Goal: Transaction & Acquisition: Purchase product/service

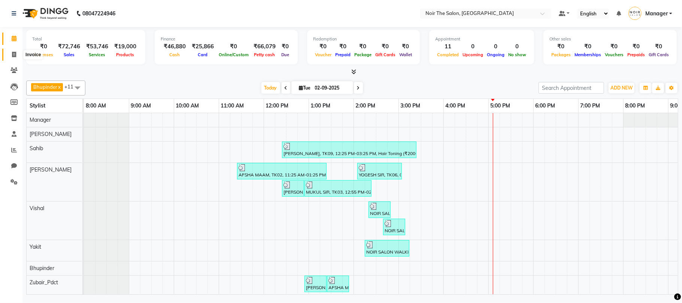
click at [7, 56] on span at bounding box center [13, 55] width 13 height 9
select select "8026"
select select "service"
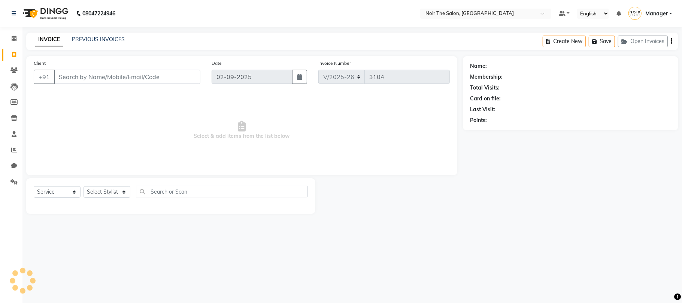
drag, startPoint x: 114, startPoint y: 177, endPoint x: 109, endPoint y: 186, distance: 10.4
click at [111, 183] on div "Client +91 Date 02-09-2025 Invoice Number V/2025 V/2025-26 3104 Select & add it…" at bounding box center [242, 135] width 442 height 158
click at [109, 186] on select "Select Stylist" at bounding box center [106, 192] width 47 height 12
drag, startPoint x: 102, startPoint y: 67, endPoint x: 104, endPoint y: 76, distance: 9.3
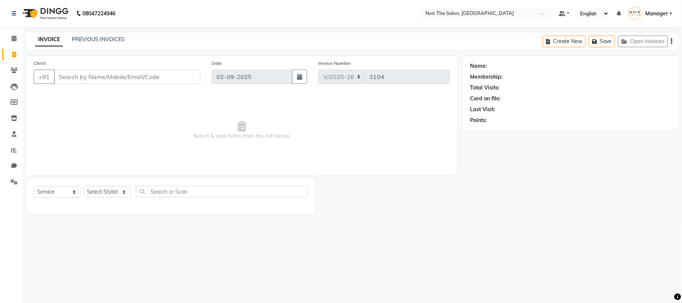
click at [102, 66] on div "Client +91" at bounding box center [117, 74] width 178 height 31
click at [104, 76] on input "Client" at bounding box center [127, 77] width 146 height 14
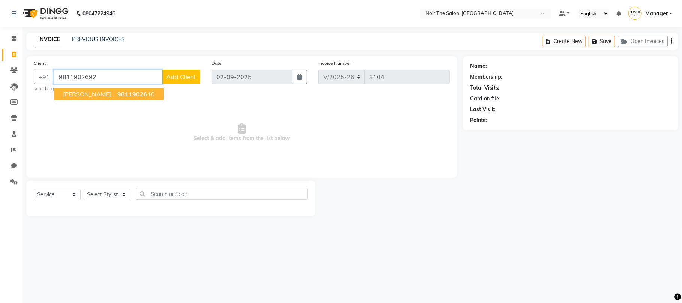
type input "9811902692"
click at [197, 72] on button "Add Client" at bounding box center [181, 77] width 39 height 14
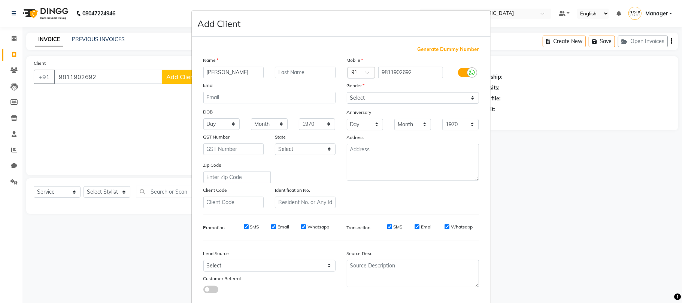
type input "NUPUR"
type input "MAAM"
click at [395, 97] on select "Select Male Female Other Prefer Not To Say" at bounding box center [413, 98] width 132 height 12
click at [347, 92] on select "Select Male Female Other Prefer Not To Say" at bounding box center [413, 98] width 132 height 12
click at [394, 102] on select "Select Male Female Other Prefer Not To Say" at bounding box center [413, 98] width 132 height 12
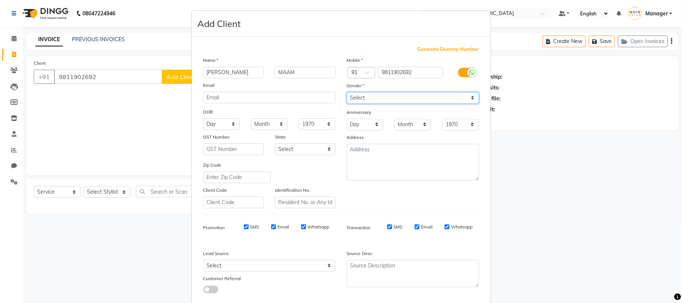
select select "female"
click at [347, 92] on select "Select Male Female Other Prefer Not To Say" at bounding box center [413, 98] width 132 height 12
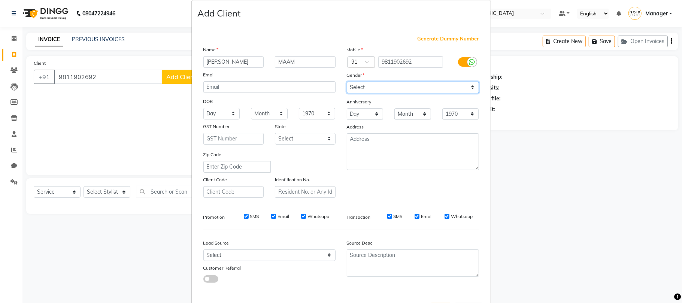
scroll to position [41, 0]
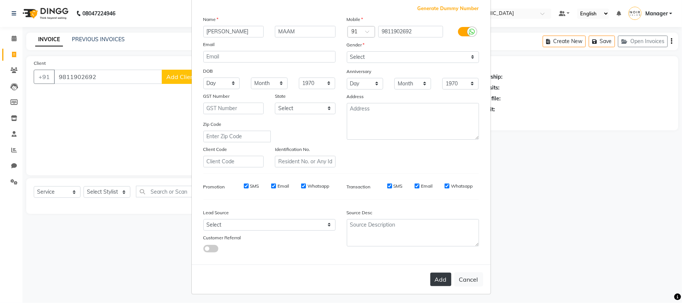
click at [430, 275] on button "Add" at bounding box center [440, 278] width 21 height 13
select select
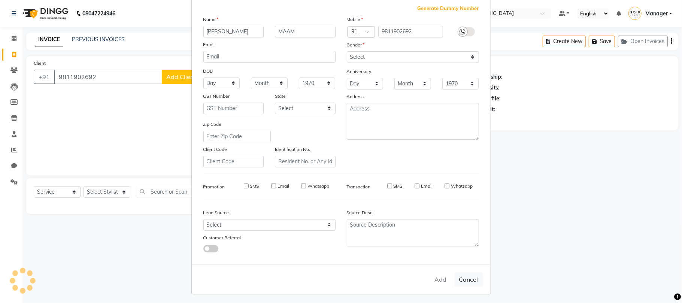
select select
checkbox input "false"
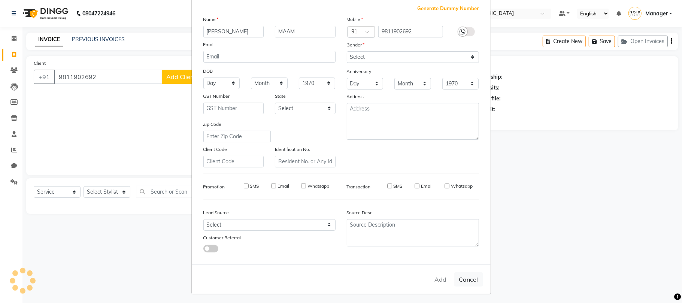
checkbox input "false"
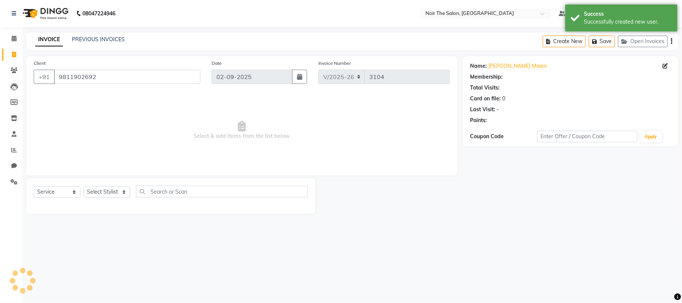
click at [112, 200] on div "Select Service Product Membership Package Voucher Prepaid Gift Card Select Styl…" at bounding box center [171, 195] width 274 height 18
select select "1: Object"
click at [111, 198] on div "Select Service Product Membership Package Voucher Prepaid Gift Card Select Styl…" at bounding box center [171, 195] width 274 height 18
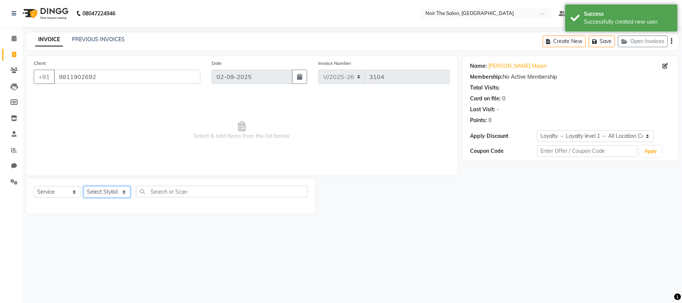
click at [111, 191] on select "Select Stylist Aalam Abhishek_Mgr Abhishek_Pdct [PERSON_NAME] Counter_Sales Gau…" at bounding box center [106, 192] width 47 height 12
select select "72625"
click at [83, 186] on select "Select Stylist Aalam Abhishek_Mgr Abhishek_Pdct [PERSON_NAME] Counter_Sales Gau…" at bounding box center [106, 192] width 47 height 12
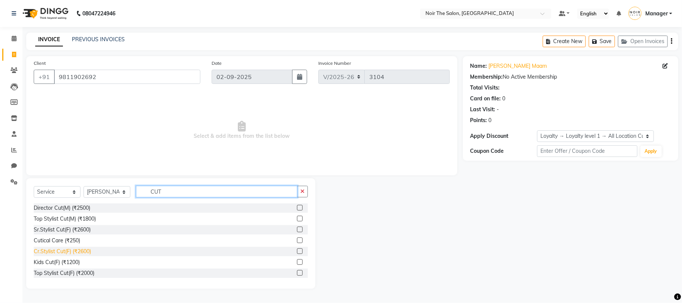
type input "CUT"
click at [62, 252] on div "Cr.Stylist Cut(F) (₹2600)" at bounding box center [62, 251] width 57 height 8
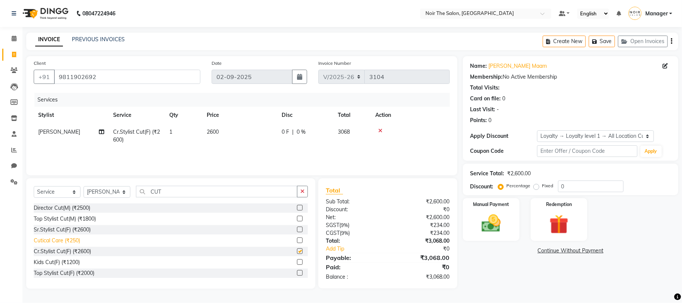
checkbox input "false"
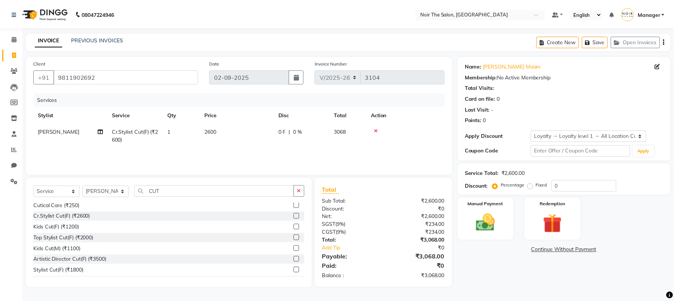
scroll to position [88, 0]
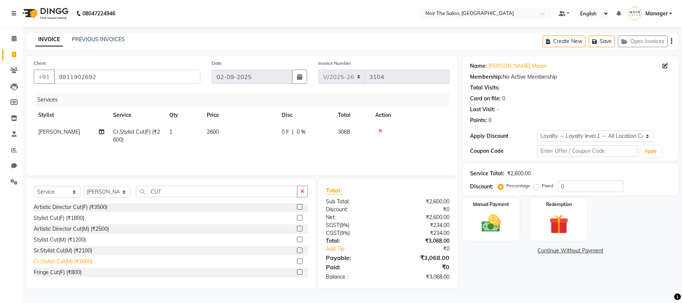
click at [74, 264] on div "Cr.Stylist Cut(M) (₹1600)" at bounding box center [63, 262] width 59 height 8
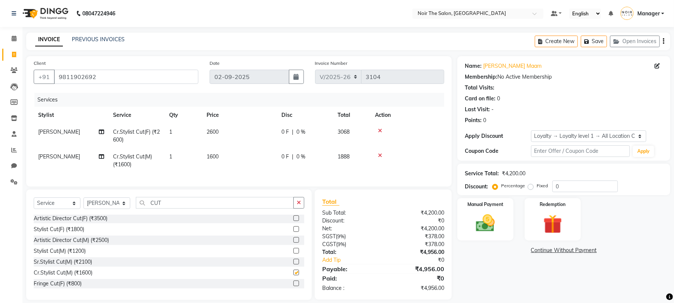
checkbox input "false"
click at [164, 208] on input "CUT" at bounding box center [215, 203] width 158 height 12
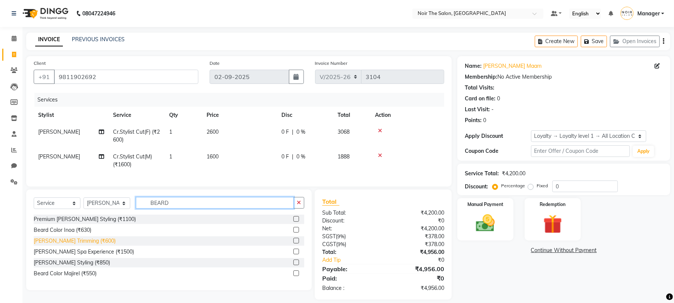
type input "BEARD"
click at [83, 245] on div "[PERSON_NAME] Trimming (₹600)" at bounding box center [75, 241] width 82 height 8
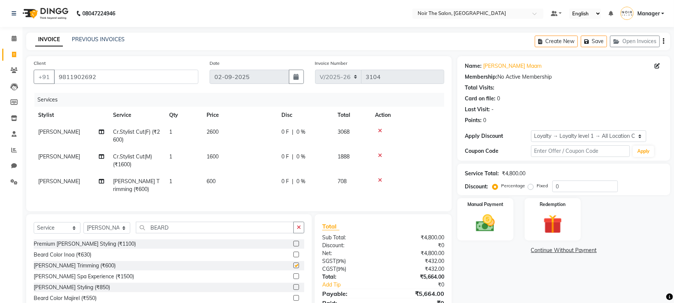
checkbox input "false"
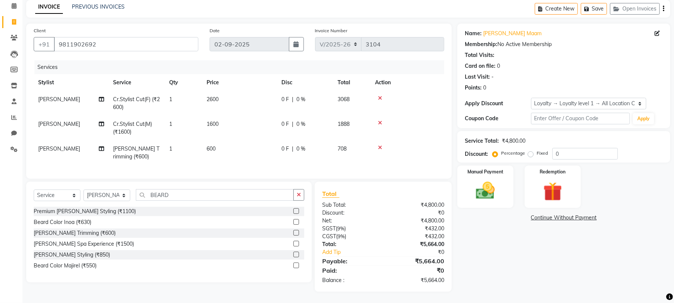
scroll to position [40, 0]
drag, startPoint x: 478, startPoint y: 186, endPoint x: 451, endPoint y: 192, distance: 28.5
click at [478, 185] on img at bounding box center [485, 191] width 31 height 22
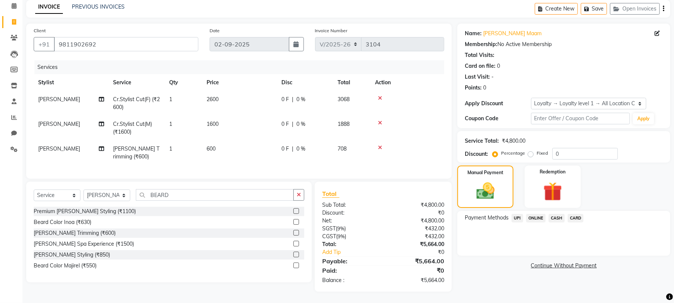
click at [556, 214] on span "CASH" at bounding box center [557, 218] width 16 height 9
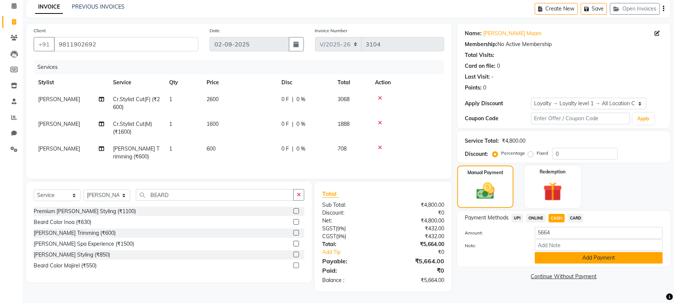
click at [564, 252] on button "Add Payment" at bounding box center [599, 258] width 128 height 12
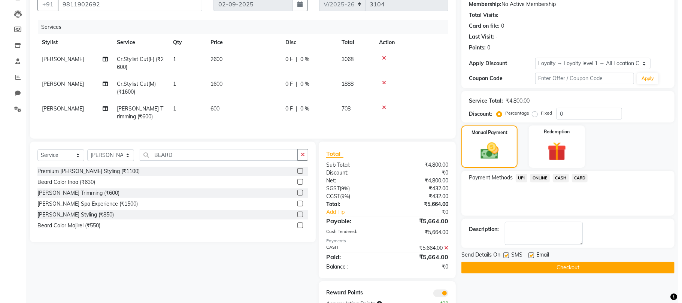
scroll to position [103, 0]
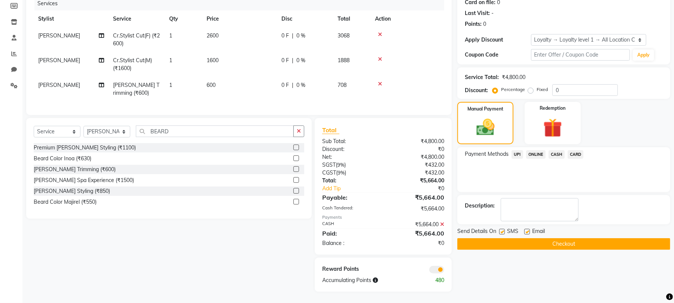
click at [438, 270] on span at bounding box center [436, 269] width 15 height 7
click at [444, 271] on input "checkbox" at bounding box center [444, 271] width 0 height 0
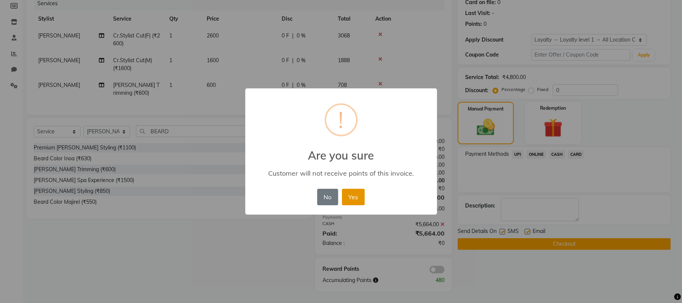
click at [353, 193] on button "Yes" at bounding box center [353, 197] width 23 height 16
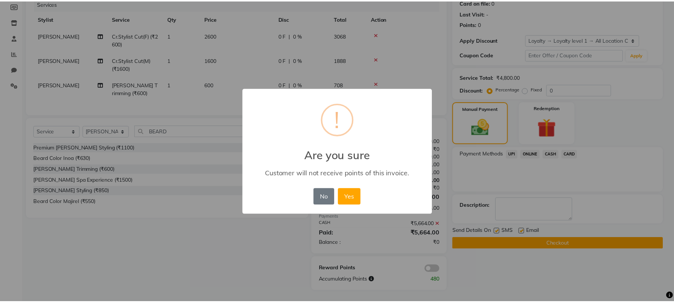
scroll to position [93, 0]
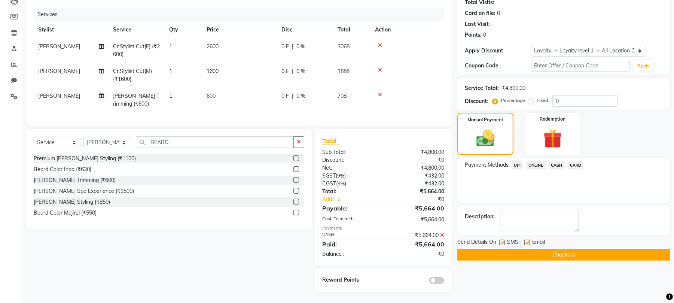
click at [527, 240] on label at bounding box center [527, 243] width 6 height 6
click at [527, 240] on input "checkbox" at bounding box center [526, 242] width 5 height 5
checkbox input "false"
click at [509, 249] on button "Checkout" at bounding box center [563, 255] width 213 height 12
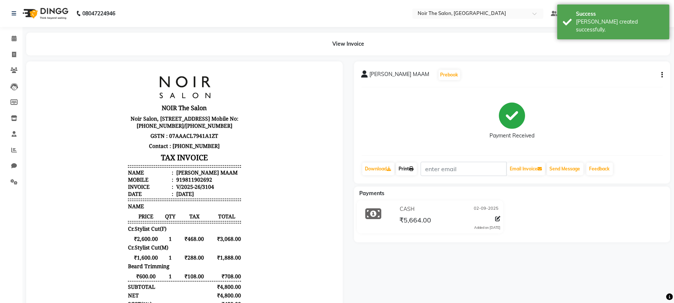
click at [403, 173] on link "Print" at bounding box center [406, 168] width 21 height 13
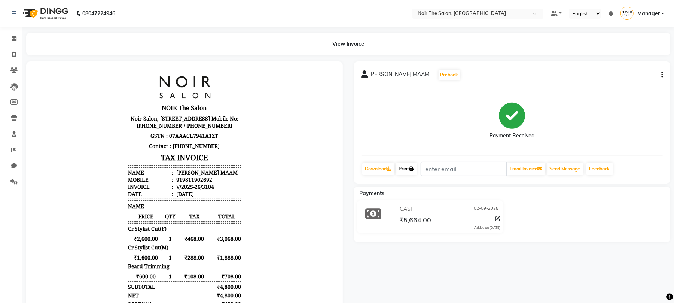
click at [410, 166] on link "Print" at bounding box center [406, 168] width 21 height 13
drag, startPoint x: 15, startPoint y: 37, endPoint x: 20, endPoint y: 79, distance: 43.0
click at [15, 36] on icon at bounding box center [14, 39] width 5 height 6
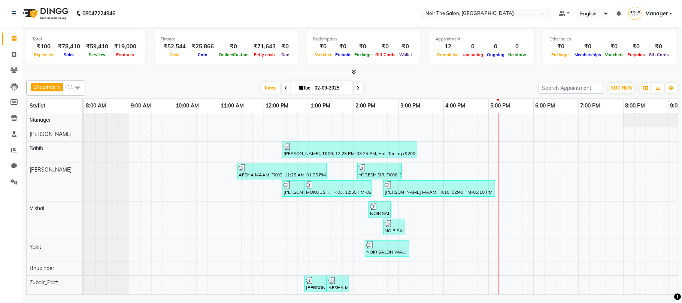
click at [560, 210] on div "IPSIATA GUPTA, TK09, 12:25 PM-03:25 PM, Hair Toning (₹2000),K Premiere Gloss Ri…" at bounding box center [421, 212] width 674 height 198
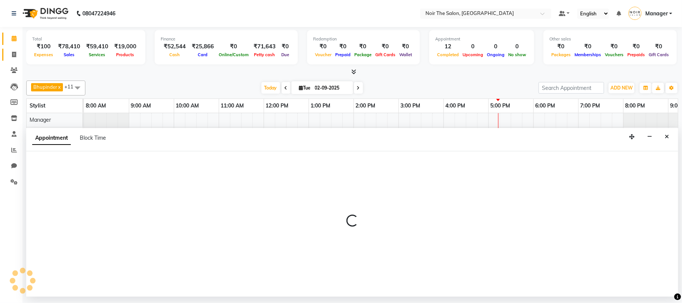
select select "72626"
select select "1110"
select select "tentative"
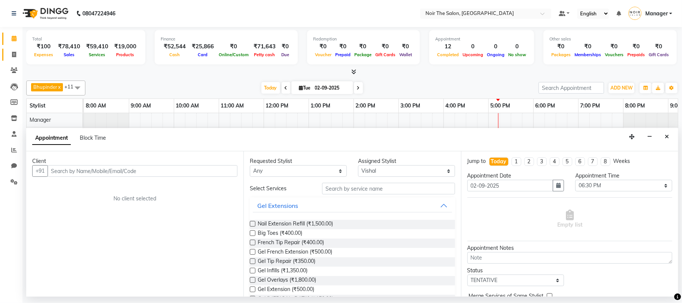
click at [13, 60] on link "Invoice" at bounding box center [11, 55] width 18 height 12
select select "service"
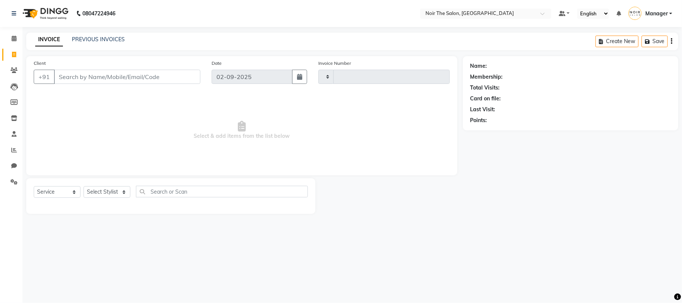
type input "3105"
select select "8026"
click at [112, 71] on input "Client" at bounding box center [127, 77] width 146 height 14
click at [121, 83] on input "Client" at bounding box center [127, 77] width 146 height 14
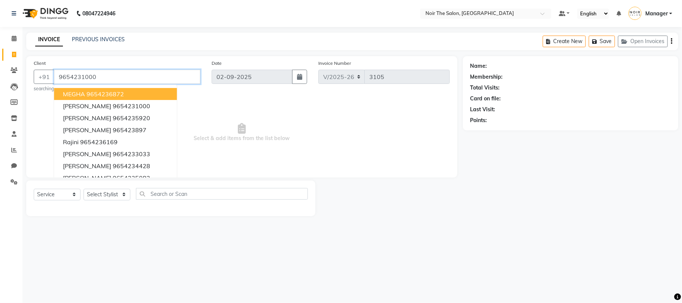
type input "9654231000"
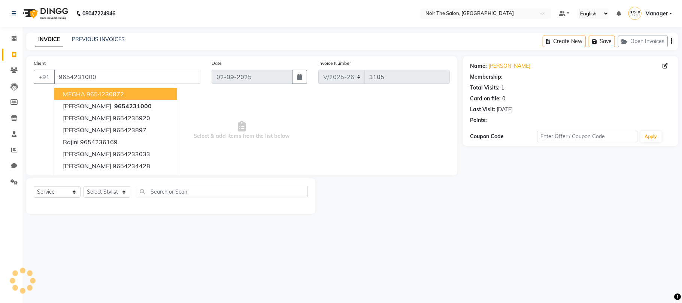
select select "1: Object"
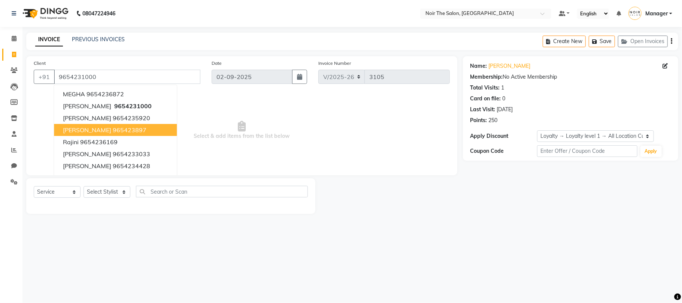
click at [341, 165] on span "Select & add items from the list below" at bounding box center [242, 130] width 416 height 75
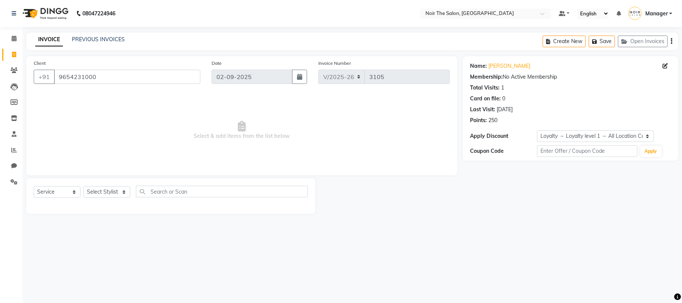
click at [105, 198] on div "Select Service Product Membership Package Voucher Prepaid Gift Card Select Styl…" at bounding box center [171, 195] width 274 height 18
click at [105, 196] on select "Select Stylist Aalam Abhishek_Mgr Abhishek_Pdct [PERSON_NAME] Counter_Sales Gau…" at bounding box center [106, 192] width 47 height 12
select select "72623"
click at [83, 186] on select "Select Stylist Aalam Abhishek_Mgr Abhishek_Pdct [PERSON_NAME] Counter_Sales Gau…" at bounding box center [106, 192] width 47 height 12
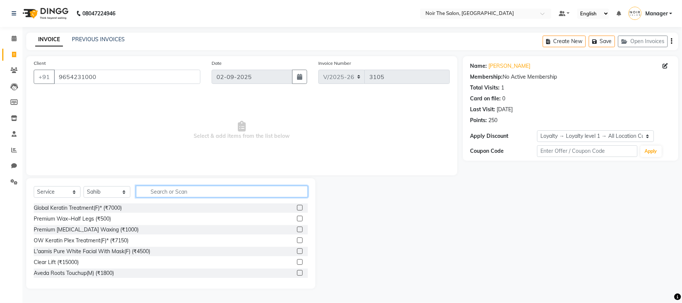
click at [147, 191] on input "text" at bounding box center [222, 192] width 172 height 12
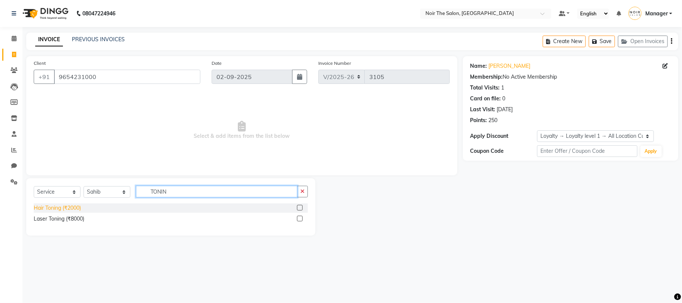
type input "TONIN"
click at [53, 208] on div "Hair Toning (₹2000)" at bounding box center [57, 208] width 47 height 8
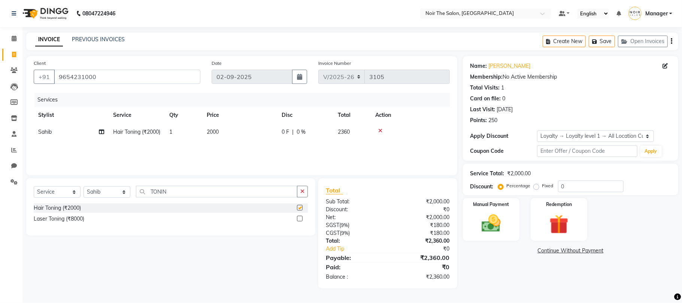
checkbox input "false"
click at [219, 133] on span "2000" at bounding box center [213, 131] width 12 height 7
select select "72623"
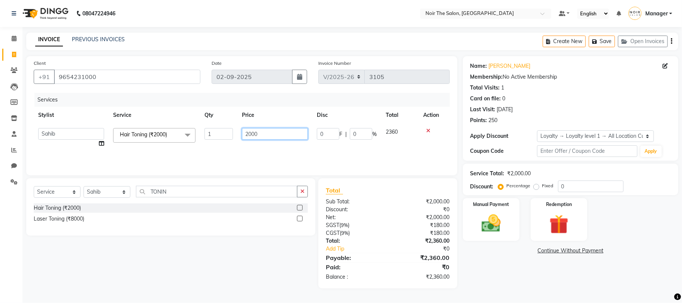
click at [249, 138] on input "2000" at bounding box center [275, 134] width 66 height 12
type input "10000"
click at [123, 150] on div "Services Stylist Service Qty Price Disc Total Action Aalam Abhishek_Mgr Abhishe…" at bounding box center [242, 130] width 416 height 75
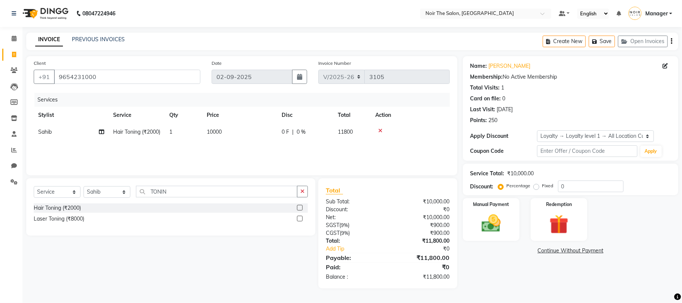
click at [202, 199] on div "Select Service Product Membership Package Voucher Prepaid Gift Card Select Styl…" at bounding box center [171, 195] width 274 height 18
click at [195, 192] on input "TONIN" at bounding box center [216, 192] width 161 height 12
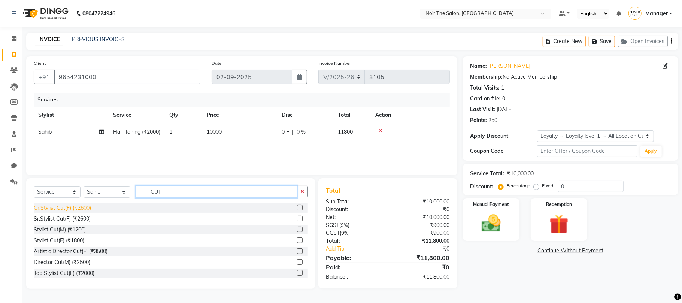
type input "CUT"
click at [70, 208] on div "Cr.Stylist Cut(F) (₹2600)" at bounding box center [62, 208] width 57 height 8
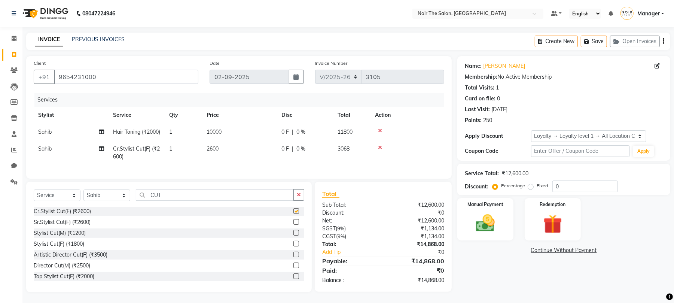
checkbox input "false"
click at [475, 211] on img at bounding box center [485, 222] width 32 height 23
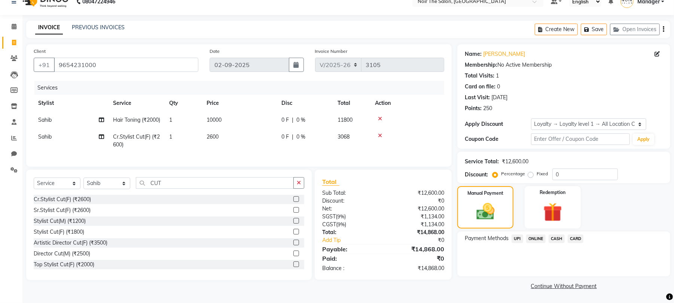
click at [573, 234] on span "CARD" at bounding box center [576, 238] width 16 height 9
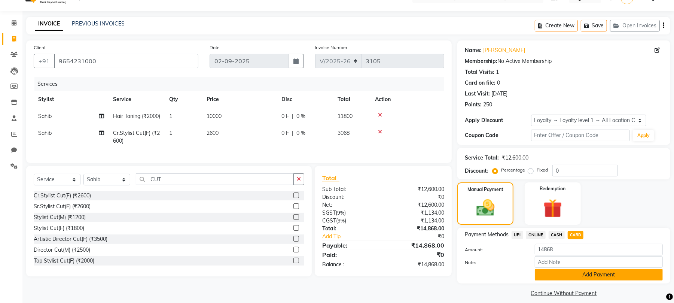
click at [571, 277] on button "Add Payment" at bounding box center [599, 275] width 128 height 12
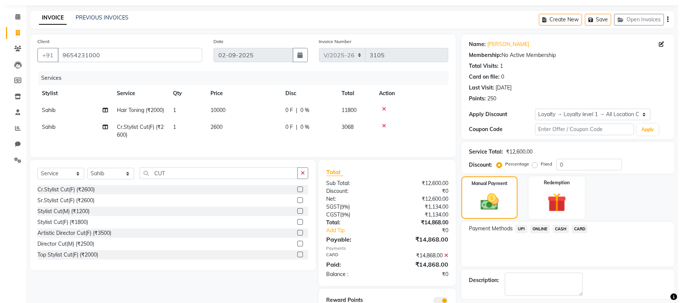
scroll to position [68, 0]
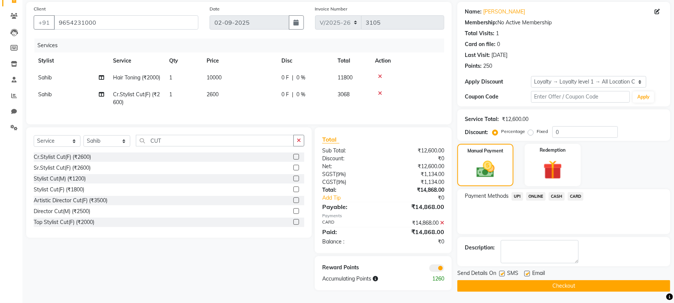
click at [438, 270] on span at bounding box center [436, 267] width 15 height 7
click at [444, 269] on input "checkbox" at bounding box center [444, 269] width 0 height 0
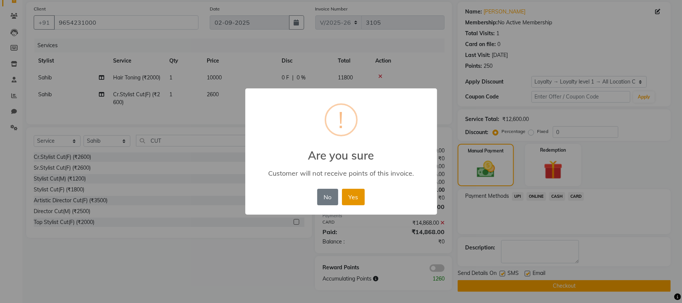
click at [351, 192] on button "Yes" at bounding box center [353, 197] width 23 height 16
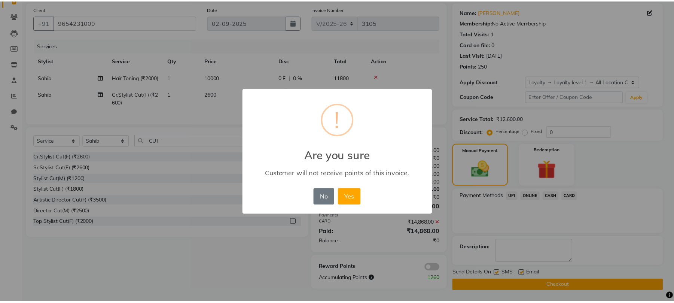
scroll to position [57, 0]
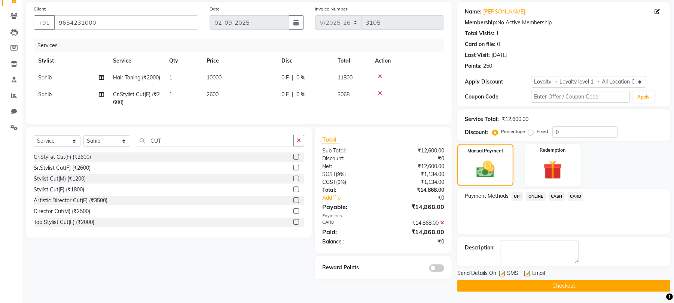
click at [500, 272] on label at bounding box center [502, 274] width 6 height 6
click at [500, 272] on input "checkbox" at bounding box center [501, 273] width 5 height 5
checkbox input "false"
click at [523, 271] on div "SMS" at bounding box center [511, 273] width 25 height 9
click at [529, 271] on label at bounding box center [527, 274] width 6 height 6
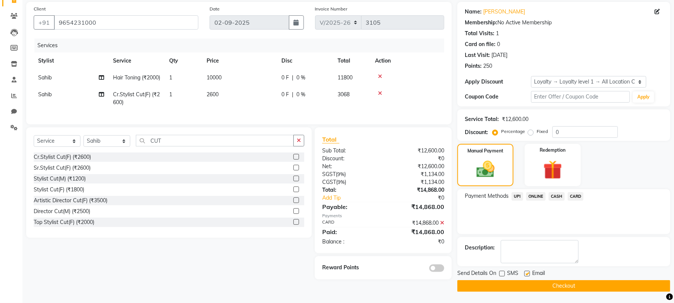
click at [529, 271] on input "checkbox" at bounding box center [526, 273] width 5 height 5
checkbox input "false"
click at [503, 271] on label at bounding box center [502, 274] width 6 height 6
click at [503, 271] on input "checkbox" at bounding box center [501, 273] width 5 height 5
checkbox input "true"
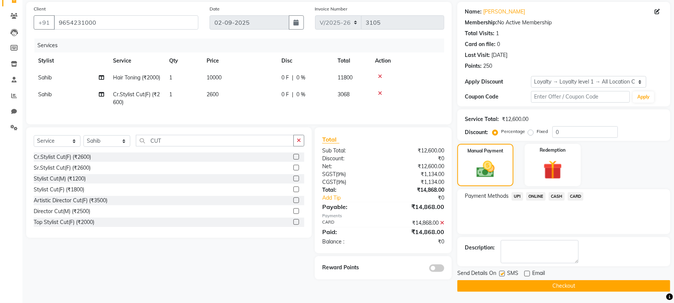
click at [502, 280] on button "Checkout" at bounding box center [563, 286] width 213 height 12
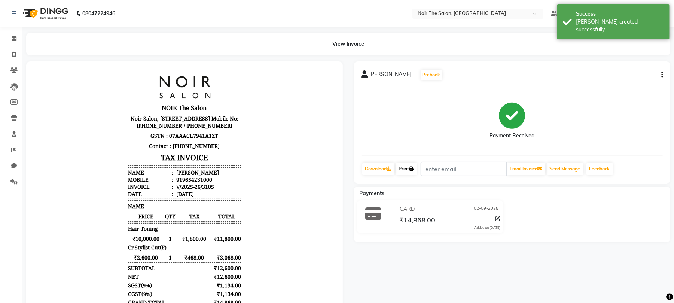
click at [414, 167] on icon at bounding box center [411, 169] width 4 height 4
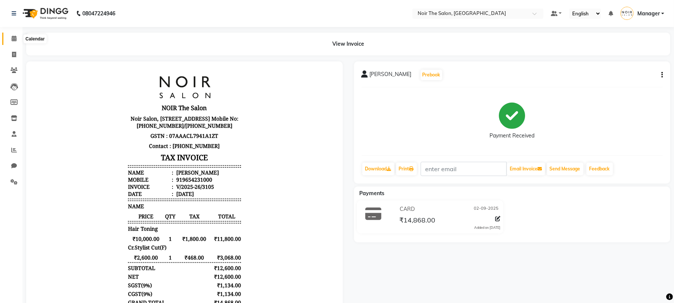
click at [13, 37] on icon at bounding box center [14, 39] width 5 height 6
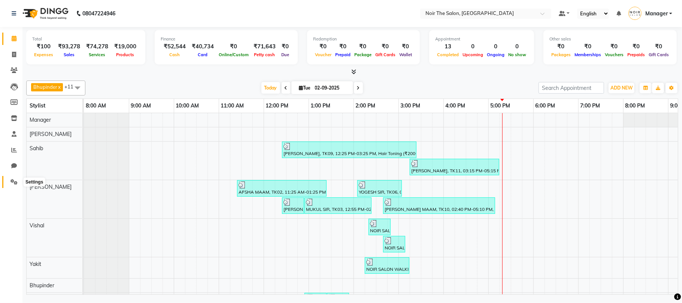
click at [14, 184] on icon at bounding box center [13, 182] width 7 height 6
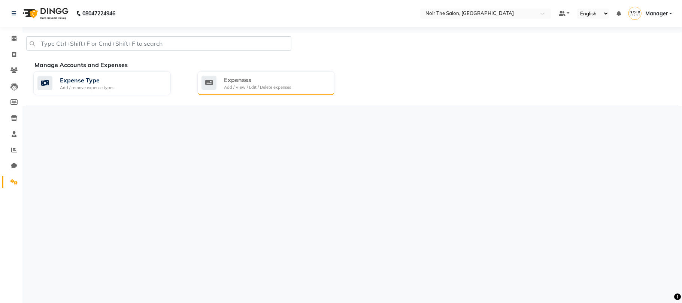
click at [271, 83] on div "Expenses" at bounding box center [257, 79] width 67 height 9
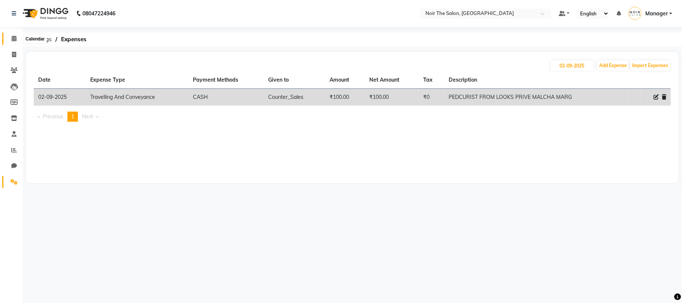
click at [16, 42] on span at bounding box center [13, 38] width 13 height 9
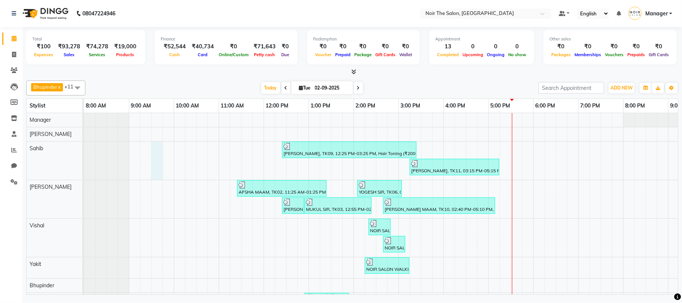
click at [162, 165] on td at bounding box center [167, 220] width 11 height 215
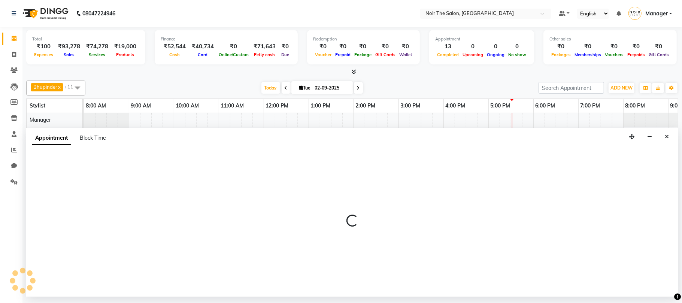
select select "72623"
select select "570"
select select "tentative"
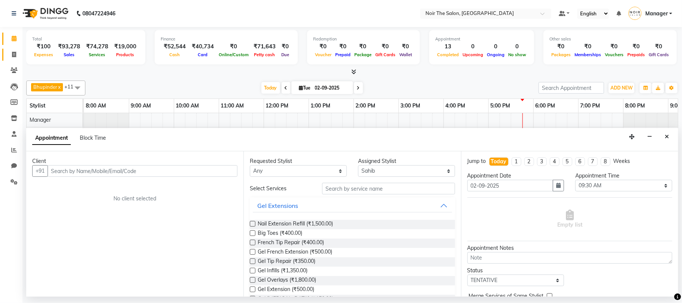
click at [13, 59] on link "Invoice" at bounding box center [11, 55] width 18 height 12
select select "service"
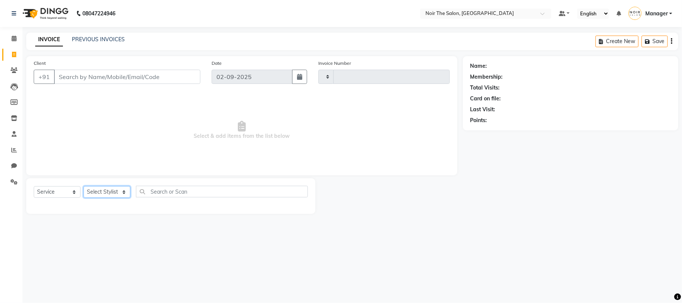
drag, startPoint x: 113, startPoint y: 192, endPoint x: 155, endPoint y: 192, distance: 41.5
click at [113, 192] on select "Select Stylist" at bounding box center [106, 192] width 47 height 12
click at [108, 189] on select "Select Stylist" at bounding box center [106, 192] width 47 height 12
click at [108, 190] on select "Select Stylist" at bounding box center [106, 192] width 47 height 12
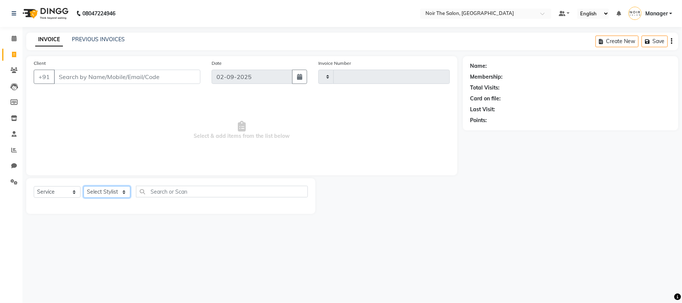
click at [108, 190] on select "Select Stylist" at bounding box center [106, 192] width 47 height 12
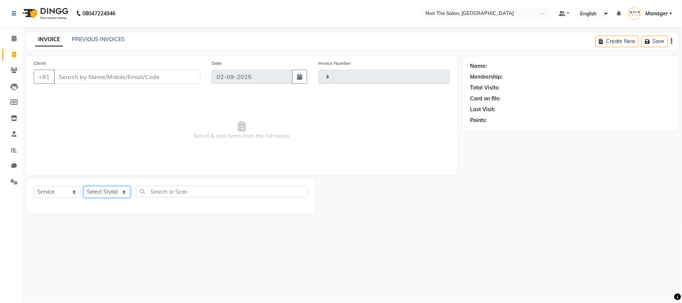
click at [108, 190] on select "Select Stylist" at bounding box center [106, 192] width 47 height 12
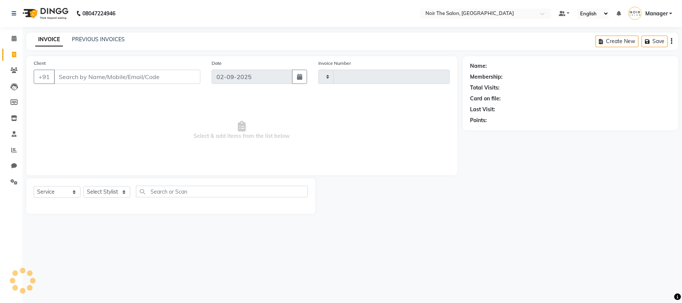
click at [188, 214] on main "INVOICE PREVIOUS INVOICES Create New Save Client +91 Date 02-09-2025 Invoice Nu…" at bounding box center [351, 129] width 659 height 192
select select "8026"
select select "service"
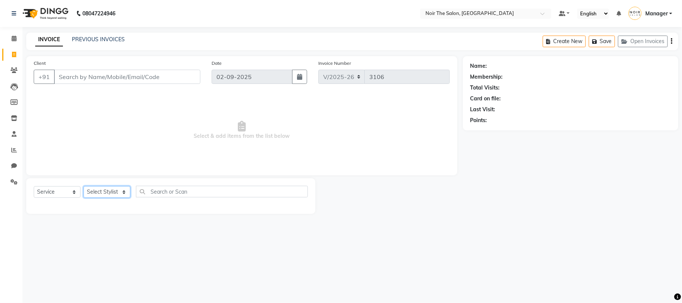
click at [100, 194] on select "Select Stylist" at bounding box center [106, 192] width 47 height 12
click at [100, 194] on select "Select Stylist Aalam Abhishek_Mgr Abhishek_Pdct [PERSON_NAME] Counter_Sales Gau…" at bounding box center [106, 192] width 47 height 12
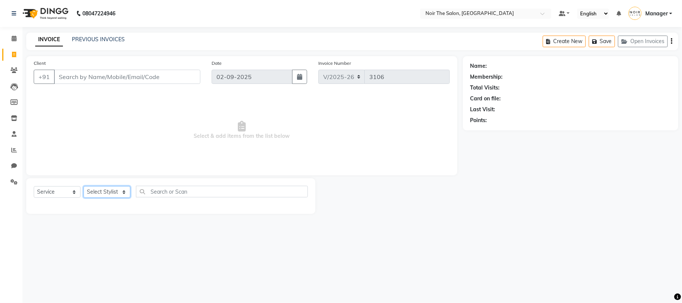
select select "72627"
click at [83, 186] on select "Select Stylist Aalam Abhishek_Mgr Abhishek_Pdct [PERSON_NAME] Counter_Sales Gau…" at bounding box center [106, 192] width 47 height 12
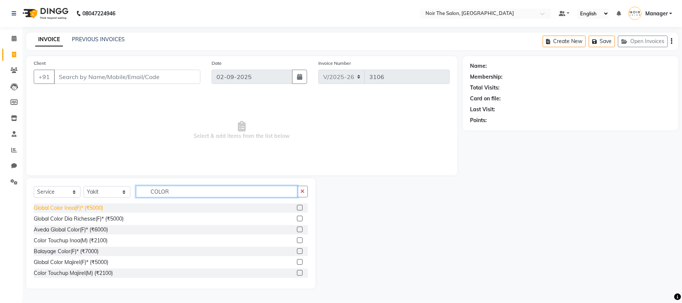
type input "COLOR"
click at [71, 205] on div "Global Color Inoa(F)* (₹5000)" at bounding box center [68, 208] width 69 height 8
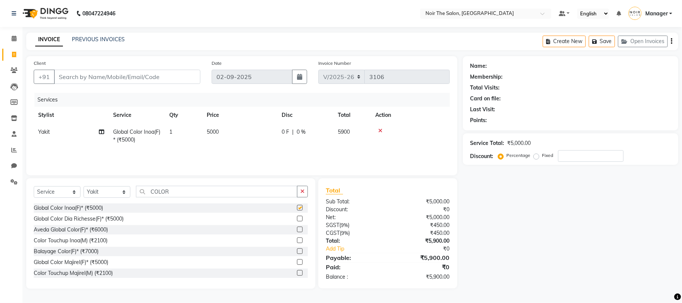
checkbox input "false"
click at [206, 131] on td "5000" at bounding box center [239, 136] width 75 height 25
select select "72627"
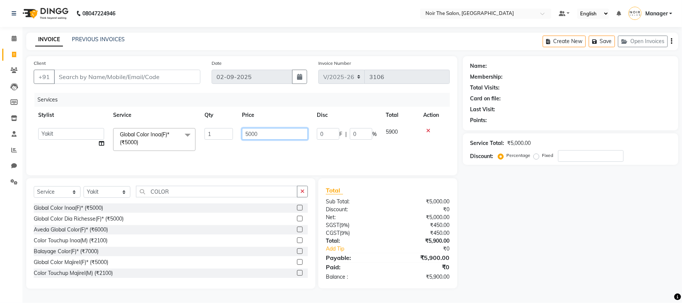
drag, startPoint x: 245, startPoint y: 132, endPoint x: 249, endPoint y: 136, distance: 6.1
click at [246, 132] on input "5000" at bounding box center [275, 134] width 66 height 12
type input "10000"
click at [255, 144] on td "10000" at bounding box center [274, 140] width 75 height 32
select select "72627"
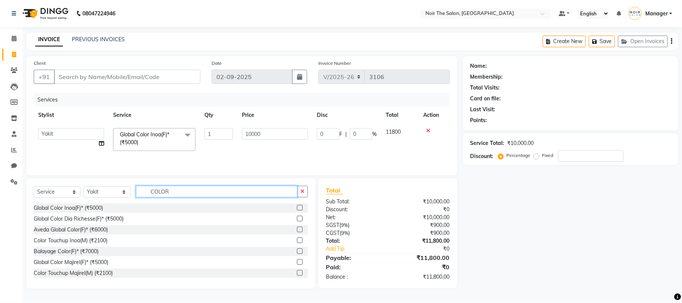
click at [216, 194] on input "COLOR" at bounding box center [216, 192] width 161 height 12
type input "CUT"
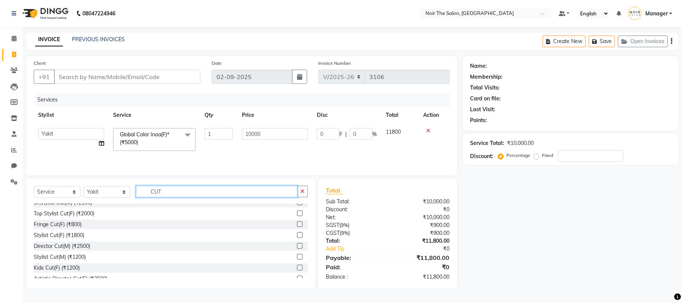
scroll to position [88, 0]
click at [179, 188] on input "CUT" at bounding box center [216, 192] width 161 height 12
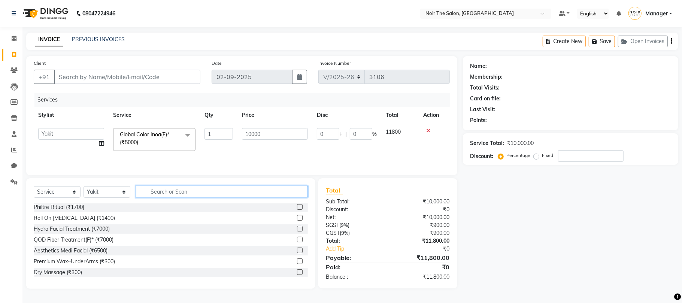
type input "B"
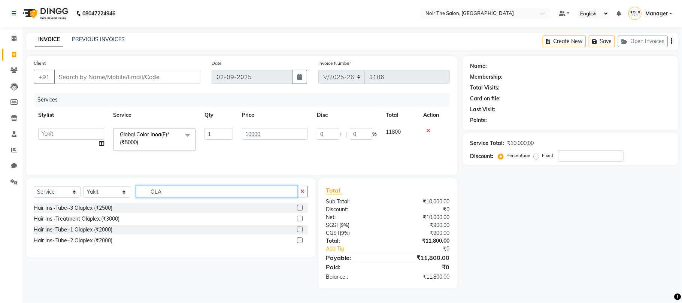
type input "OLA"
click at [90, 223] on div "Hair Ins~Treatment Olaplex (₹3000)" at bounding box center [77, 219] width 86 height 8
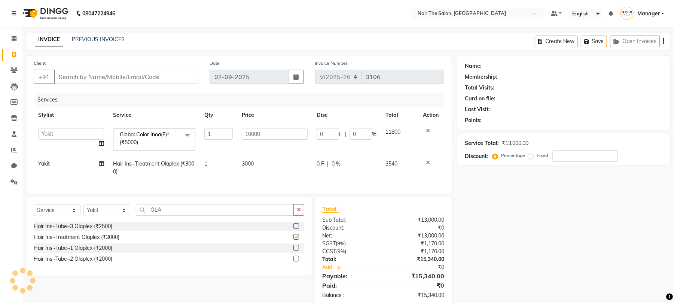
checkbox input "false"
click at [135, 76] on input "Client" at bounding box center [126, 77] width 144 height 14
click at [120, 81] on input "Client" at bounding box center [126, 77] width 144 height 14
type input "9"
type input "0"
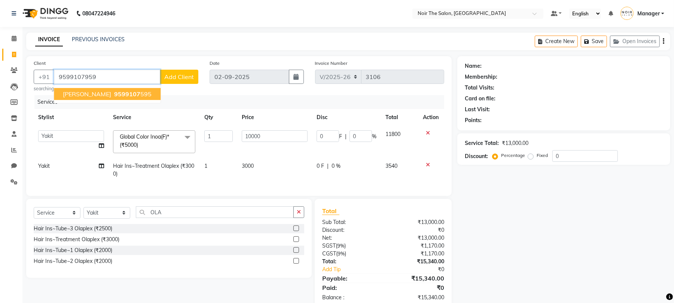
type input "9599107959"
click at [195, 80] on button "Add Client" at bounding box center [179, 77] width 39 height 14
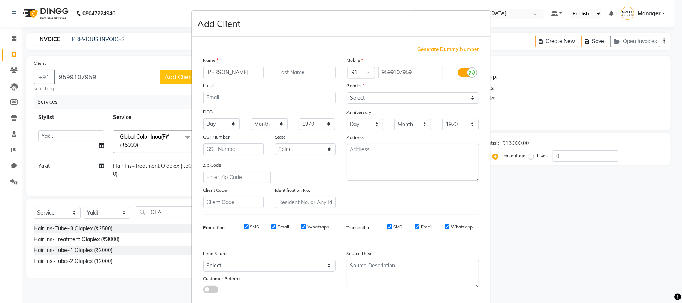
type input "[PERSON_NAME]"
type input "MAAM"
drag, startPoint x: 353, startPoint y: 97, endPoint x: 358, endPoint y: 102, distance: 6.9
click at [354, 97] on select "Select Male Female Other Prefer Not To Say" at bounding box center [413, 98] width 132 height 12
select select "female"
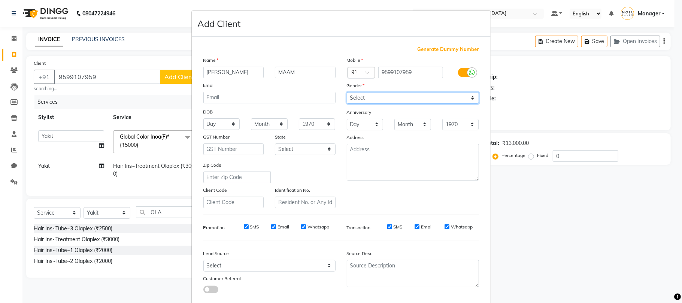
click at [347, 92] on select "Select Male Female Other Prefer Not To Say" at bounding box center [413, 98] width 132 height 12
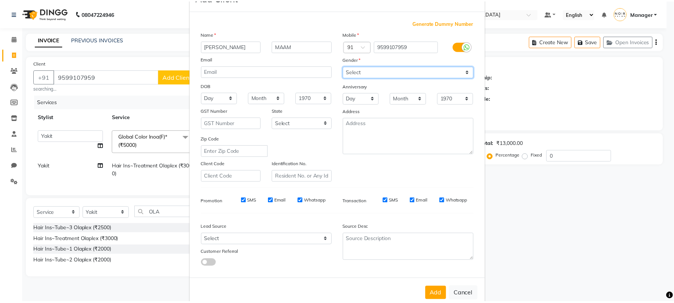
scroll to position [41, 0]
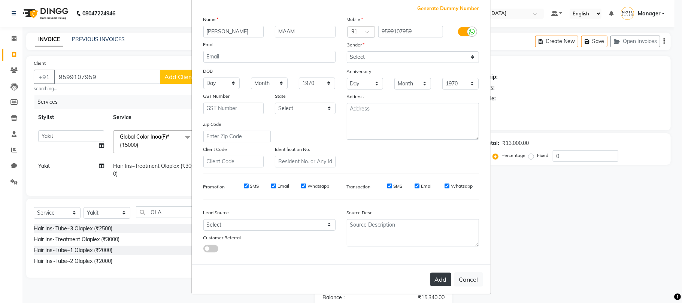
click at [435, 277] on button "Add" at bounding box center [440, 278] width 21 height 13
select select
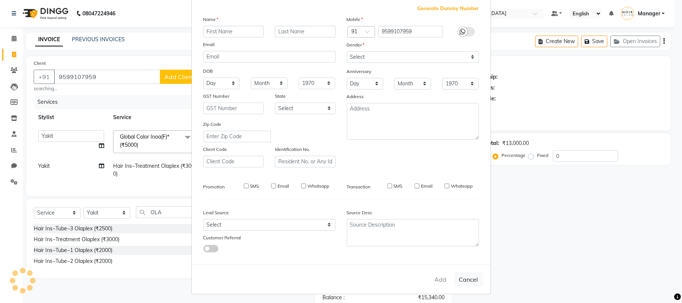
select select
checkbox input "false"
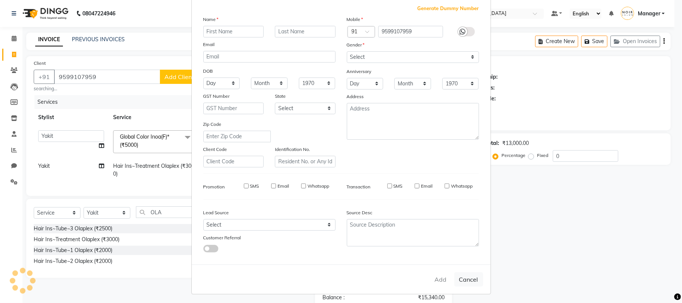
checkbox input "false"
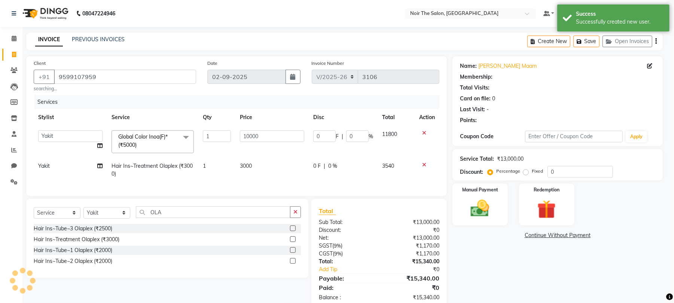
select select "1: Object"
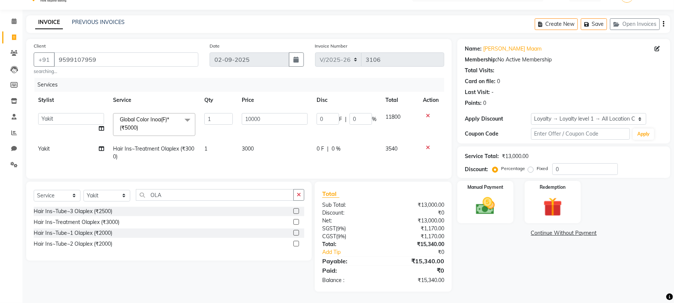
scroll to position [25, 0]
click at [594, 18] on button "Save" at bounding box center [594, 24] width 26 height 12
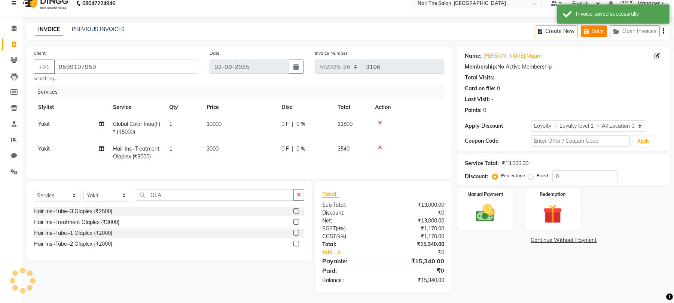
scroll to position [18, 0]
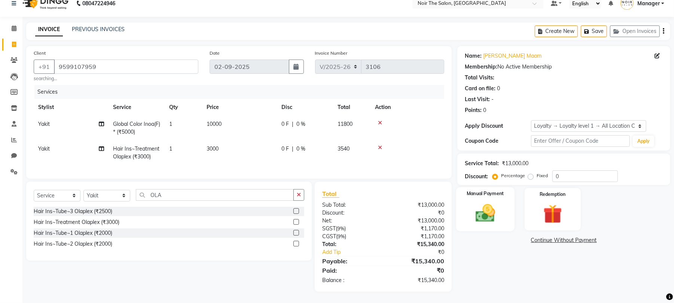
click at [481, 213] on img at bounding box center [485, 213] width 32 height 23
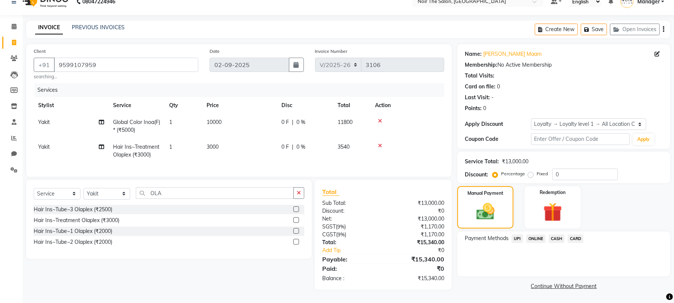
drag, startPoint x: 514, startPoint y: 231, endPoint x: 537, endPoint y: 240, distance: 24.8
click at [517, 234] on span "UPI" at bounding box center [518, 238] width 12 height 9
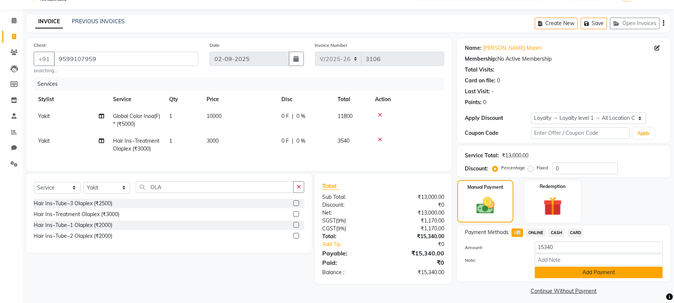
click at [539, 266] on button "Add Payment" at bounding box center [599, 272] width 128 height 12
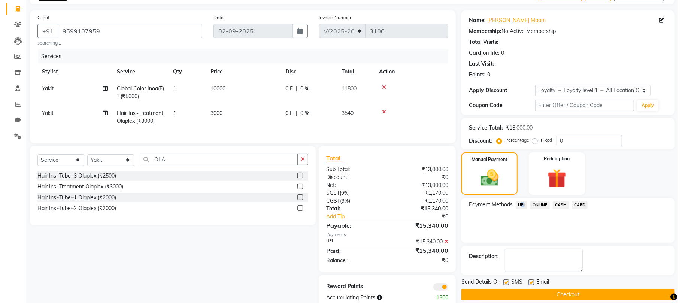
scroll to position [70, 0]
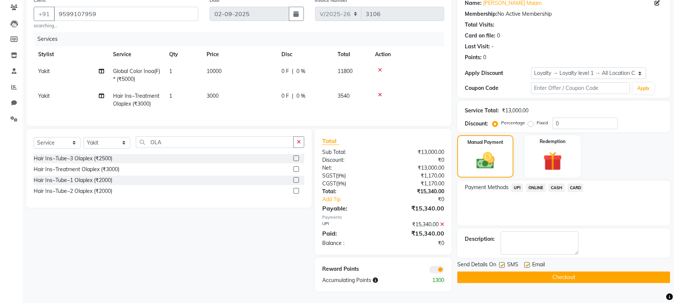
click at [435, 267] on span at bounding box center [436, 269] width 15 height 7
click at [444, 271] on input "checkbox" at bounding box center [444, 271] width 0 height 0
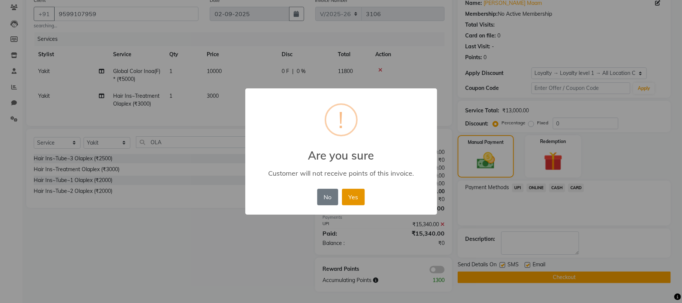
click at [350, 194] on button "Yes" at bounding box center [353, 197] width 23 height 16
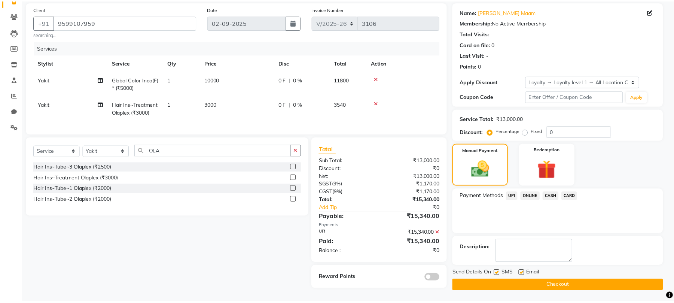
scroll to position [60, 0]
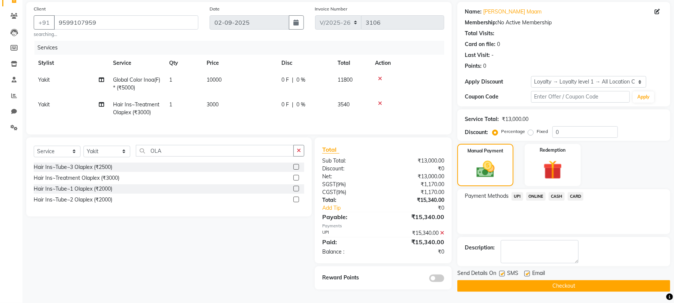
click at [502, 271] on label at bounding box center [502, 274] width 6 height 6
click at [502, 271] on input "checkbox" at bounding box center [501, 273] width 5 height 5
checkbox input "false"
click at [527, 271] on label at bounding box center [527, 274] width 6 height 6
click at [527, 271] on input "checkbox" at bounding box center [526, 273] width 5 height 5
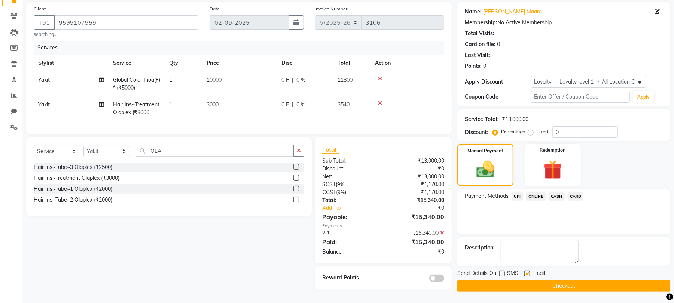
checkbox input "false"
click at [515, 280] on button "Checkout" at bounding box center [563, 286] width 213 height 12
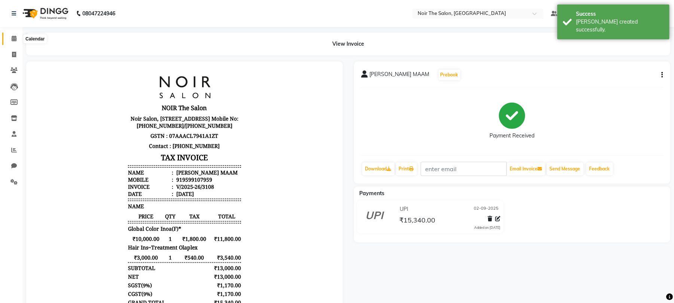
click at [12, 39] on icon at bounding box center [14, 39] width 5 height 6
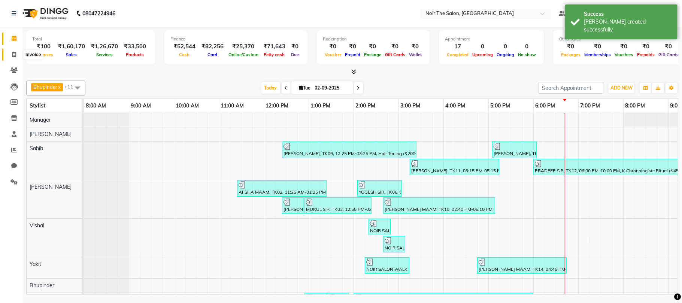
click at [12, 52] on icon at bounding box center [14, 55] width 4 height 6
select select "8026"
select select "service"
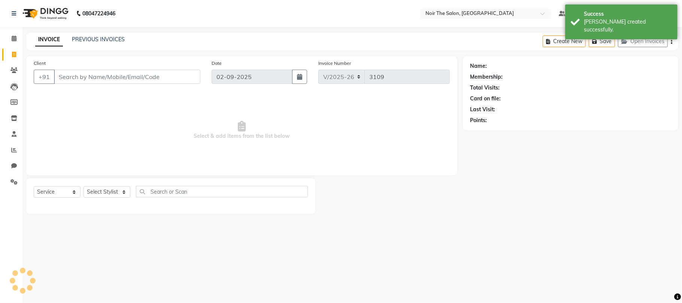
click at [82, 76] on input "Client" at bounding box center [127, 77] width 146 height 14
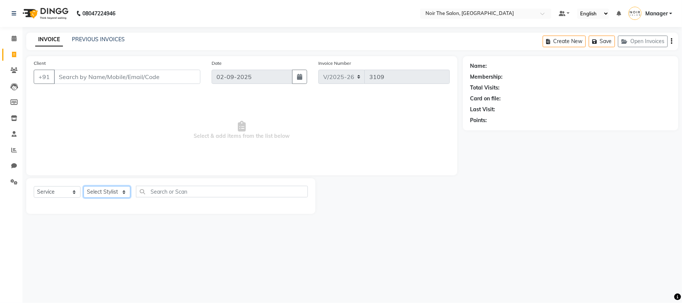
click at [103, 192] on select "Select Stylist Aalam Abhishek_Mgr Abhishek_Pdct Bhupinder Counter_Sales Gaurav_…" at bounding box center [106, 192] width 47 height 12
select select "72623"
click at [83, 186] on select "Select Stylist Aalam Abhishek_Mgr Abhishek_Pdct Bhupinder Counter_Sales Gaurav_…" at bounding box center [106, 192] width 47 height 12
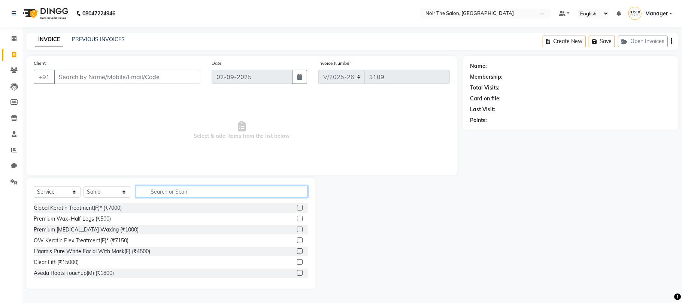
click at [175, 190] on input "text" at bounding box center [222, 192] width 172 height 12
type input "CUT"
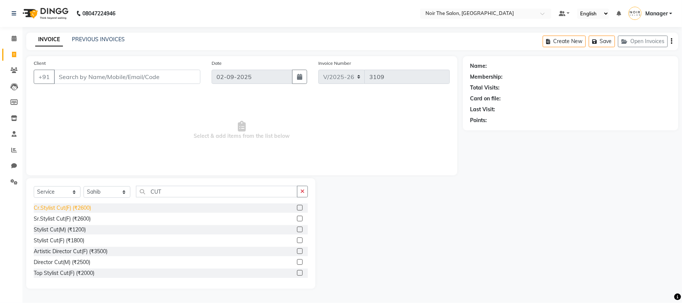
click at [83, 210] on div "Cr.Stylist Cut(F) (₹2600)" at bounding box center [62, 208] width 57 height 8
checkbox input "false"
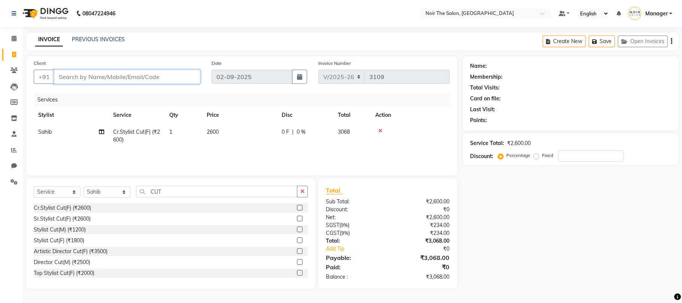
click at [107, 79] on input "Client" at bounding box center [127, 77] width 146 height 14
click at [79, 73] on input "Client" at bounding box center [127, 77] width 146 height 14
type input "9"
type input "0"
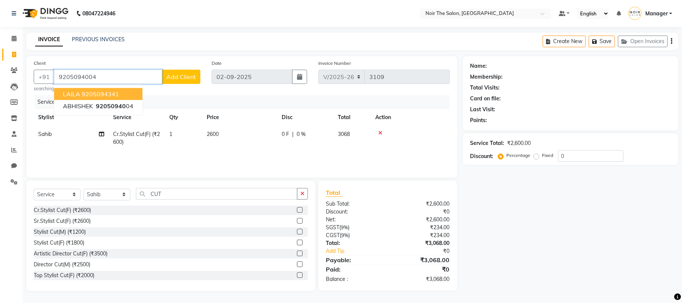
type input "9205094004"
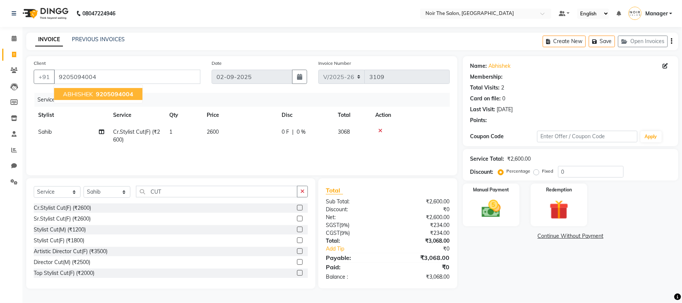
select select "1: Object"
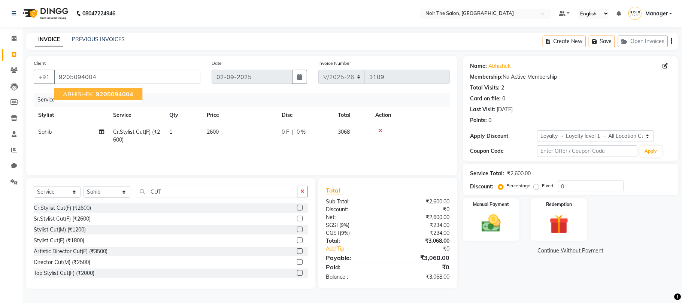
click at [118, 94] on span "9205094004" at bounding box center [114, 93] width 37 height 7
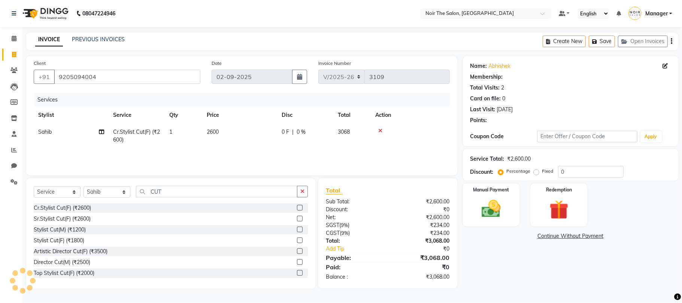
select select "1: Object"
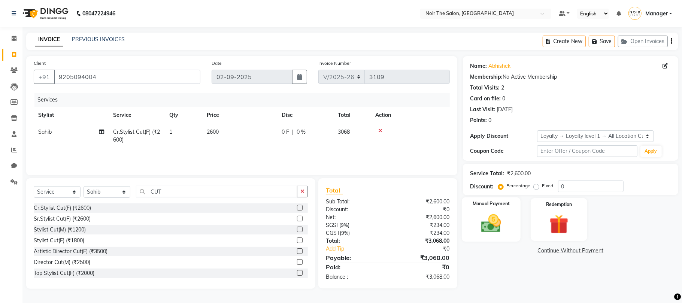
click at [500, 223] on img at bounding box center [491, 223] width 33 height 23
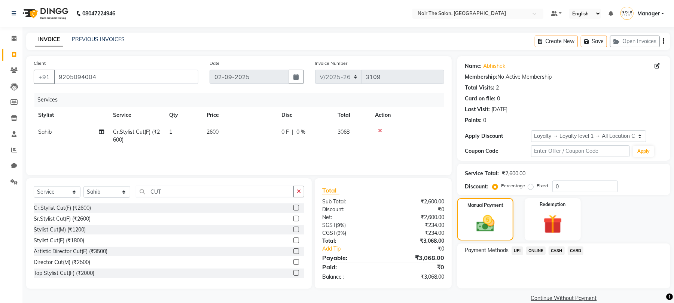
click at [517, 247] on span "UPI" at bounding box center [518, 250] width 12 height 9
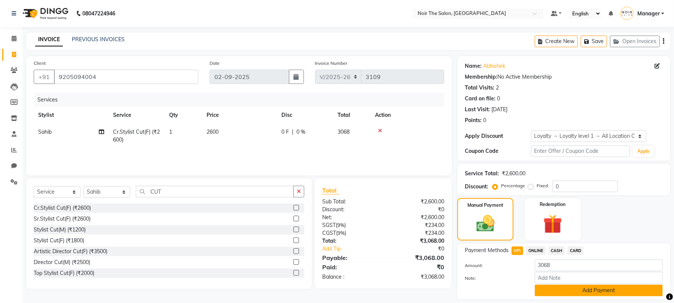
click at [541, 290] on button "Add Payment" at bounding box center [599, 290] width 128 height 12
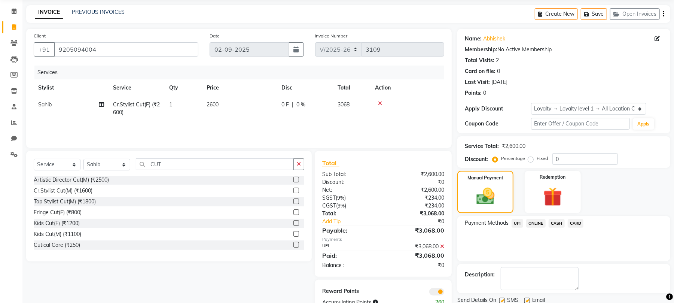
scroll to position [55, 0]
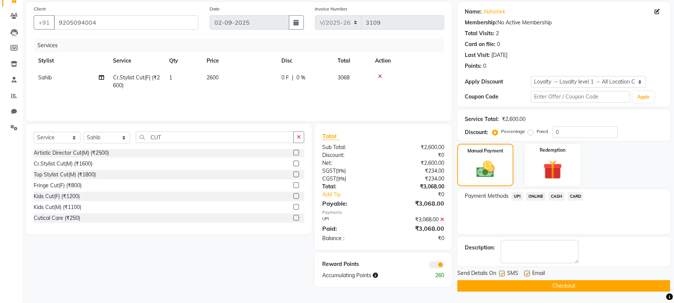
click at [433, 264] on span at bounding box center [436, 264] width 15 height 7
click at [444, 266] on input "checkbox" at bounding box center [444, 266] width 0 height 0
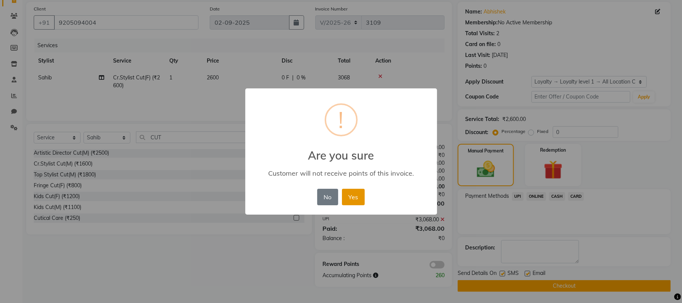
click at [353, 197] on button "Yes" at bounding box center [353, 197] width 23 height 16
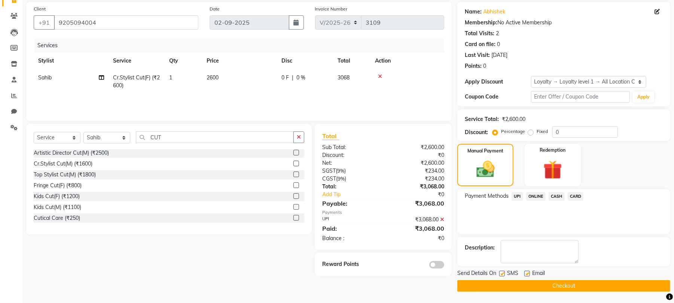
click at [502, 273] on label at bounding box center [502, 274] width 6 height 6
click at [502, 273] on input "checkbox" at bounding box center [501, 273] width 5 height 5
checkbox input "false"
click at [529, 274] on label at bounding box center [527, 274] width 6 height 6
click at [529, 274] on input "checkbox" at bounding box center [526, 273] width 5 height 5
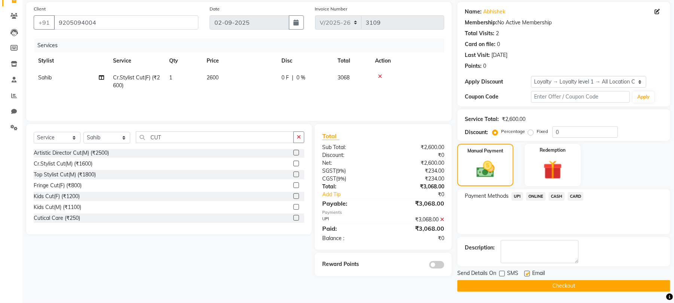
checkbox input "false"
click at [505, 274] on label at bounding box center [502, 274] width 6 height 6
click at [504, 274] on input "checkbox" at bounding box center [501, 273] width 5 height 5
checkbox input "true"
click at [506, 284] on button "Checkout" at bounding box center [563, 286] width 213 height 12
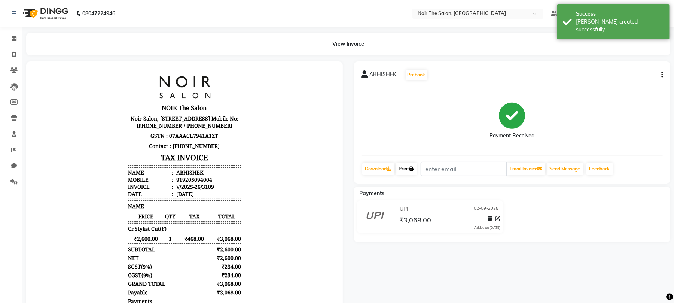
click at [409, 171] on link "Print" at bounding box center [406, 168] width 21 height 13
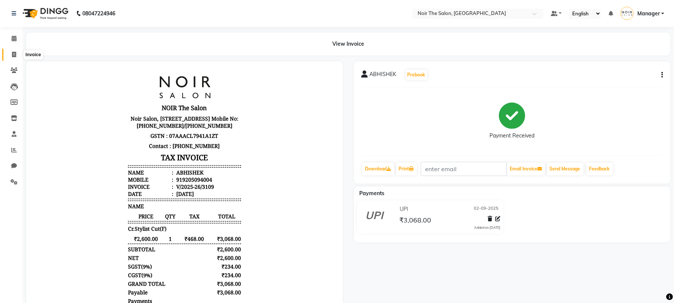
click at [13, 51] on span at bounding box center [13, 55] width 13 height 9
select select "8026"
select select "service"
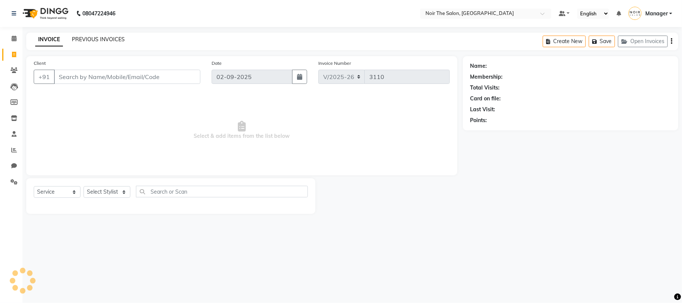
click at [88, 39] on link "PREVIOUS INVOICES" at bounding box center [98, 39] width 53 height 7
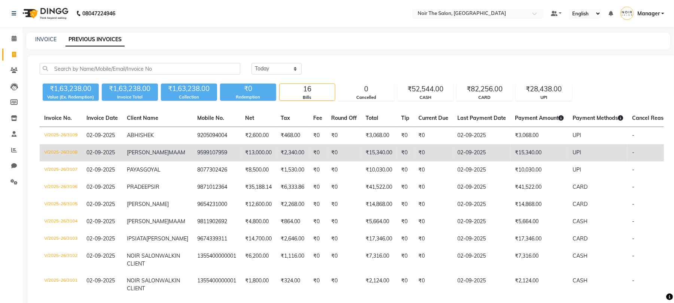
click at [65, 150] on td "V/2025-26/3108" at bounding box center [61, 152] width 42 height 17
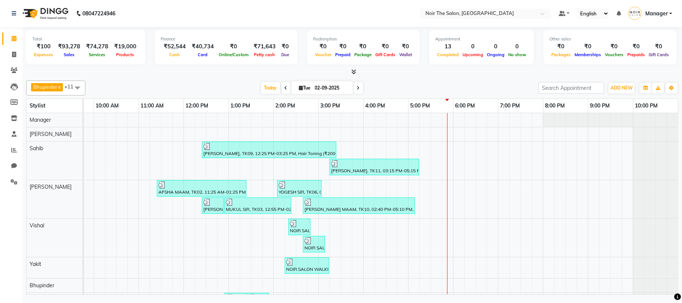
click at [20, 47] on li "Invoice" at bounding box center [11, 55] width 22 height 16
click at [16, 55] on span at bounding box center [13, 55] width 13 height 9
select select "service"
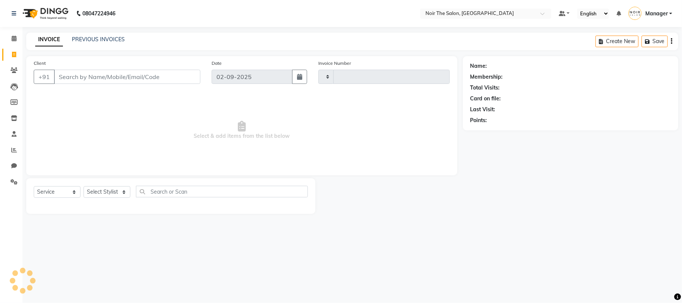
type input "3106"
select select "8026"
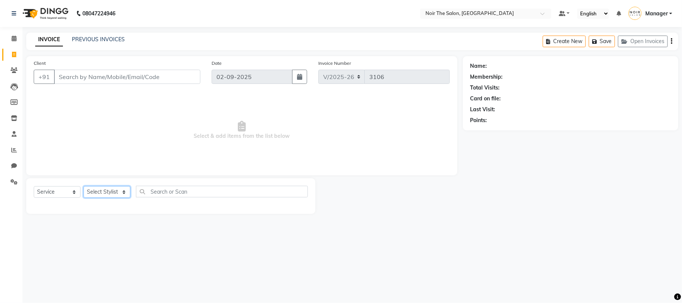
click at [110, 189] on select "Select Stylist" at bounding box center [106, 192] width 47 height 12
click at [64, 192] on select "Select Service Product Membership Package Voucher Prepaid Gift Card" at bounding box center [57, 192] width 47 height 12
click at [34, 186] on select "Select Service Product Membership Package Voucher Prepaid Gift Card" at bounding box center [57, 192] width 47 height 12
click at [59, 192] on select "Select Service Product Membership Package Voucher Prepaid Gift Card" at bounding box center [57, 192] width 47 height 12
select select "product"
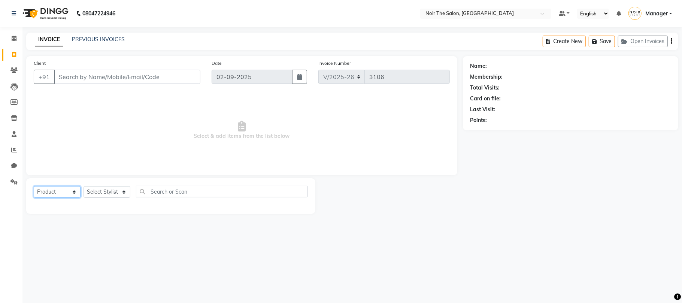
click at [34, 186] on select "Select Service Product Membership Package Voucher Prepaid Gift Card" at bounding box center [57, 192] width 47 height 12
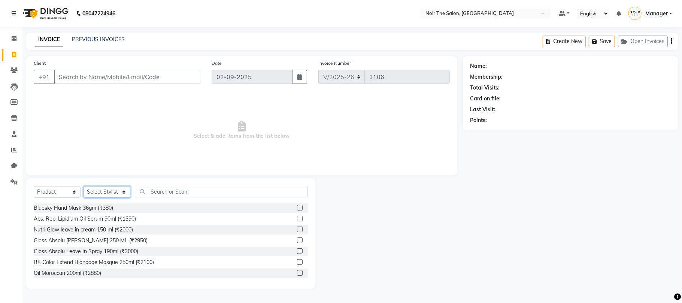
click at [98, 194] on select "Select Stylist Aalam Abhishek_Mgr Abhishek_Pdct Bhupinder Counter_Sales Gaurav_…" at bounding box center [106, 192] width 47 height 12
select select "72623"
click at [83, 186] on select "Select Stylist Aalam Abhishek_Mgr Abhishek_Pdct Bhupinder Counter_Sales Gaurav_…" at bounding box center [106, 192] width 47 height 12
click at [168, 188] on input "text" at bounding box center [222, 192] width 172 height 12
type input "3474636356010"
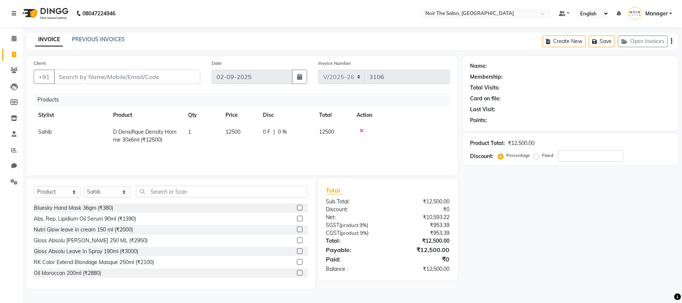
drag, startPoint x: 222, startPoint y: 124, endPoint x: 231, endPoint y: 127, distance: 9.5
click at [222, 124] on td "12500" at bounding box center [239, 136] width 37 height 25
select select "72623"
click at [234, 130] on input "12500" at bounding box center [239, 134] width 28 height 12
type input "14500"
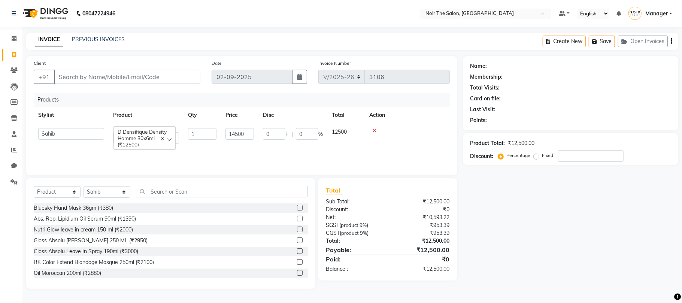
click at [243, 149] on div "Products Stylist Product Qty Price Disc Total Action Aalam Abhishek_Mgr Abhishe…" at bounding box center [242, 130] width 416 height 75
click at [96, 202] on div "Select Service Product Membership Package Voucher Prepaid Gift Card Select Styl…" at bounding box center [171, 195] width 274 height 18
click at [96, 194] on select "Select Stylist Aalam Abhishek_Mgr Abhishek_Pdct [PERSON_NAME] Counter_Sales Gau…" at bounding box center [106, 192] width 47 height 12
select select "72630"
click at [83, 186] on select "Select Stylist Aalam Abhishek_Mgr Abhishek_Pdct [PERSON_NAME] Counter_Sales Gau…" at bounding box center [106, 192] width 47 height 12
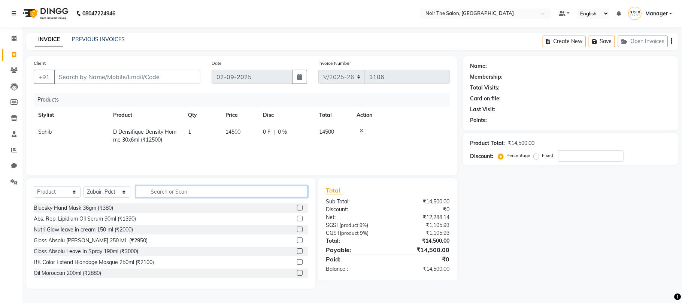
click at [170, 189] on input "text" at bounding box center [222, 192] width 172 height 12
type input "PED"
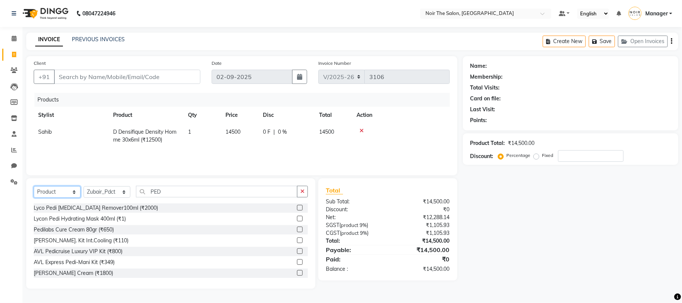
click at [68, 189] on select "Select Service Product Membership Package Voucher Prepaid Gift Card" at bounding box center [57, 192] width 47 height 12
select select "service"
click at [34, 186] on select "Select Service Product Membership Package Voucher Prepaid Gift Card" at bounding box center [57, 192] width 47 height 12
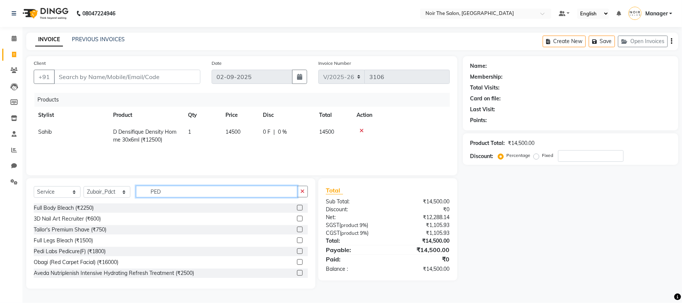
click at [177, 189] on input "PED" at bounding box center [216, 192] width 161 height 12
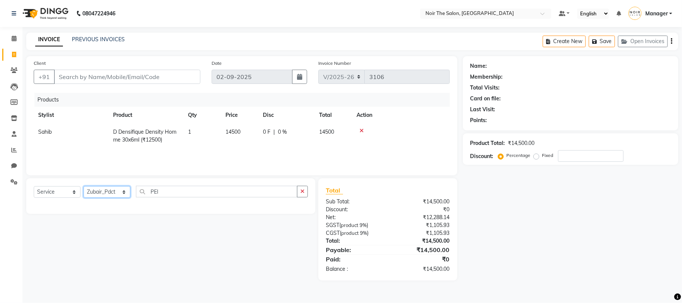
click at [115, 195] on select "Select Stylist Aalam Abhishek_Mgr Abhishek_Pdct [PERSON_NAME] Counter_Sales Gau…" at bounding box center [106, 192] width 47 height 12
drag, startPoint x: 195, startPoint y: 204, endPoint x: 170, endPoint y: 180, distance: 35.0
click at [195, 204] on div at bounding box center [171, 204] width 274 height 3
drag, startPoint x: 170, startPoint y: 180, endPoint x: 171, endPoint y: 189, distance: 9.0
click at [170, 180] on div "Select Service Product Membership Package Voucher Prepaid Gift Card Select Styl…" at bounding box center [170, 196] width 289 height 36
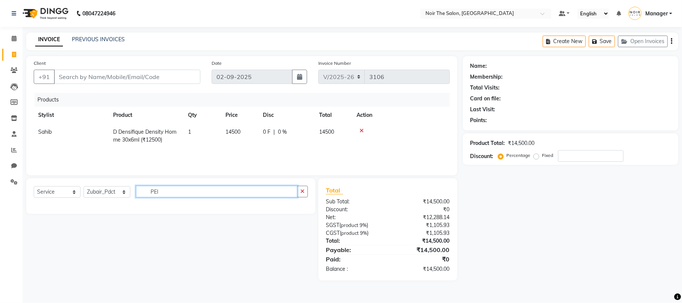
click at [170, 195] on input "PEI" at bounding box center [216, 192] width 161 height 12
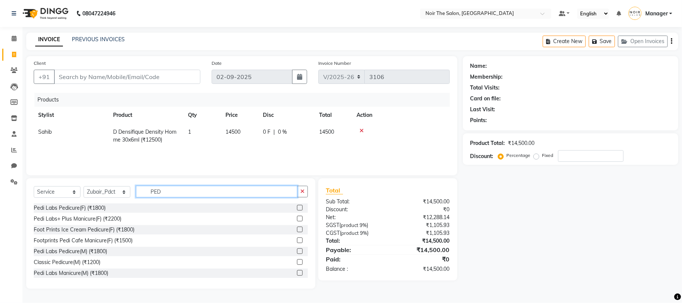
click at [177, 192] on input "PED" at bounding box center [216, 192] width 161 height 12
type input "PEDI"
click at [63, 210] on div "Pedi Labs Pedicure(F) (₹1800)" at bounding box center [70, 208] width 72 height 8
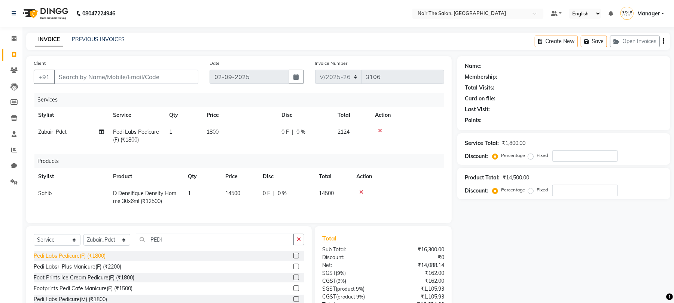
click at [78, 260] on div "Pedi Labs Pedicure(F) (₹1800)" at bounding box center [70, 256] width 72 height 8
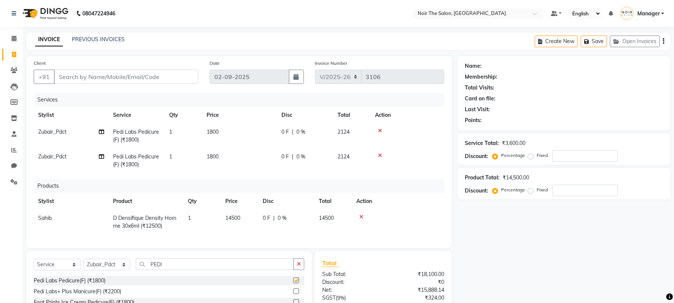
checkbox input "false"
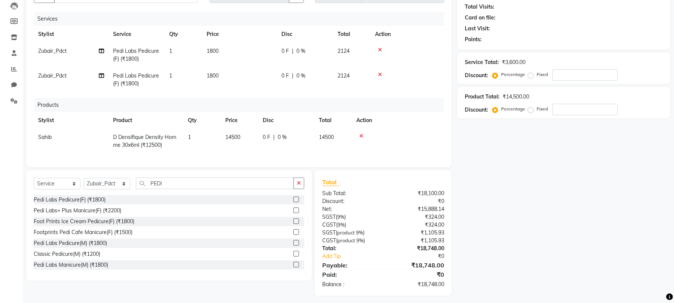
scroll to position [93, 0]
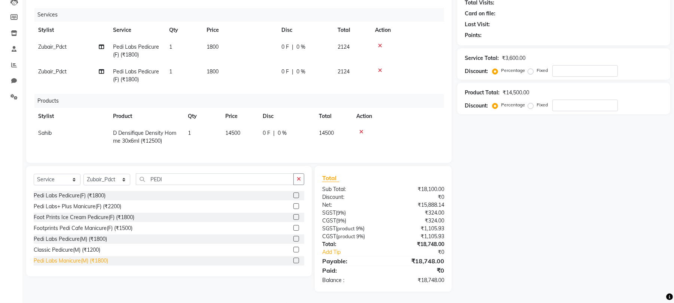
click at [71, 262] on div "Pedi Labs Manicure(M) (₹1800)" at bounding box center [71, 261] width 74 height 8
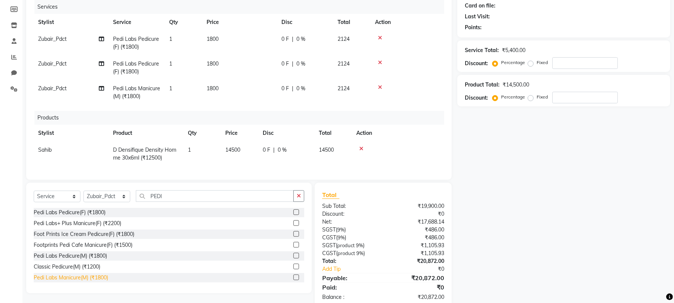
click at [80, 281] on div "Pedi Labs Manicure(M) (₹1800)" at bounding box center [71, 278] width 74 height 8
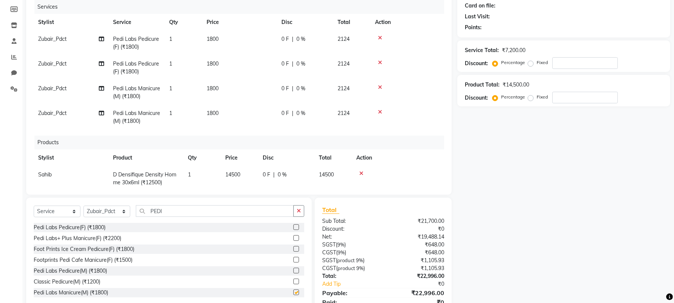
checkbox input "false"
click at [221, 37] on td "1800" at bounding box center [239, 43] width 75 height 25
select select "72630"
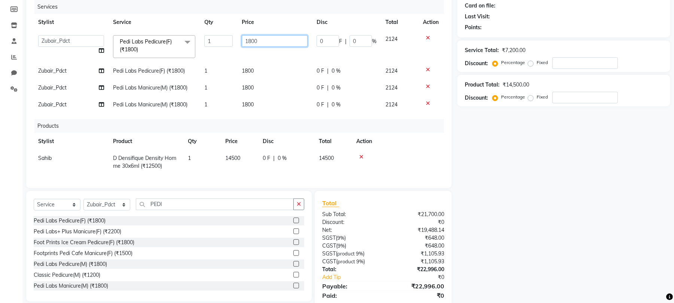
click at [251, 44] on input "1800" at bounding box center [275, 41] width 66 height 12
type input "2000"
click at [264, 78] on td "1800" at bounding box center [274, 71] width 75 height 17
select select "72630"
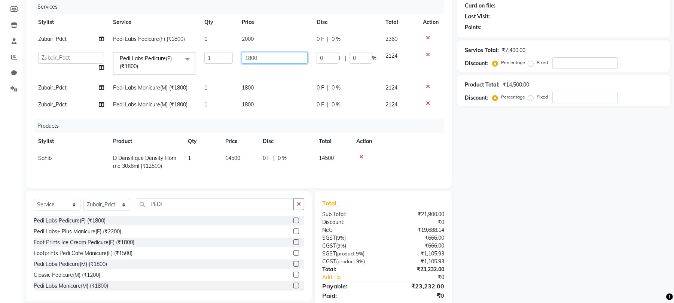
click at [250, 57] on input "1800" at bounding box center [275, 58] width 66 height 12
type input "2000"
click at [265, 80] on td "1800" at bounding box center [274, 87] width 75 height 17
select select "72630"
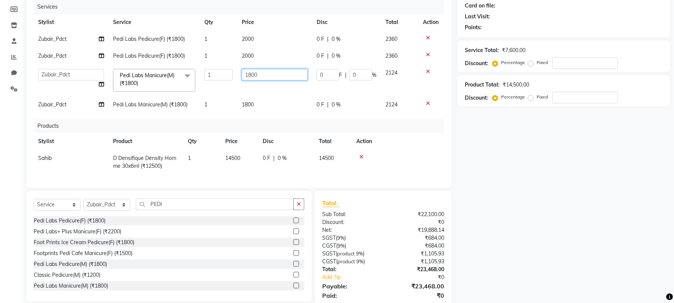
click at [250, 78] on input "1800" at bounding box center [275, 75] width 66 height 12
type input "2000"
click at [243, 116] on div "Services Stylist Service Qty Price Disc Total Action Zubair_Pdct Pedi Labs Pedi…" at bounding box center [239, 90] width 411 height 180
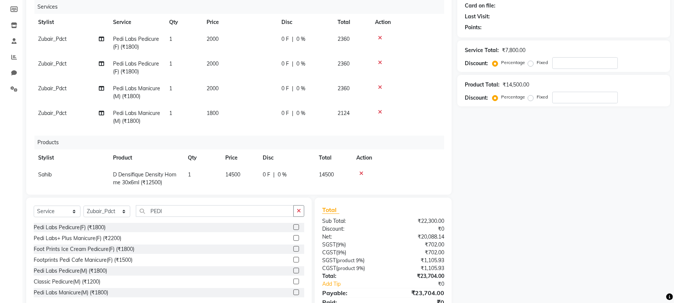
click at [214, 110] on span "1800" at bounding box center [213, 113] width 12 height 7
select select "72630"
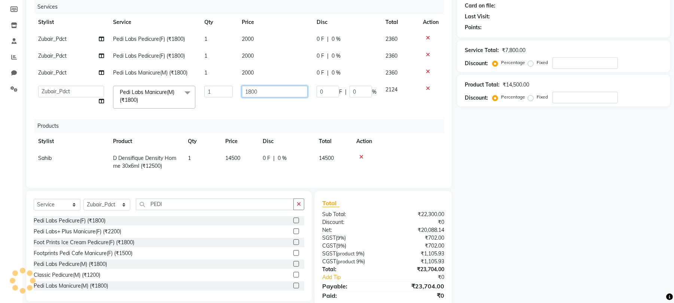
click at [253, 92] on input "1800" at bounding box center [275, 92] width 66 height 12
type input "2000"
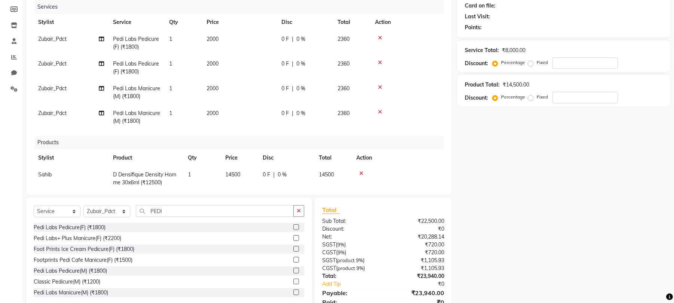
click at [189, 114] on div "Services Stylist Service Qty Price Disc Total Action Zubair_Pdct Pedi Labs Pedi…" at bounding box center [239, 93] width 411 height 187
click at [103, 210] on select "Select Stylist Aalam Abhishek_Mgr Abhishek_Pdct [PERSON_NAME] Counter_Sales Gau…" at bounding box center [106, 211] width 47 height 12
click at [83, 205] on select "Select Stylist Aalam Abhishek_Mgr Abhishek_Pdct [PERSON_NAME] Counter_Sales Gau…" at bounding box center [106, 211] width 47 height 12
click at [111, 212] on select "Select Stylist Aalam Abhishek_Mgr Abhishek_Pdct [PERSON_NAME] Counter_Sales Gau…" at bounding box center [106, 211] width 47 height 12
select select "72623"
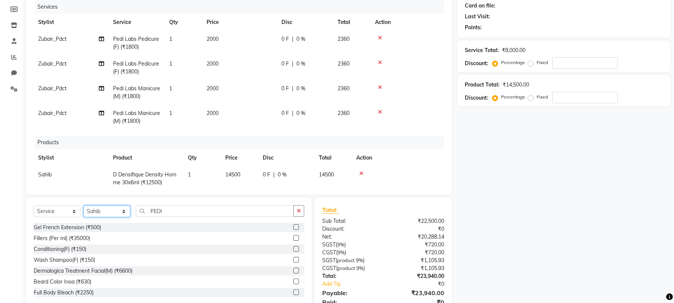
click at [83, 205] on select "Select Stylist Aalam Abhishek_Mgr Abhishek_Pdct [PERSON_NAME] Counter_Sales Gau…" at bounding box center [106, 211] width 47 height 12
click at [176, 195] on div "Client +91 Date 02-09-2025 Invoice Number V/2025 V/2025-26 3106 Services Stylis…" at bounding box center [239, 143] width 437 height 360
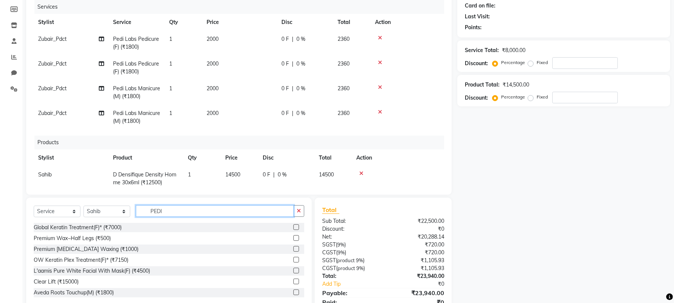
click at [177, 210] on input "PEDI" at bounding box center [215, 211] width 158 height 12
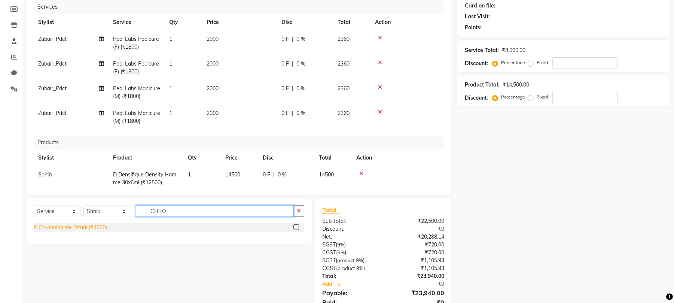
type input "CHRO"
click at [102, 231] on div "K Chronologiste Ritual (₹4500)" at bounding box center [70, 227] width 73 height 8
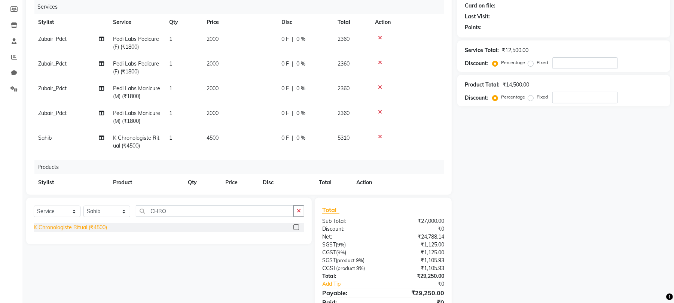
click at [102, 229] on div "K Chronologiste Ritual (₹4500)" at bounding box center [70, 227] width 73 height 8
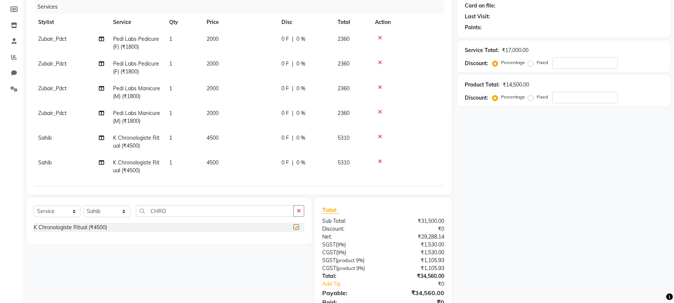
checkbox input "false"
click at [214, 135] on span "4500" at bounding box center [213, 137] width 12 height 7
select select "72623"
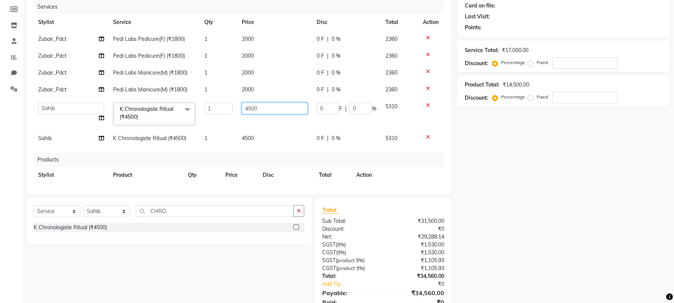
click at [249, 109] on input "4500" at bounding box center [275, 109] width 66 height 12
type input "5100"
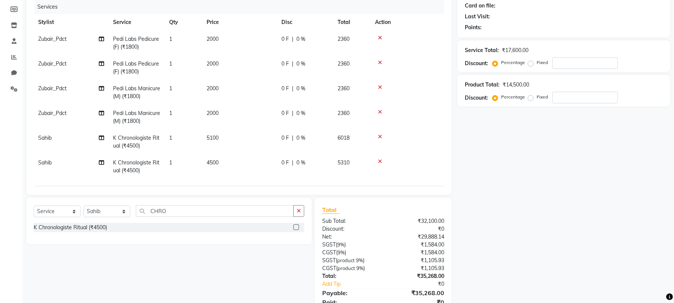
click at [256, 130] on tbody "Zubair_Pdct Pedi Labs Pedicure(F) (₹1800) 1 2000 0 F | 0 % 2360 Zubair_Pdct Ped…" at bounding box center [239, 105] width 411 height 148
click at [213, 162] on span "4500" at bounding box center [213, 162] width 12 height 7
select select "72623"
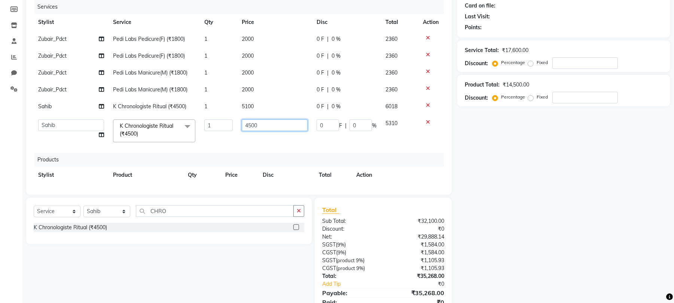
click at [249, 124] on input "4500" at bounding box center [275, 125] width 66 height 12
type input "5100"
click at [231, 148] on div "Services Stylist Service Qty Price Disc Total Action Zubair_Pdct Pedi Labs Pedi…" at bounding box center [239, 93] width 411 height 187
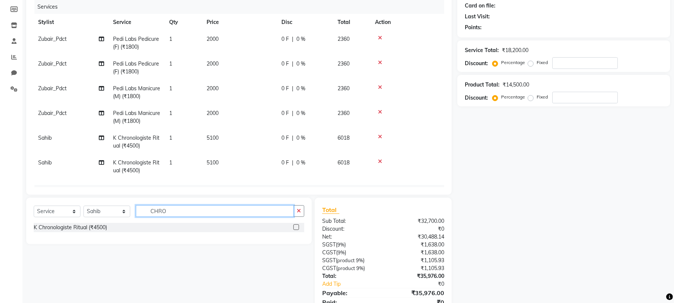
click at [192, 212] on input "CHRO" at bounding box center [215, 211] width 158 height 12
click at [192, 211] on input "CHRO" at bounding box center [215, 211] width 158 height 12
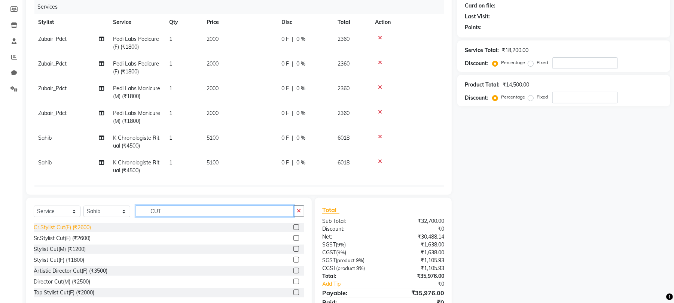
type input "CUT"
click at [55, 229] on div "Cr.Stylist Cut(F) (₹2600)" at bounding box center [62, 227] width 57 height 8
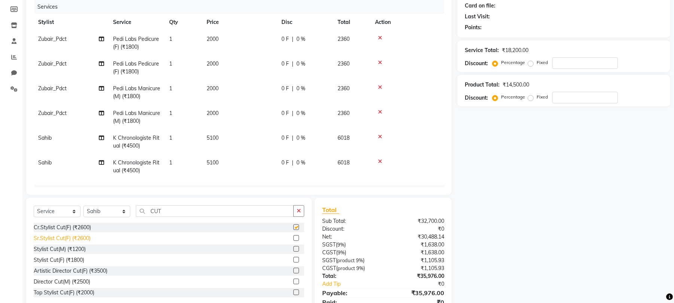
checkbox input "false"
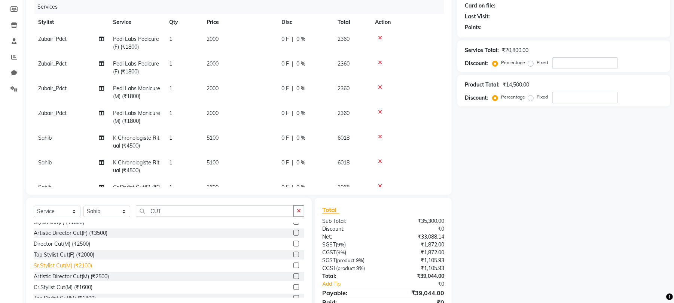
scroll to position [88, 0]
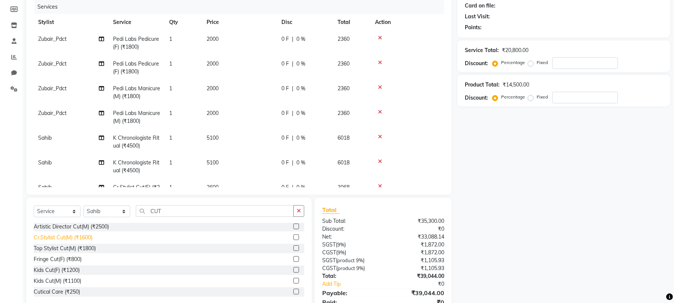
click at [58, 240] on div "Cr.Stylist Cut(M) (₹1600)" at bounding box center [63, 238] width 59 height 8
checkbox input "false"
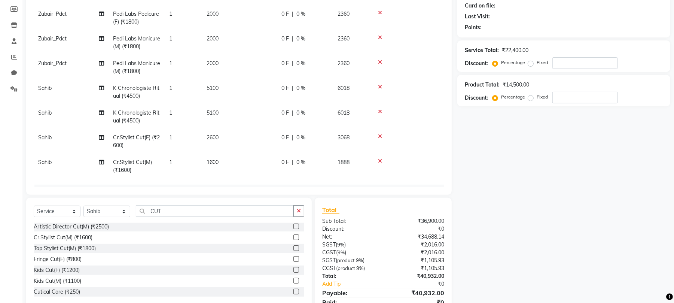
click at [218, 162] on span "1600" at bounding box center [213, 162] width 12 height 7
select select "72623"
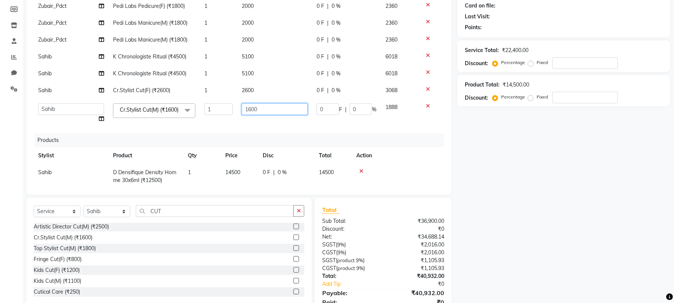
click at [248, 112] on input "1600" at bounding box center [275, 109] width 66 height 12
type input "2100"
click at [496, 158] on div "Name: Membership: Total Visits: Card on file: Last Visit: Points: Service Total…" at bounding box center [566, 143] width 219 height 360
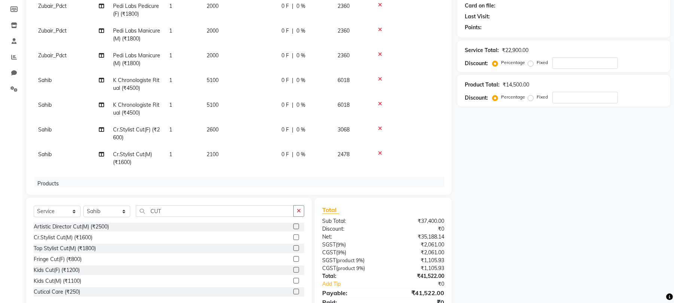
scroll to position [116, 0]
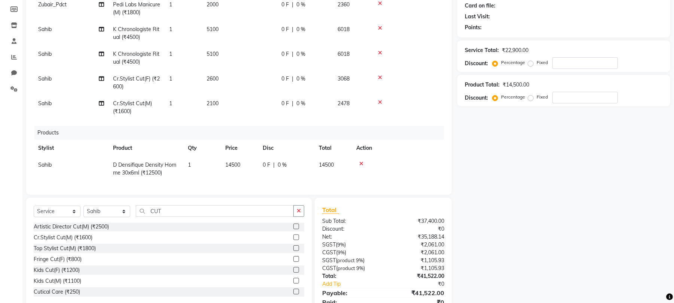
click at [361, 161] on icon at bounding box center [361, 163] width 4 height 5
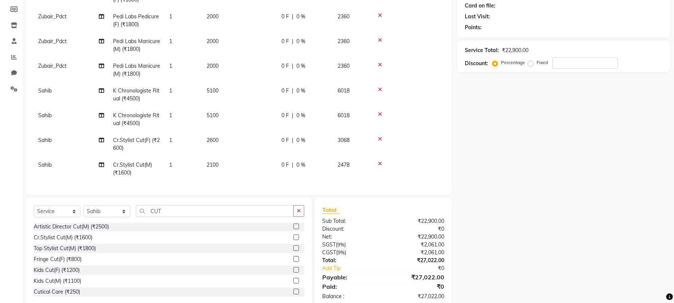
scroll to position [55, 0]
click at [49, 206] on select "Select Service Product Membership Package Voucher Prepaid Gift Card" at bounding box center [57, 211] width 47 height 12
select select "product"
click at [34, 205] on select "Select Service Product Membership Package Voucher Prepaid Gift Card" at bounding box center [57, 211] width 47 height 12
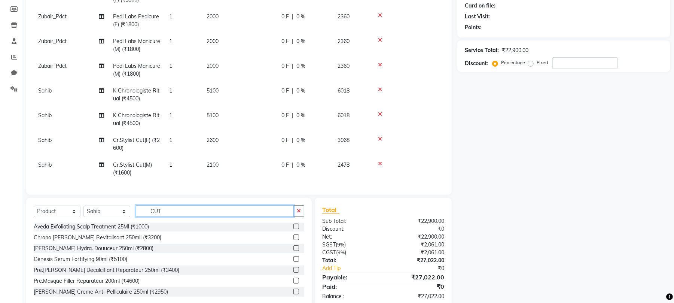
click at [165, 207] on input "CUT" at bounding box center [215, 211] width 158 height 12
type input "3474636356010"
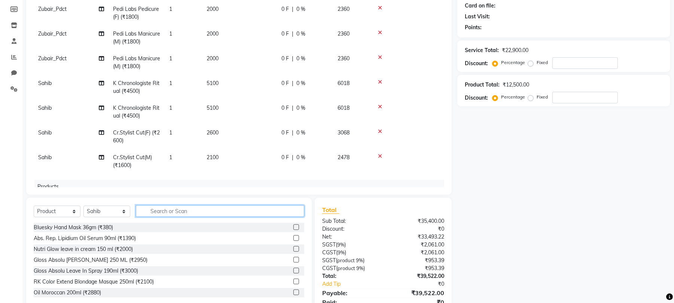
scroll to position [116, 0]
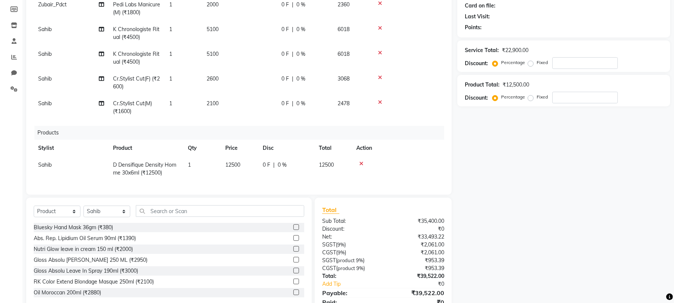
click at [231, 161] on span "12500" at bounding box center [232, 164] width 15 height 7
select select "72623"
drag, startPoint x: 234, startPoint y: 159, endPoint x: 236, endPoint y: 167, distance: 7.6
click at [234, 161] on input "12500" at bounding box center [239, 167] width 28 height 12
type input "14500"
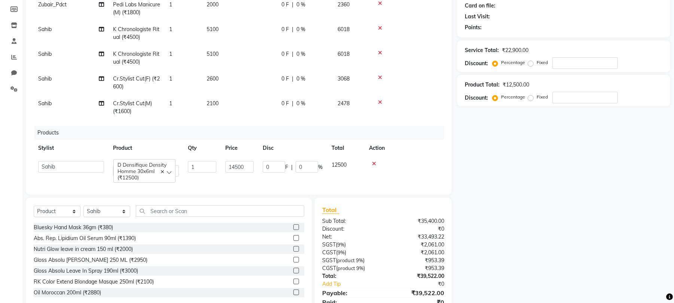
click at [581, 210] on div "Name: Membership: Total Visits: Card on file: Last Visit: Points: Service Total…" at bounding box center [566, 143] width 219 height 360
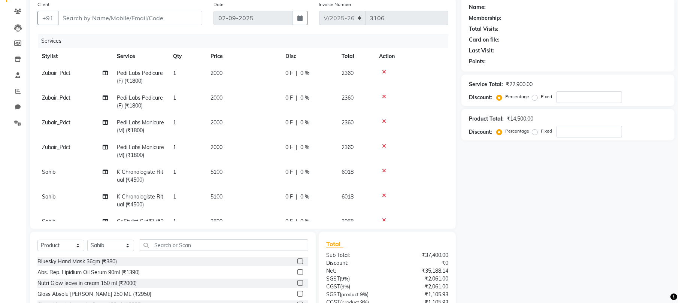
scroll to position [0, 0]
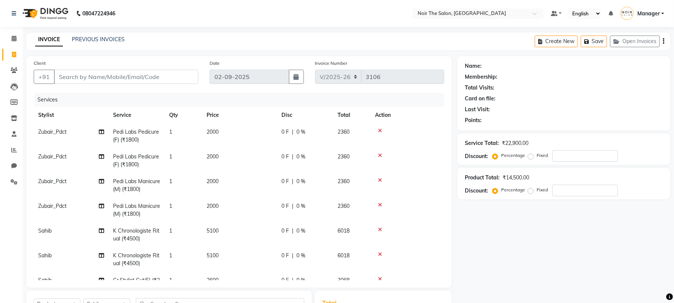
click at [80, 69] on div "Client +91" at bounding box center [116, 74] width 176 height 31
click at [80, 74] on input "Client" at bounding box center [126, 77] width 144 height 14
type input "9"
type input "0"
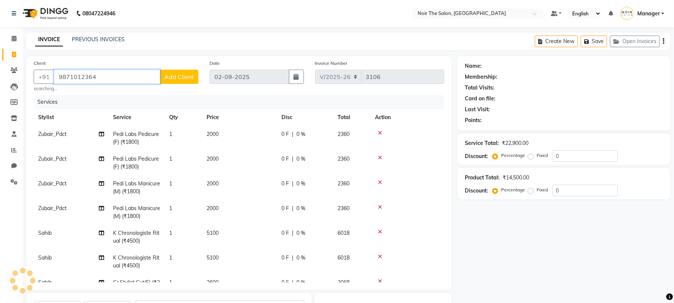
type input "9871012364"
click at [162, 81] on button "Add Client" at bounding box center [179, 77] width 39 height 14
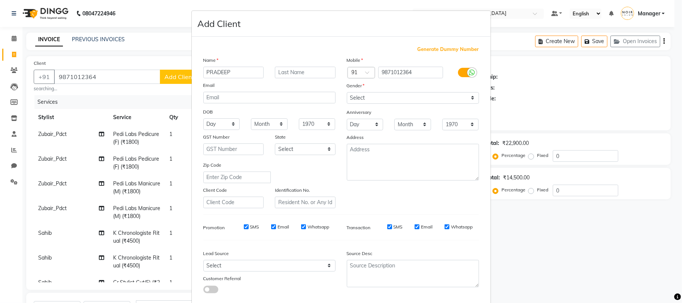
type input "PRADEEP"
type input "SIR"
click at [363, 102] on select "Select Male Female Other Prefer Not To Say" at bounding box center [413, 98] width 132 height 12
select select "[DEMOGRAPHIC_DATA]"
click at [347, 92] on select "Select Male Female Other Prefer Not To Say" at bounding box center [413, 98] width 132 height 12
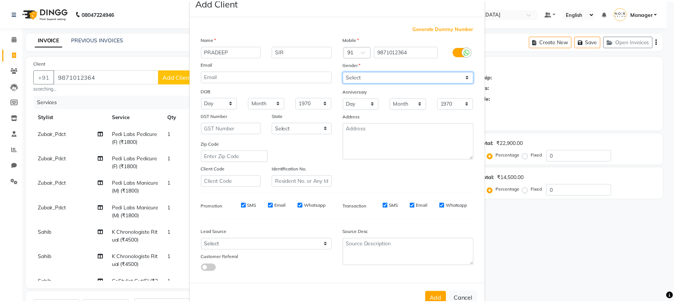
scroll to position [41, 0]
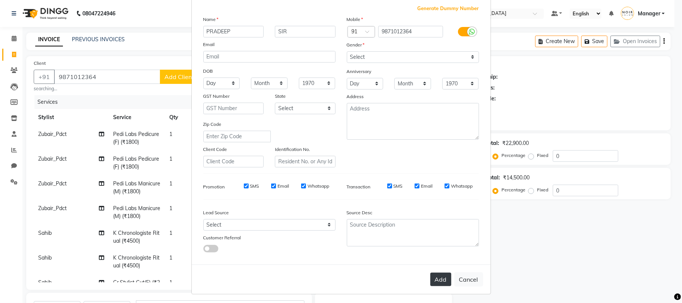
click at [436, 275] on button "Add" at bounding box center [440, 278] width 21 height 13
select select
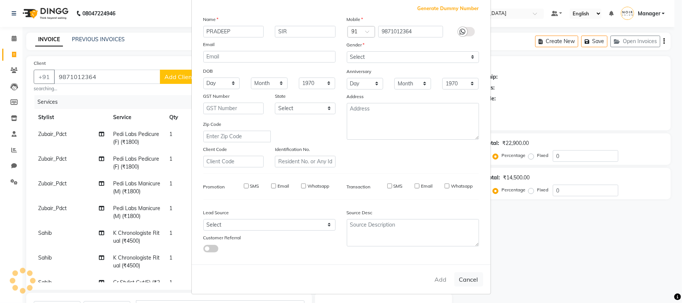
select select
checkbox input "false"
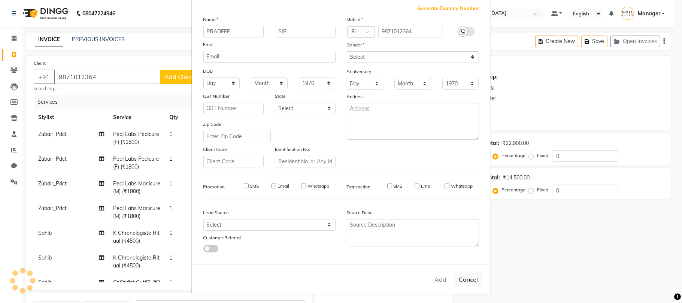
checkbox input "false"
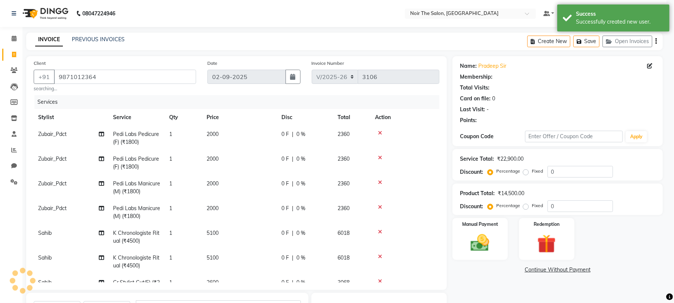
select select "1: Object"
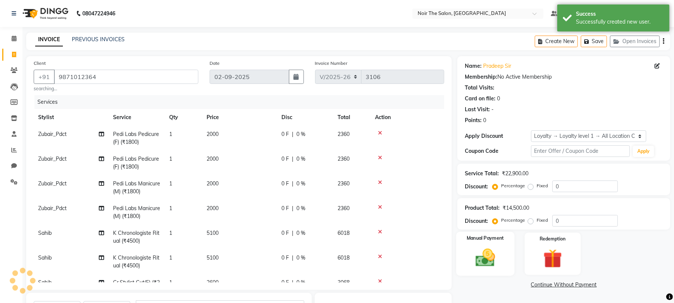
click at [487, 257] on img at bounding box center [485, 257] width 32 height 23
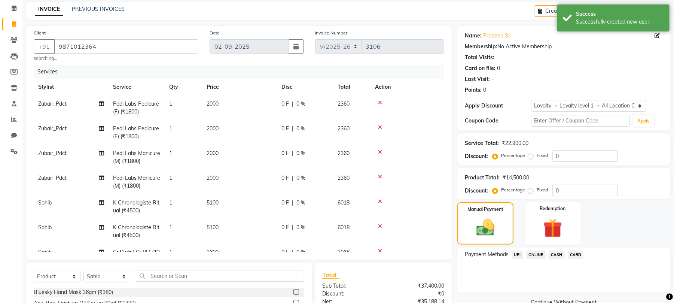
scroll to position [127, 0]
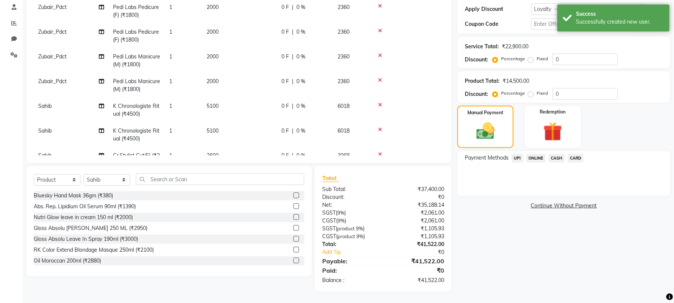
click at [574, 159] on span "CARD" at bounding box center [576, 158] width 16 height 9
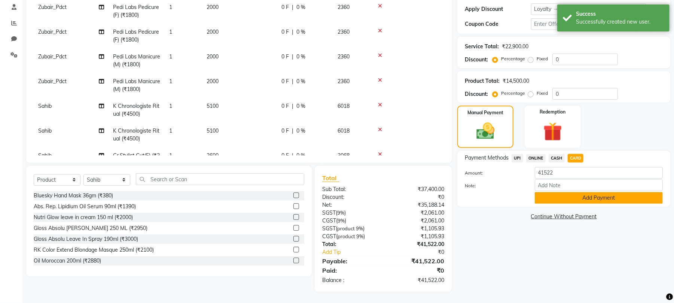
click at [585, 201] on button "Add Payment" at bounding box center [599, 198] width 128 height 12
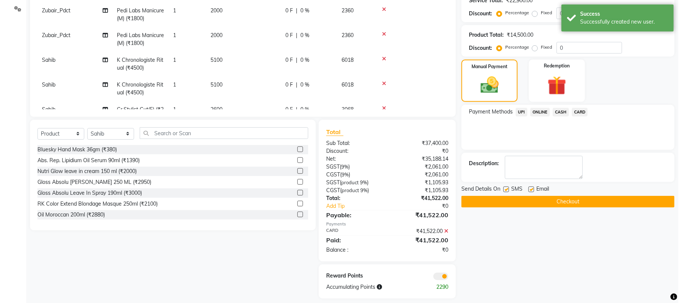
scroll to position [180, 0]
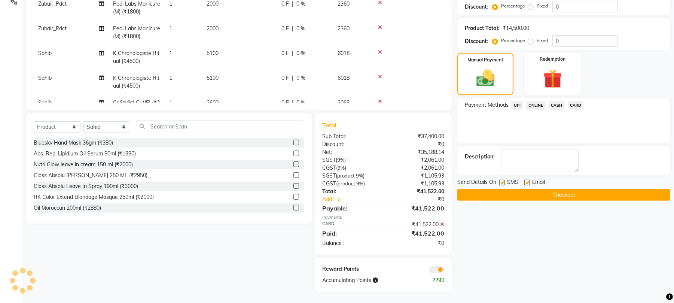
click at [436, 270] on span at bounding box center [436, 269] width 15 height 7
click at [444, 271] on input "checkbox" at bounding box center [444, 271] width 0 height 0
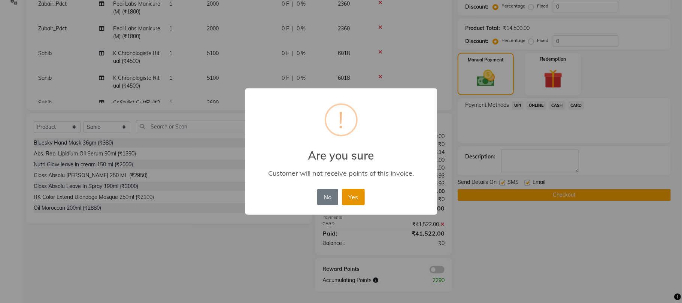
click at [353, 197] on button "Yes" at bounding box center [353, 197] width 23 height 16
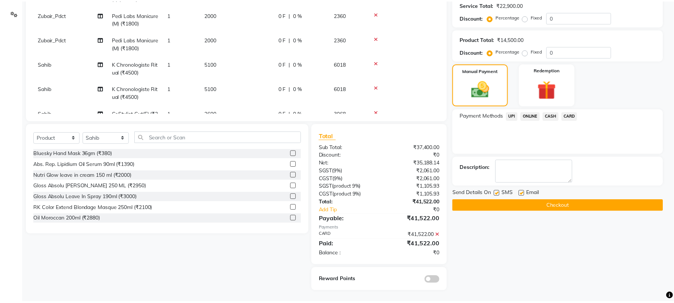
scroll to position [169, 0]
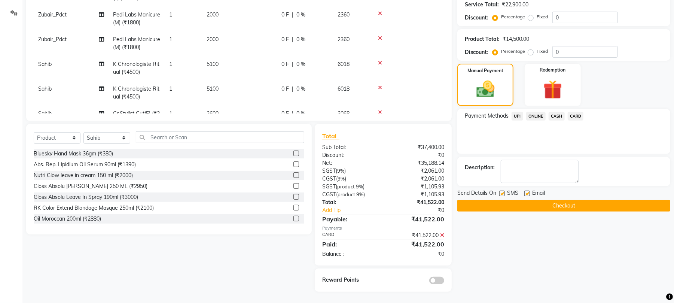
click at [529, 195] on label at bounding box center [527, 194] width 6 height 6
click at [529, 195] on input "checkbox" at bounding box center [526, 193] width 5 height 5
checkbox input "false"
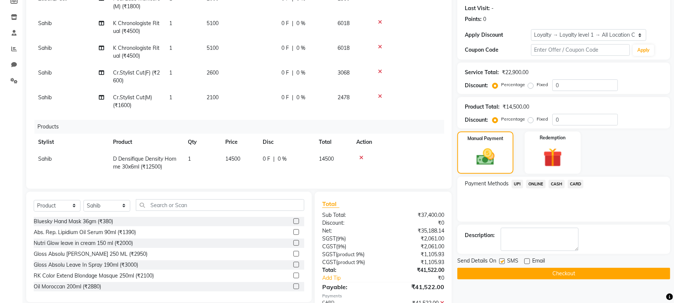
scroll to position [150, 0]
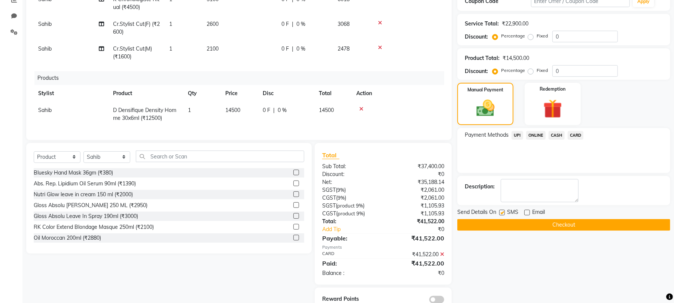
click at [512, 223] on button "Checkout" at bounding box center [563, 225] width 213 height 12
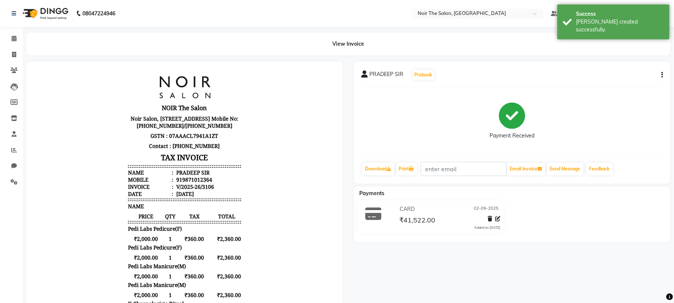
click at [405, 157] on div "PRADEEP SIR Prebook Payment Received Download Print Email Invoice Send Message …" at bounding box center [512, 122] width 317 height 122
click at [400, 165] on link "Print" at bounding box center [406, 168] width 21 height 13
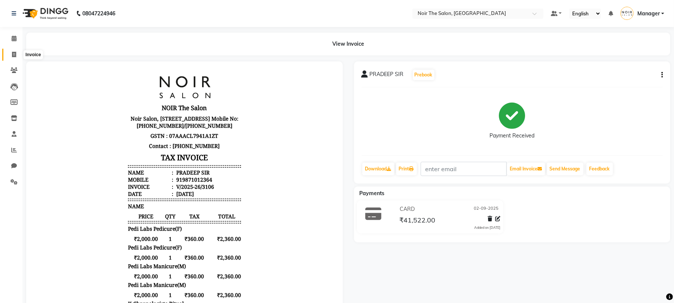
click at [10, 56] on span at bounding box center [13, 55] width 13 height 9
select select "service"
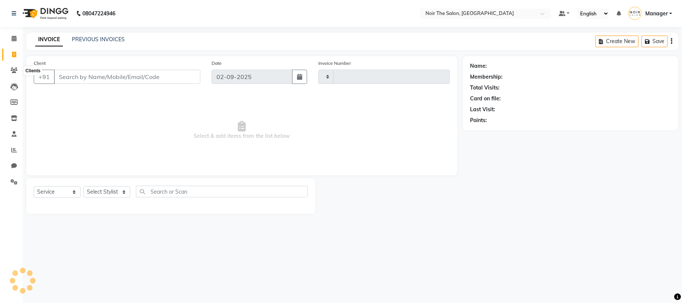
type input "3107"
select select "8026"
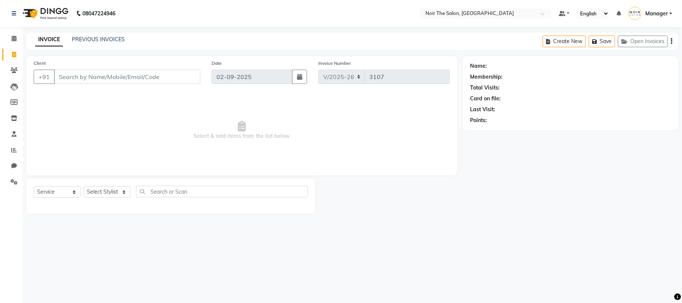
click at [153, 75] on input "Client" at bounding box center [127, 77] width 146 height 14
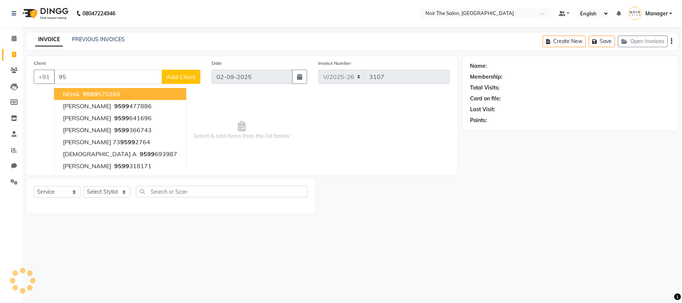
type input "9"
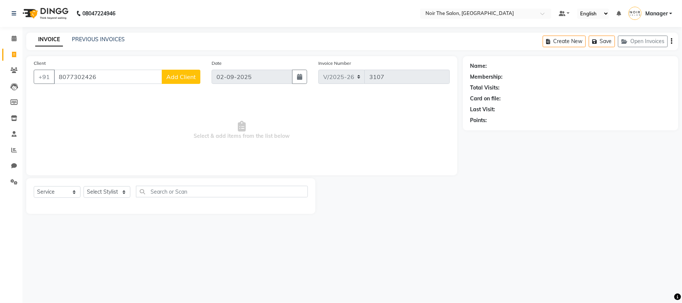
type input "8077302426"
click at [192, 69] on div "Client +91 8077302426 Add Client" at bounding box center [117, 74] width 178 height 31
click at [192, 73] on span "Add Client" at bounding box center [181, 76] width 30 height 7
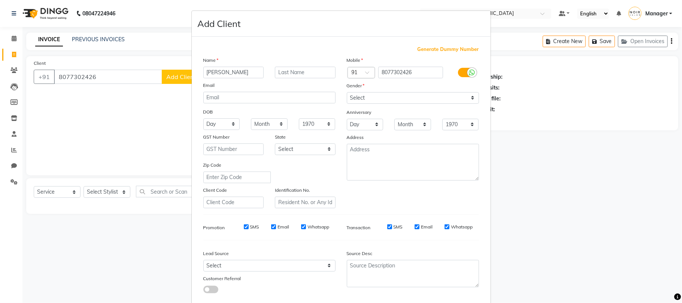
drag, startPoint x: 225, startPoint y: 71, endPoint x: 256, endPoint y: 75, distance: 32.1
click at [256, 75] on input "PAYAS GOYAL" at bounding box center [233, 73] width 61 height 12
type input "PAYAS"
click at [291, 74] on input "text" at bounding box center [305, 73] width 61 height 12
paste input "GOYAL"
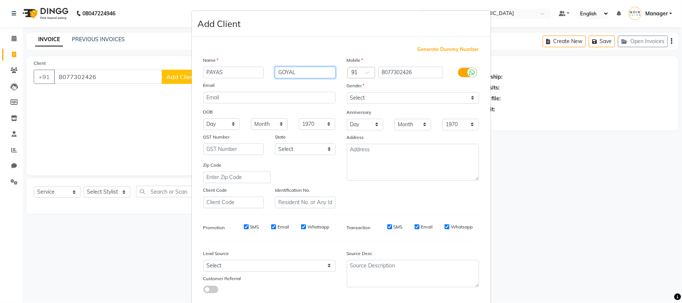
type input "GOYAL"
click at [369, 100] on select "Select Male Female Other Prefer Not To Say" at bounding box center [413, 98] width 132 height 12
select select "[DEMOGRAPHIC_DATA]"
click at [347, 92] on select "Select Male Female Other Prefer Not To Say" at bounding box center [413, 98] width 132 height 12
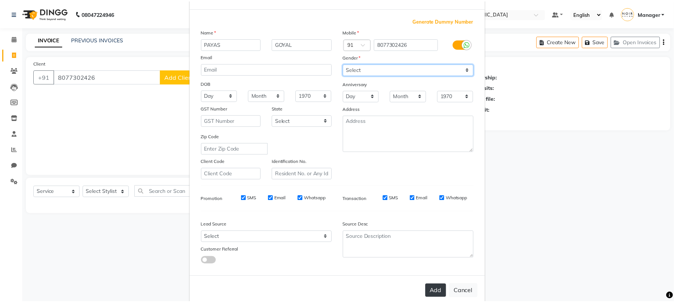
scroll to position [41, 0]
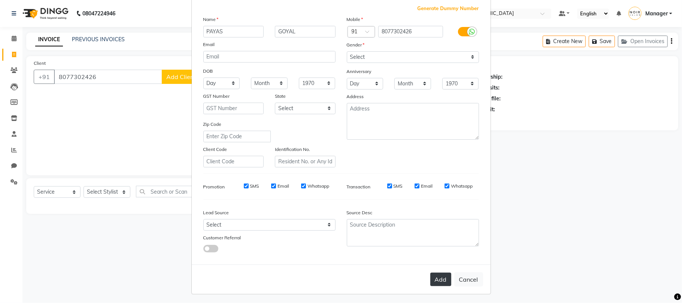
click at [433, 278] on button "Add" at bounding box center [440, 278] width 21 height 13
select select
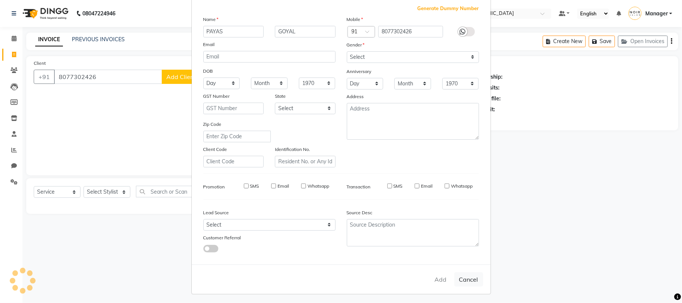
select select
checkbox input "false"
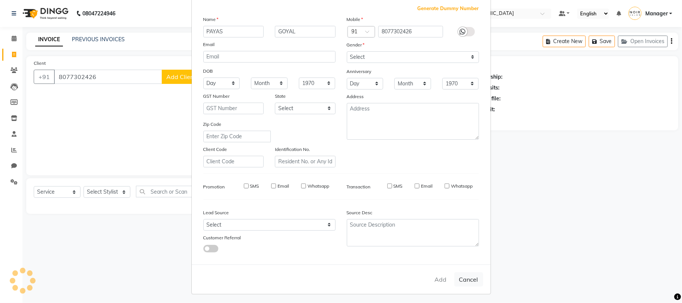
checkbox input "false"
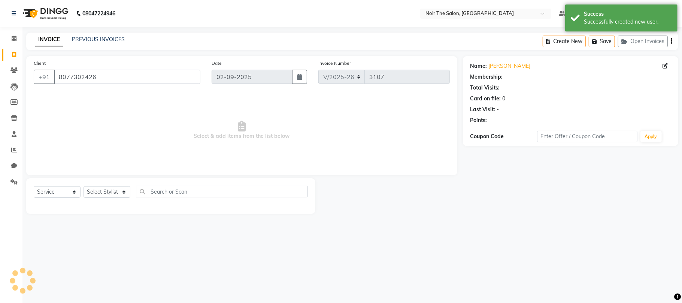
select select "1: Object"
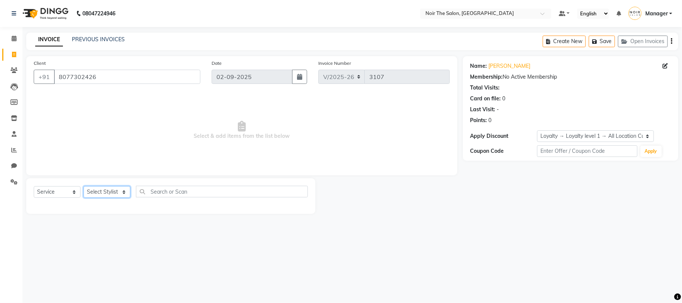
click at [108, 194] on select "Select Stylist Aalam Abhishek_Mgr Abhishek_Pdct Bhupinder Counter_Sales Gaurav_…" at bounding box center [106, 192] width 47 height 12
select select "72623"
click at [83, 186] on select "Select Stylist Aalam Abhishek_Mgr Abhishek_Pdct Bhupinder Counter_Sales Gaurav_…" at bounding box center [106, 192] width 47 height 12
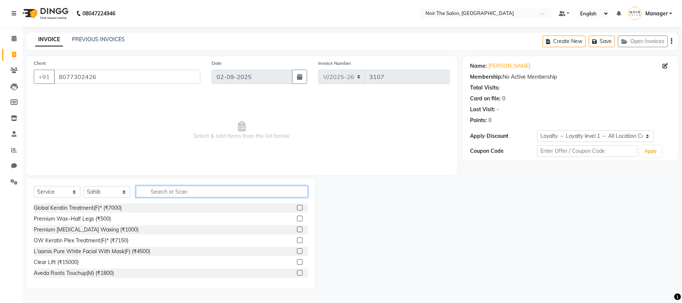
click at [149, 194] on input "text" at bounding box center [222, 192] width 172 height 12
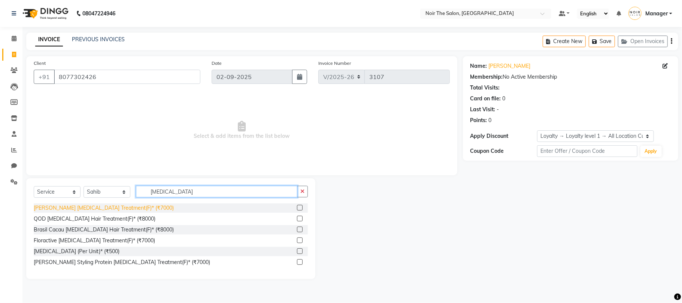
type input "BOTOX"
click at [92, 210] on div "Léa Levett Botox Treatment(F)* (₹7000)" at bounding box center [104, 208] width 140 height 8
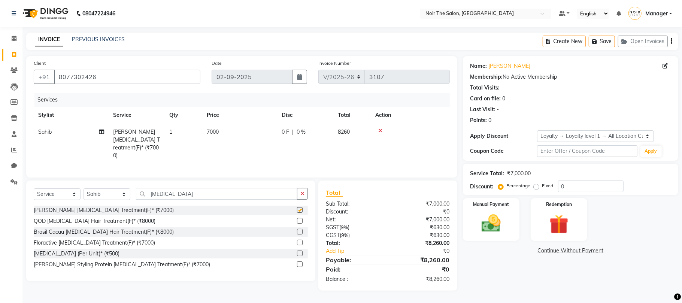
checkbox input "false"
click at [222, 133] on td "7000" at bounding box center [239, 144] width 75 height 40
select select "72623"
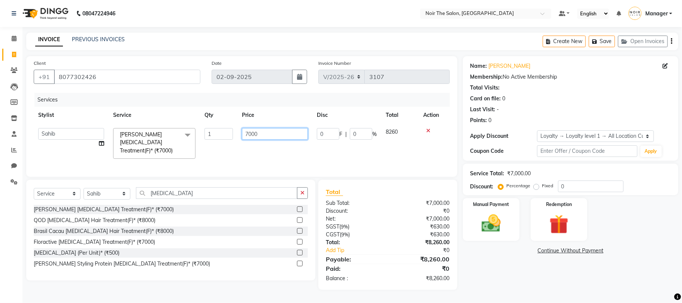
click at [249, 132] on input "7000" at bounding box center [275, 134] width 66 height 12
type input "10000"
click at [270, 152] on td "10000" at bounding box center [274, 144] width 75 height 40
select select "72623"
click at [270, 152] on td "10000" at bounding box center [274, 144] width 75 height 40
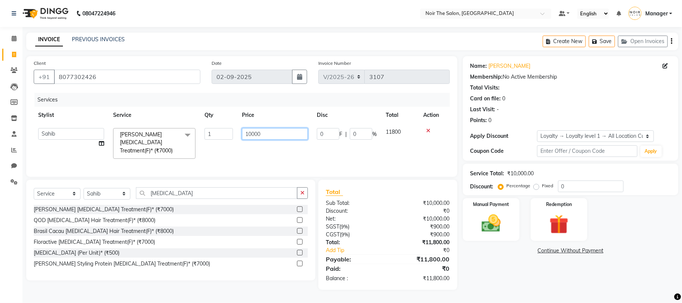
click at [250, 129] on input "10000" at bounding box center [275, 134] width 66 height 12
type input "9000"
click at [253, 146] on td "9000" at bounding box center [274, 144] width 75 height 40
select select "72623"
click at [250, 134] on input "9000" at bounding box center [275, 134] width 66 height 12
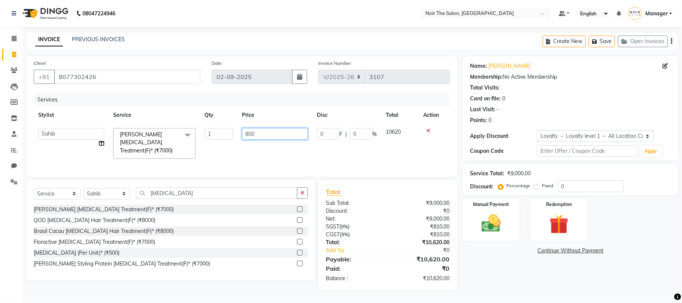
type input "8500"
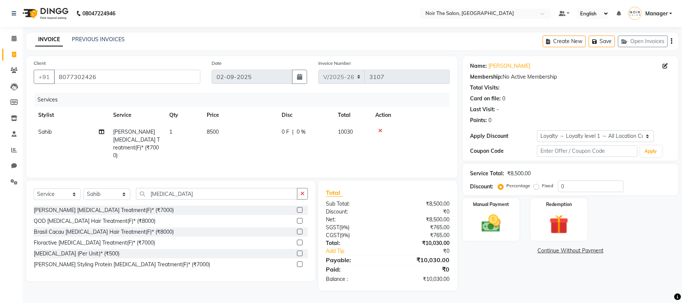
click at [259, 140] on td "8500" at bounding box center [239, 144] width 75 height 40
select select "72623"
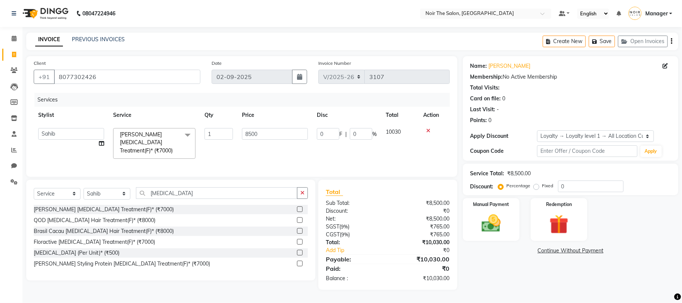
click at [266, 153] on td "8500" at bounding box center [274, 144] width 75 height 40
click at [489, 220] on img at bounding box center [491, 223] width 33 height 23
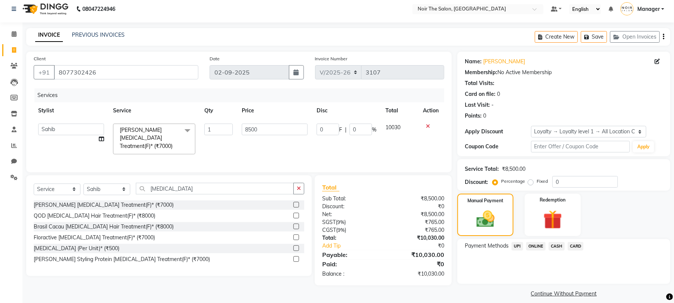
scroll to position [12, 0]
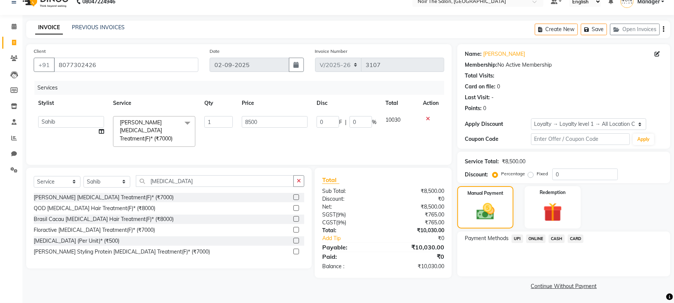
click at [517, 240] on span "UPI" at bounding box center [518, 238] width 12 height 9
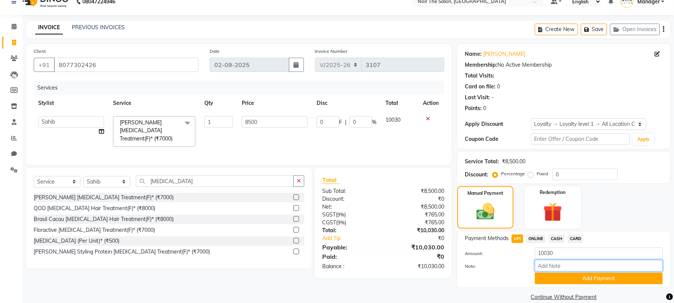
click at [545, 269] on input "Note:" at bounding box center [599, 266] width 128 height 12
drag, startPoint x: 548, startPoint y: 276, endPoint x: 542, endPoint y: 275, distance: 6.2
click at [548, 276] on button "Add Payment" at bounding box center [599, 278] width 128 height 12
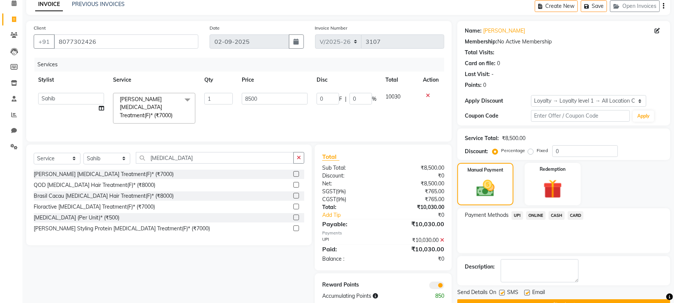
scroll to position [55, 0]
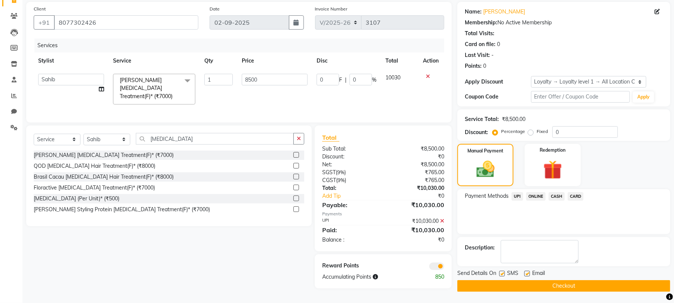
click at [439, 266] on span at bounding box center [436, 265] width 15 height 7
click at [444, 267] on input "checkbox" at bounding box center [444, 267] width 0 height 0
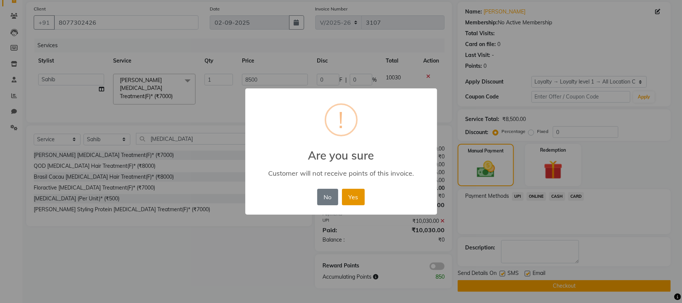
click at [358, 198] on button "Yes" at bounding box center [353, 197] width 23 height 16
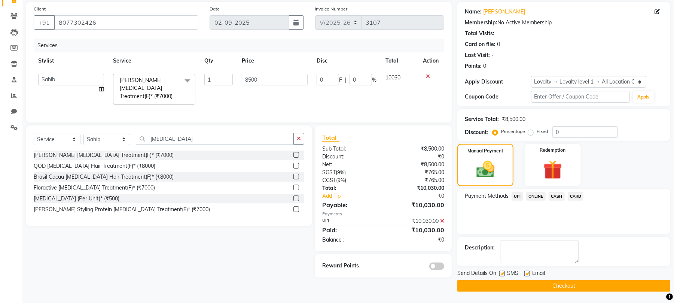
click at [526, 274] on label at bounding box center [527, 274] width 6 height 6
click at [526, 274] on input "checkbox" at bounding box center [526, 273] width 5 height 5
checkbox input "false"
click at [526, 289] on button "Checkout" at bounding box center [563, 286] width 213 height 12
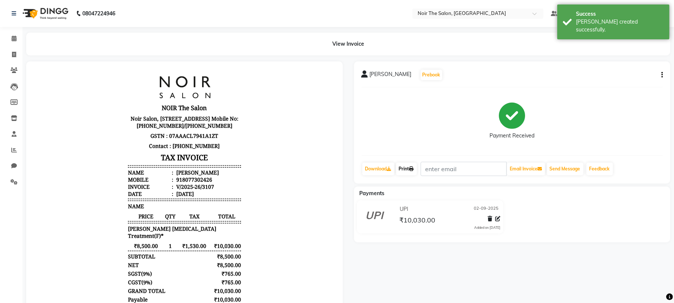
click at [410, 169] on link "Print" at bounding box center [406, 168] width 21 height 13
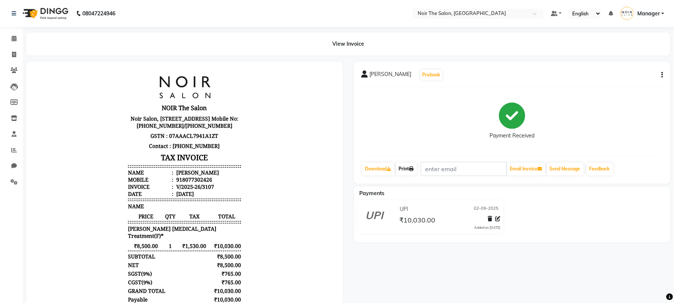
click at [409, 167] on link "Print" at bounding box center [406, 168] width 21 height 13
click at [12, 41] on icon at bounding box center [14, 39] width 5 height 6
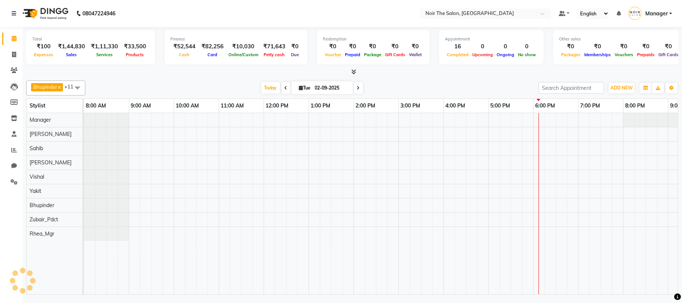
scroll to position [0, 80]
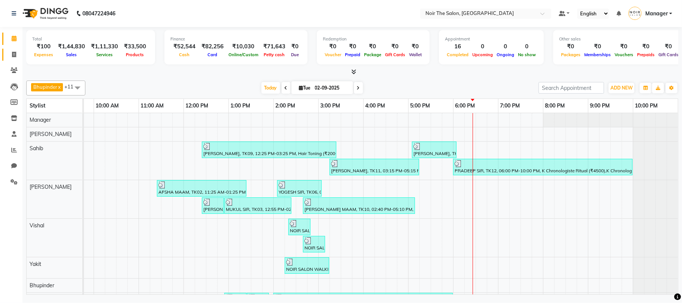
click at [12, 53] on icon at bounding box center [14, 55] width 4 height 6
select select "service"
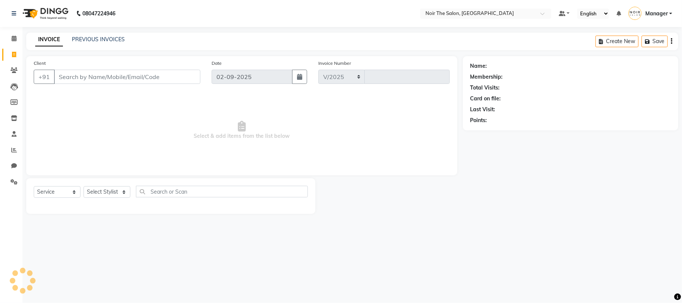
select select "8026"
type input "3108"
click at [92, 39] on link "PREVIOUS INVOICES" at bounding box center [98, 39] width 53 height 7
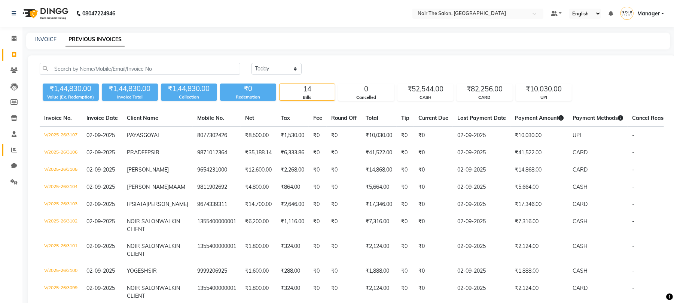
click at [10, 155] on link "Reports" at bounding box center [11, 150] width 18 height 12
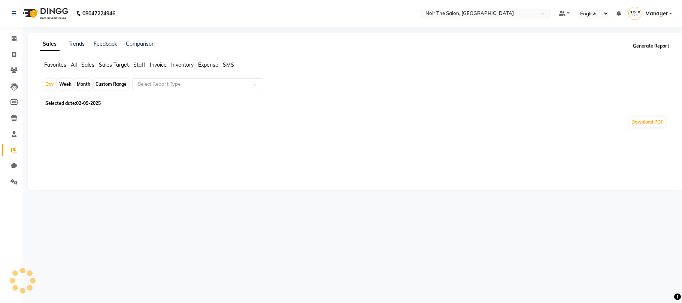
click at [647, 46] on button "Generate Report" at bounding box center [651, 46] width 40 height 10
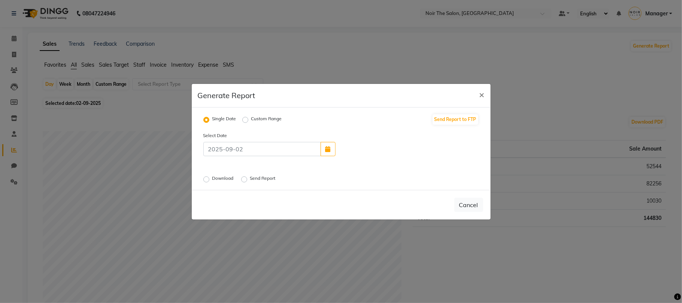
click at [212, 180] on label "Download" at bounding box center [223, 179] width 23 height 9
click at [205, 180] on input "Download" at bounding box center [207, 178] width 5 height 5
radio input "true"
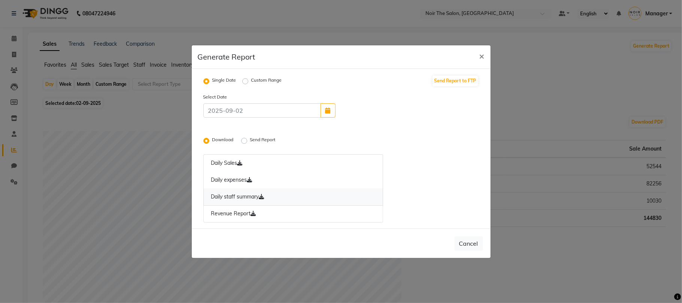
click at [261, 197] on icon at bounding box center [261, 196] width 5 height 5
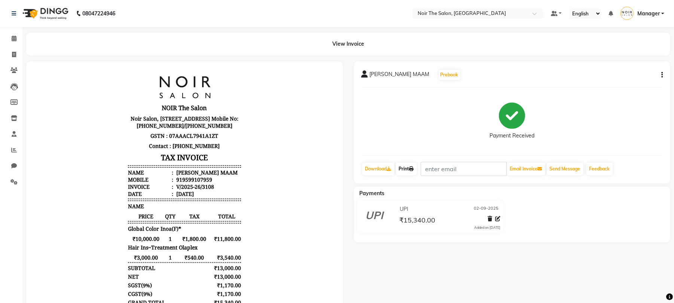
click at [411, 168] on link "Print" at bounding box center [406, 168] width 21 height 13
click at [13, 52] on icon at bounding box center [14, 55] width 4 height 6
select select "service"
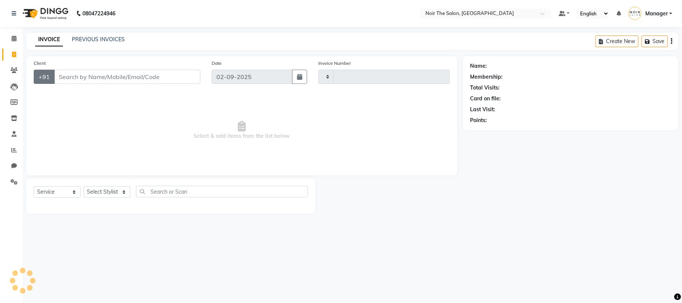
type input "3110"
select select "8026"
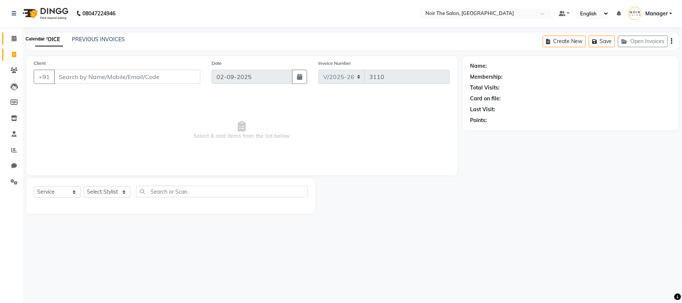
click at [15, 38] on icon at bounding box center [14, 39] width 5 height 6
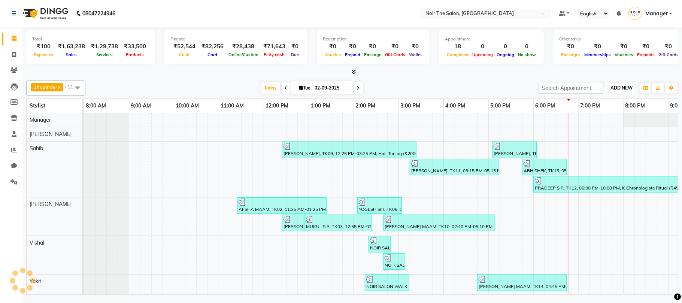
click at [624, 85] on span "ADD NEW" at bounding box center [621, 88] width 22 height 6
click at [591, 122] on link "Add Expense" at bounding box center [604, 122] width 59 height 10
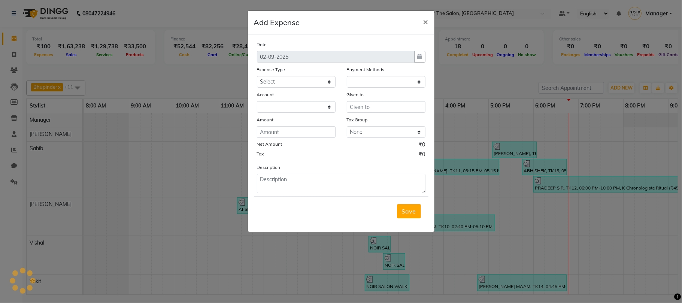
select select "1"
select select "7157"
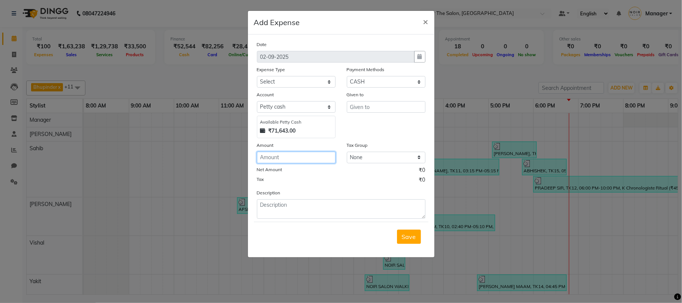
click at [296, 158] on input "number" at bounding box center [296, 158] width 79 height 12
type input "50"
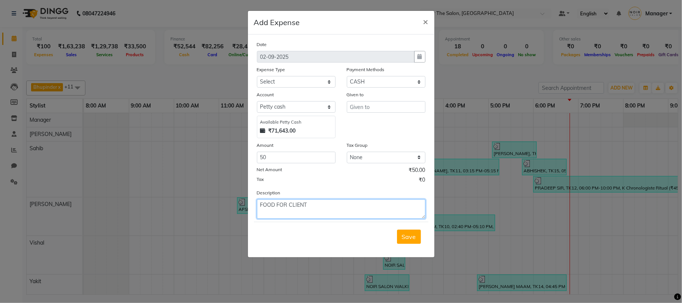
type textarea "FOOD FOR CLIENT"
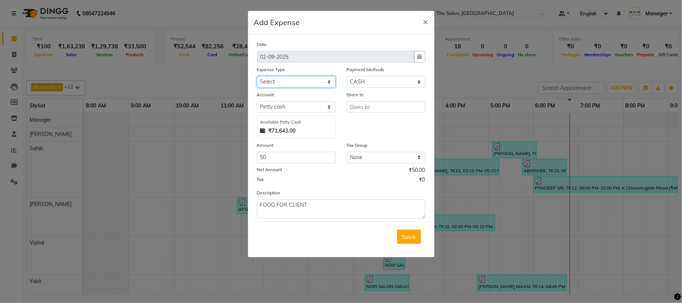
click at [284, 78] on select "Select Bank Deposit Blinkit Cash Handover CLIENT Client ordered food Client Ref…" at bounding box center [296, 82] width 79 height 12
select select "23749"
click at [257, 76] on select "Select Bank Deposit Blinkit Cash Handover CLIENT Client ordered food Client Ref…" at bounding box center [296, 82] width 79 height 12
click at [396, 100] on div "Given to" at bounding box center [386, 96] width 79 height 10
click at [395, 105] on input "text" at bounding box center [386, 107] width 79 height 12
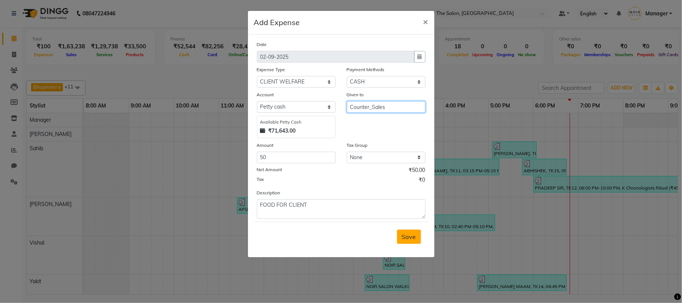
type input "Counter_Sales"
click at [416, 238] on button "Save" at bounding box center [409, 236] width 24 height 14
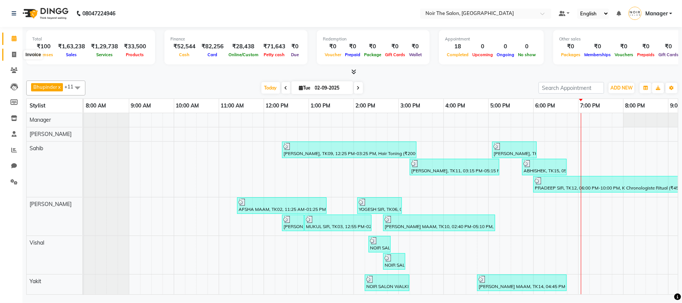
click at [17, 51] on span at bounding box center [13, 55] width 13 height 9
select select "service"
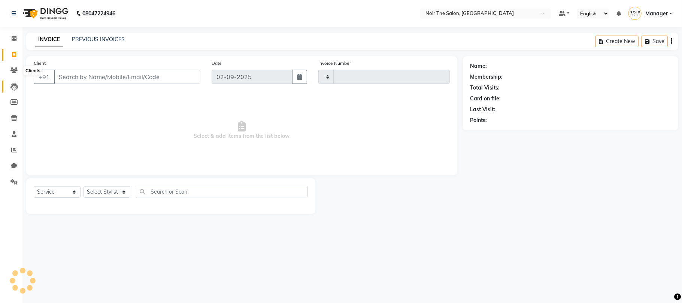
type input "3110"
select select "8026"
click at [102, 186] on select "Select Stylist" at bounding box center [106, 192] width 47 height 12
select select "72625"
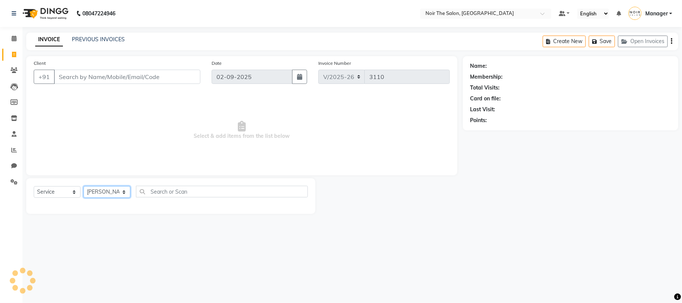
click at [83, 186] on select "Select Stylist Aalam Abhishek_Mgr Abhishek_Pdct [PERSON_NAME] Counter_Sales Gau…" at bounding box center [106, 192] width 47 height 12
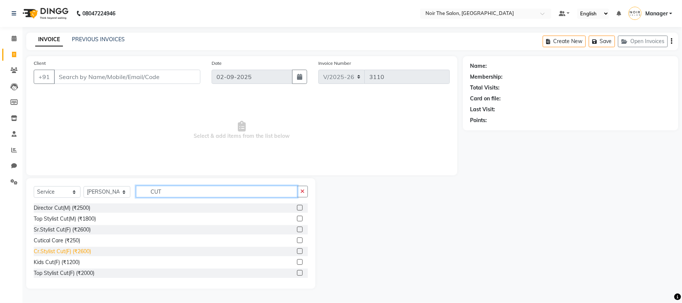
type input "CUT"
click at [85, 253] on div "Cr.Stylist Cut(F) (₹2600)" at bounding box center [62, 251] width 57 height 8
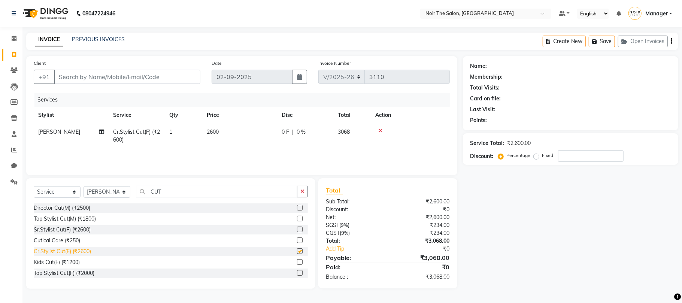
checkbox input "false"
click at [117, 77] on input "Client" at bounding box center [127, 77] width 146 height 14
type input "N"
type input "0"
type input "NOIR"
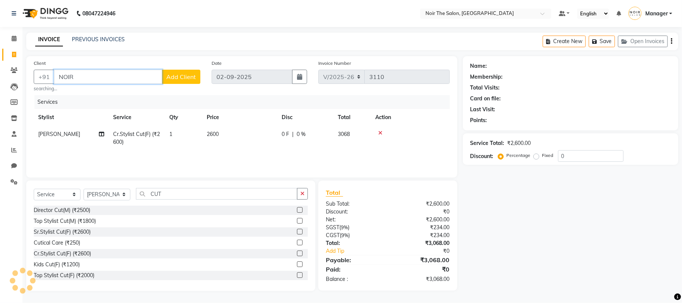
click at [78, 79] on input "NOIR" at bounding box center [108, 77] width 108 height 14
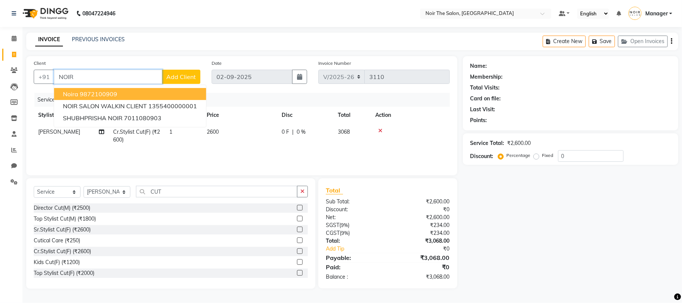
click at [78, 79] on input "NOIR" at bounding box center [108, 77] width 108 height 14
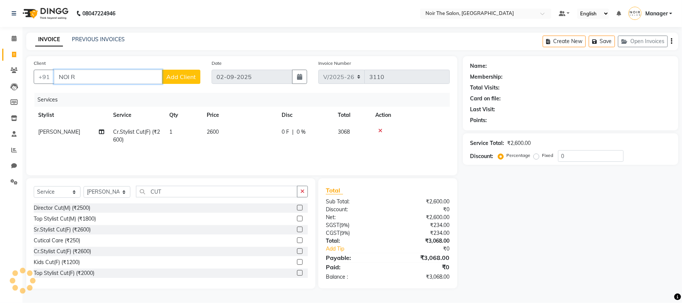
click at [88, 75] on input "NOI R" at bounding box center [108, 77] width 108 height 14
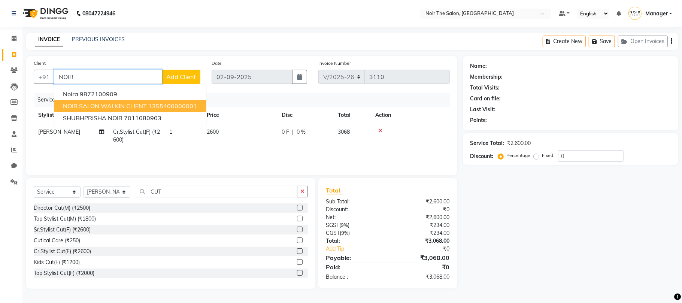
click at [95, 107] on span "NOIR SALON WALKIN CLIENT" at bounding box center [105, 105] width 84 height 7
type input "1355400000001"
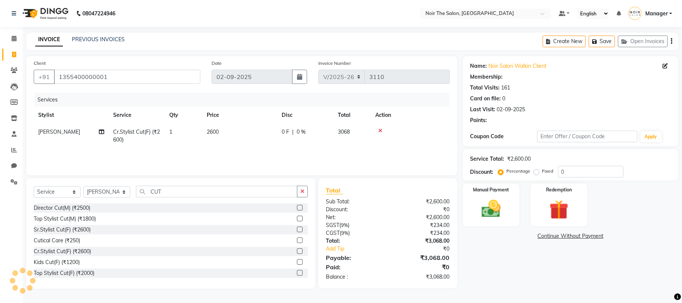
select select "1: Object"
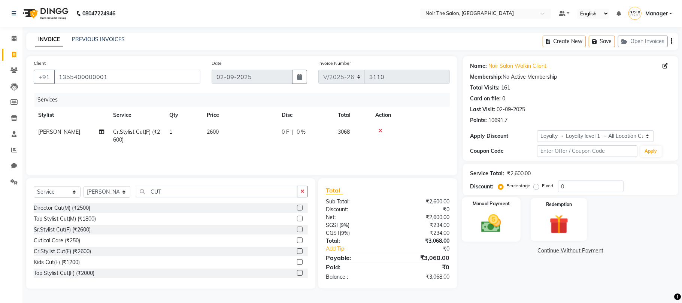
click at [495, 217] on img at bounding box center [491, 223] width 33 height 23
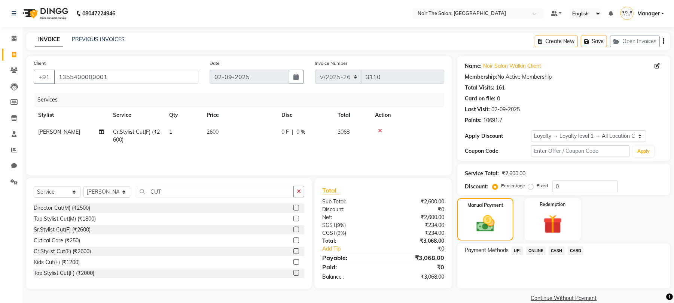
click at [579, 249] on span "CARD" at bounding box center [576, 250] width 16 height 9
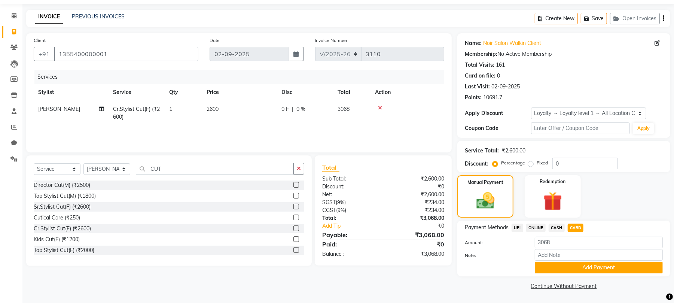
click at [557, 275] on div "Payment Methods UPI ONLINE CASH CARD Amount: 3068 Note: Add Payment" at bounding box center [563, 248] width 213 height 56
click at [558, 266] on button "Add Payment" at bounding box center [599, 268] width 128 height 12
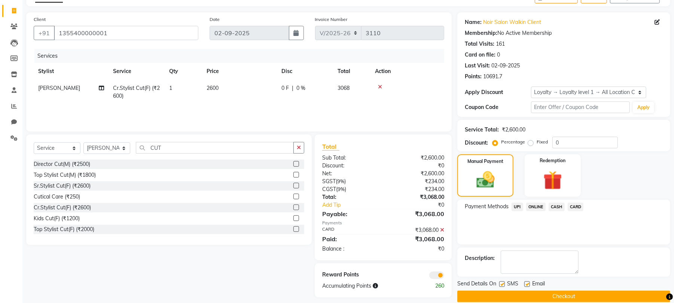
scroll to position [55, 0]
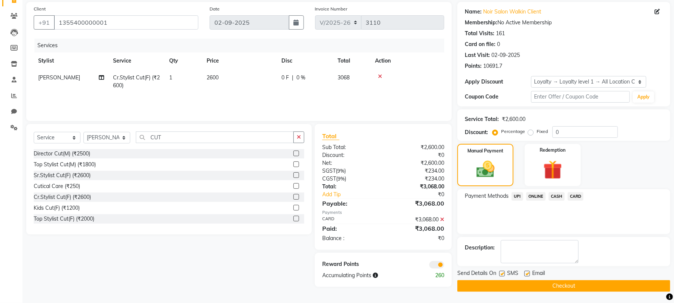
click at [440, 261] on span at bounding box center [436, 264] width 15 height 7
click at [444, 266] on input "checkbox" at bounding box center [444, 266] width 0 height 0
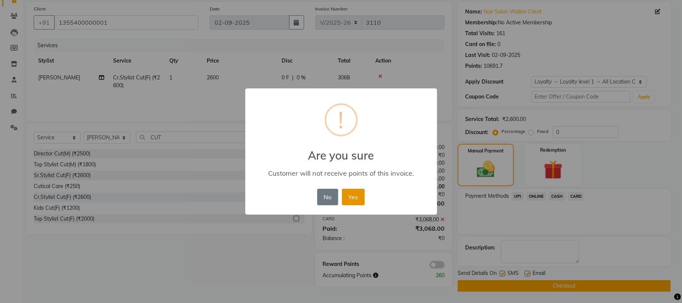
click at [355, 192] on button "Yes" at bounding box center [353, 197] width 23 height 16
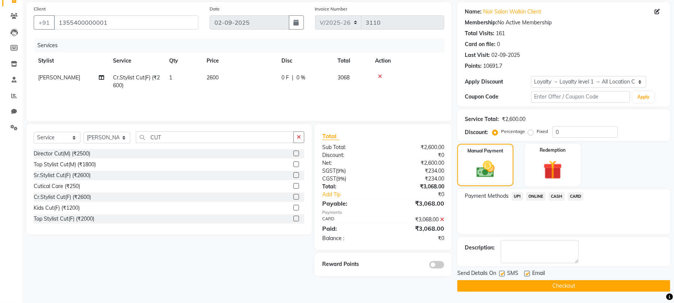
click at [529, 274] on label at bounding box center [527, 274] width 6 height 6
click at [529, 274] on input "checkbox" at bounding box center [526, 273] width 5 height 5
checkbox input "false"
click at [502, 274] on label at bounding box center [502, 274] width 6 height 6
click at [502, 274] on input "checkbox" at bounding box center [501, 273] width 5 height 5
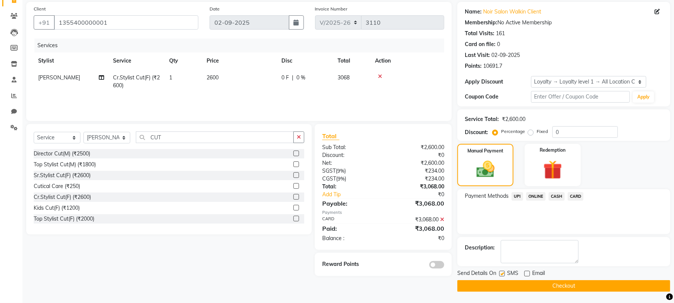
checkbox input "false"
click at [511, 284] on button "Checkout" at bounding box center [563, 286] width 213 height 12
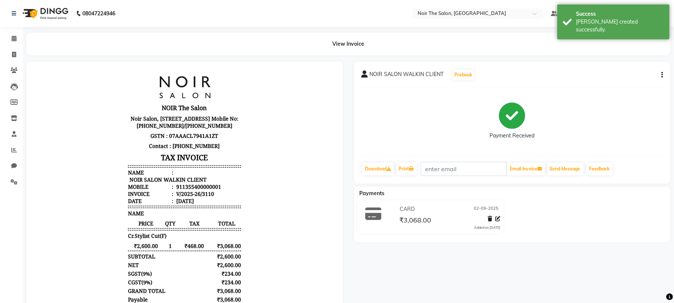
click at [407, 162] on div "Print" at bounding box center [406, 169] width 22 height 14
click at [411, 170] on link "Print" at bounding box center [406, 168] width 21 height 13
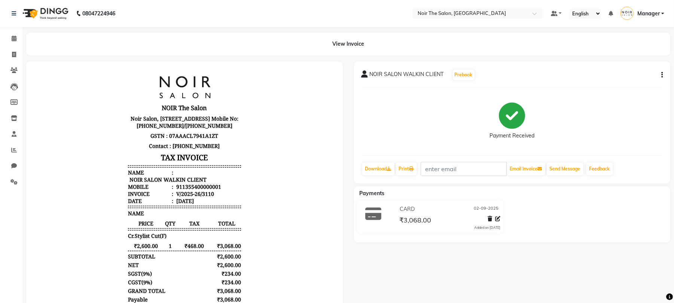
click at [412, 177] on div "NOIR SALON WALKIN CLIENT Prebook Payment Received Download Print Email Invoice …" at bounding box center [512, 122] width 317 height 122
click at [404, 161] on div "NOIR SALON WALKIN CLIENT Prebook Payment Received Download Print Email Invoice …" at bounding box center [512, 122] width 317 height 122
click at [400, 165] on link "Print" at bounding box center [406, 168] width 21 height 13
click at [13, 39] on icon at bounding box center [14, 39] width 5 height 6
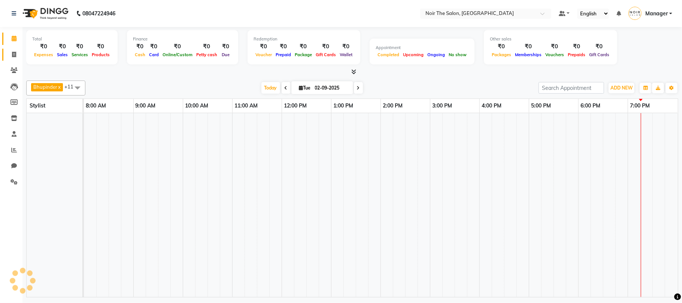
click at [15, 58] on span at bounding box center [13, 55] width 13 height 9
select select "service"
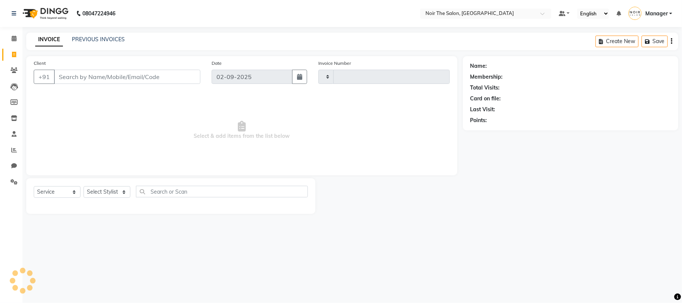
type input "3111"
select select "8026"
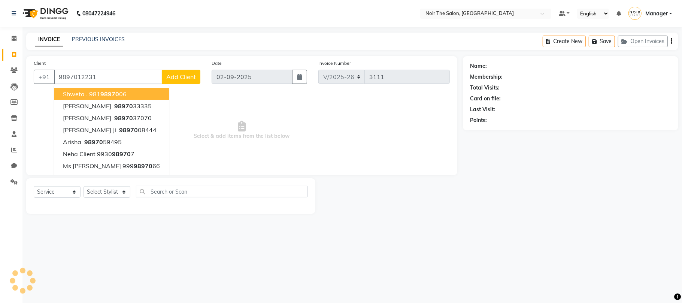
type input "9897012231"
select select "1: Object"
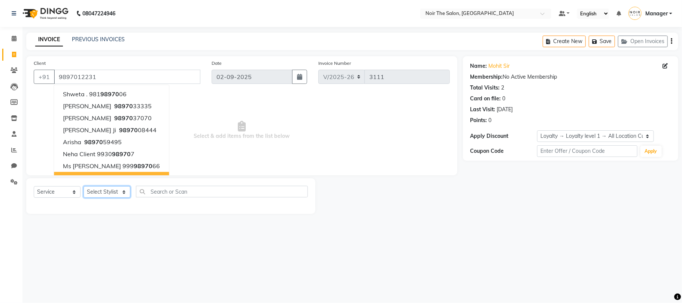
click at [103, 192] on select "Select Stylist Aalam Abhishek_Mgr Abhishek_Pdct [PERSON_NAME] Counter_Sales Gau…" at bounding box center [106, 192] width 47 height 12
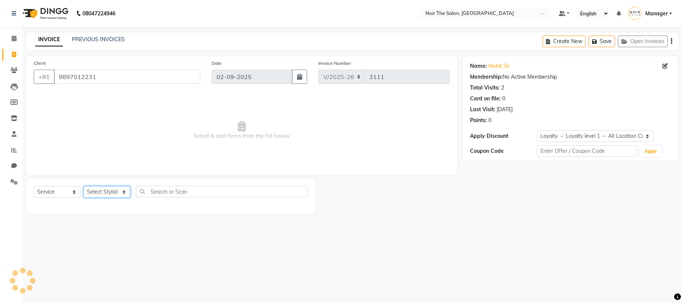
select select "72625"
click at [83, 186] on select "Select Stylist Aalam Abhishek_Mgr Abhishek_Pdct [PERSON_NAME] Counter_Sales Gau…" at bounding box center [106, 192] width 47 height 12
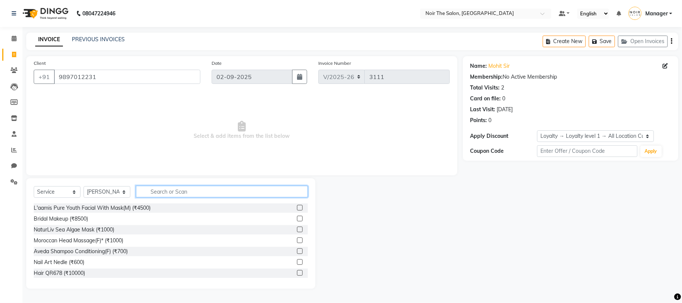
click at [167, 187] on input "text" at bounding box center [222, 192] width 172 height 12
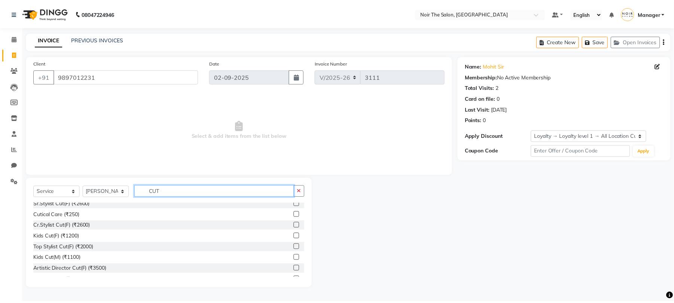
scroll to position [50, 0]
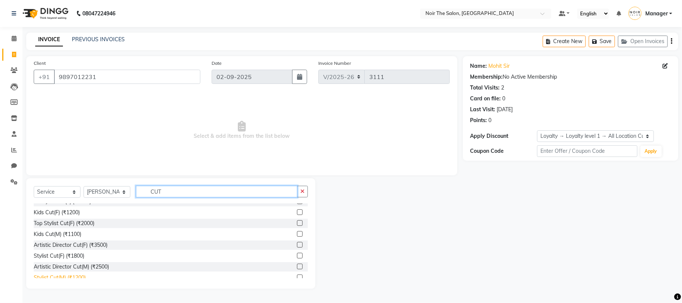
type input "CUT"
click at [69, 275] on div "Stylist Cut(M) (₹1200)" at bounding box center [60, 278] width 52 height 8
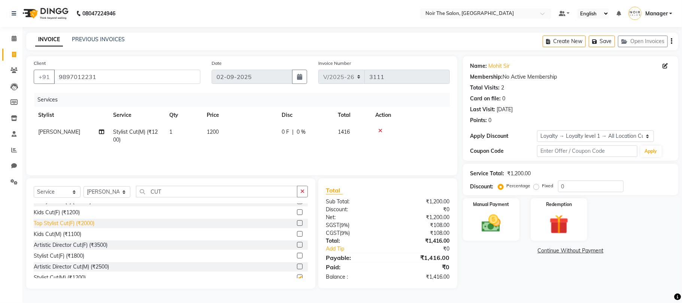
checkbox input "false"
click at [493, 218] on img at bounding box center [491, 223] width 33 height 23
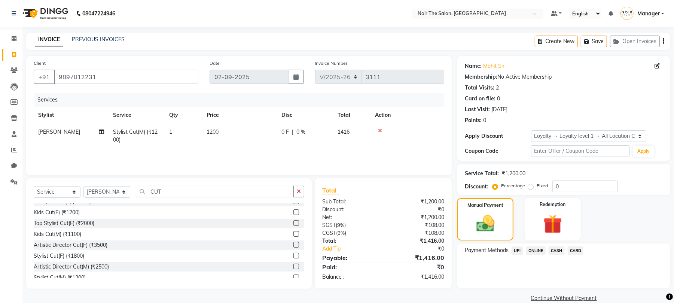
drag, startPoint x: 573, startPoint y: 248, endPoint x: 574, endPoint y: 258, distance: 10.5
click at [573, 249] on span "CARD" at bounding box center [576, 250] width 16 height 9
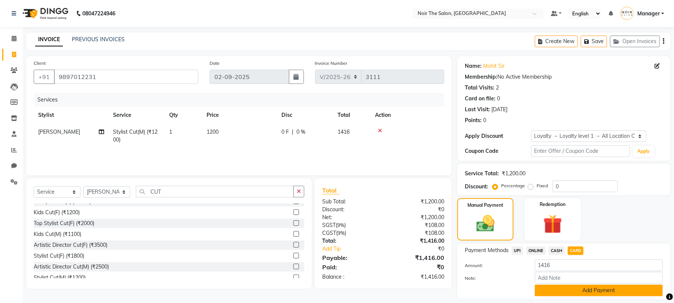
click at [550, 293] on button "Add Payment" at bounding box center [599, 290] width 128 height 12
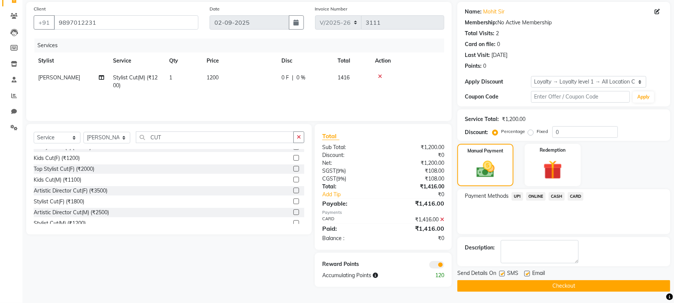
scroll to position [55, 0]
click at [439, 262] on span at bounding box center [436, 264] width 15 height 7
click at [444, 266] on input "checkbox" at bounding box center [444, 266] width 0 height 0
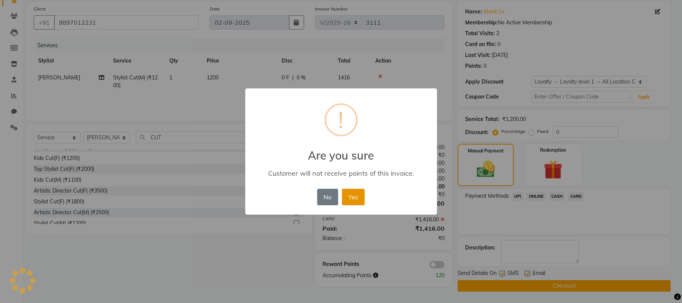
click at [351, 201] on button "Yes" at bounding box center [353, 197] width 23 height 16
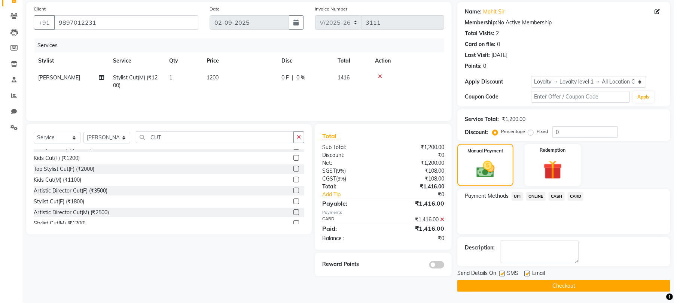
click at [502, 273] on label at bounding box center [502, 274] width 6 height 6
click at [502, 273] on input "checkbox" at bounding box center [501, 273] width 5 height 5
checkbox input "false"
click at [527, 274] on label at bounding box center [527, 274] width 6 height 6
click at [527, 274] on input "checkbox" at bounding box center [526, 273] width 5 height 5
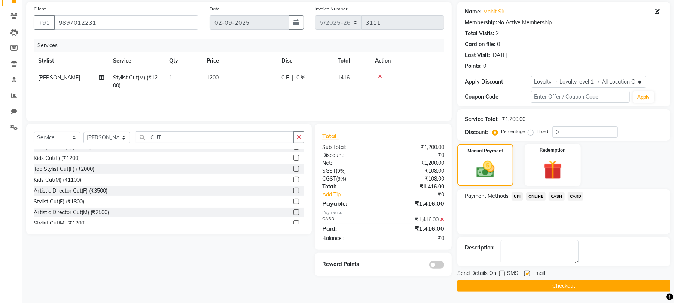
checkbox input "false"
drag, startPoint x: 509, startPoint y: 287, endPoint x: 441, endPoint y: 263, distance: 72.6
click at [508, 287] on button "Checkout" at bounding box center [563, 286] width 213 height 12
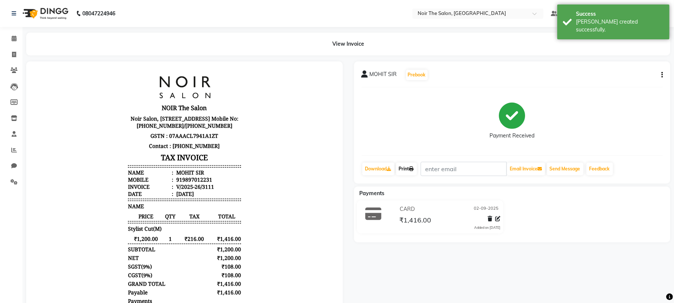
click at [406, 169] on link "Print" at bounding box center [406, 168] width 21 height 13
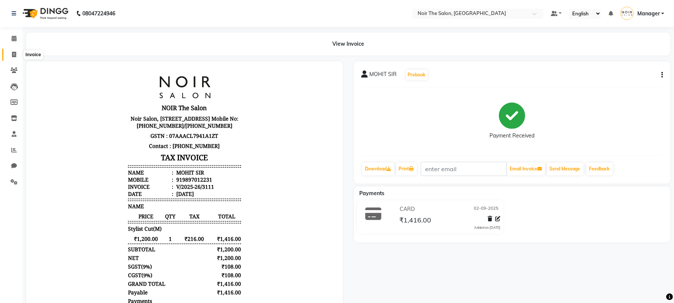
click at [13, 52] on icon at bounding box center [14, 55] width 4 height 6
select select "service"
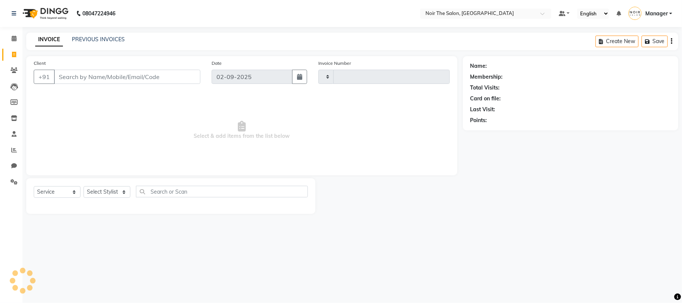
type input "3112"
select select "8026"
click at [69, 73] on input "Client" at bounding box center [127, 77] width 146 height 14
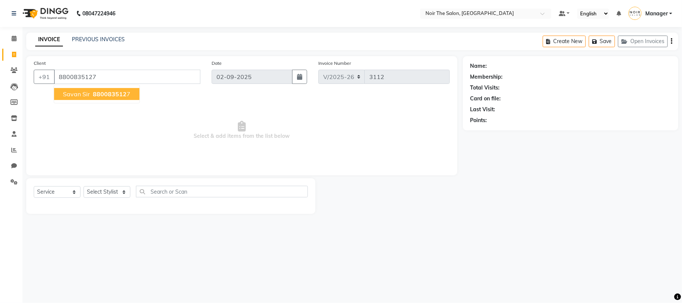
type input "8800835127"
select select "1: Object"
click at [95, 93] on span "880083512" at bounding box center [110, 93] width 34 height 7
select select "1: Object"
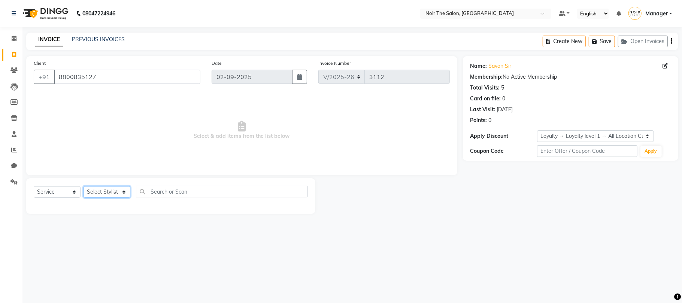
click at [104, 192] on select "Select Stylist Aalam Abhishek_Mgr Abhishek_Pdct [PERSON_NAME] Counter_Sales Gau…" at bounding box center [106, 192] width 47 height 12
select select "72625"
click at [83, 186] on select "Select Stylist Aalam Abhishek_Mgr Abhishek_Pdct [PERSON_NAME] Counter_Sales Gau…" at bounding box center [106, 192] width 47 height 12
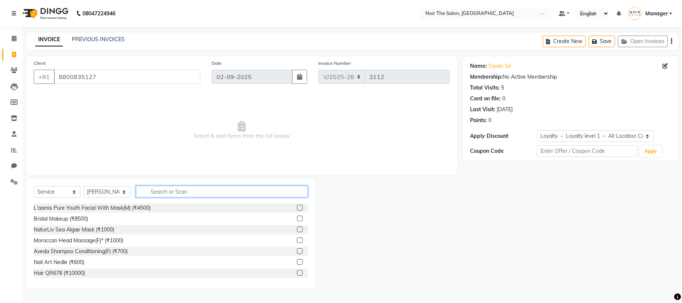
click at [154, 193] on input "text" at bounding box center [222, 192] width 172 height 12
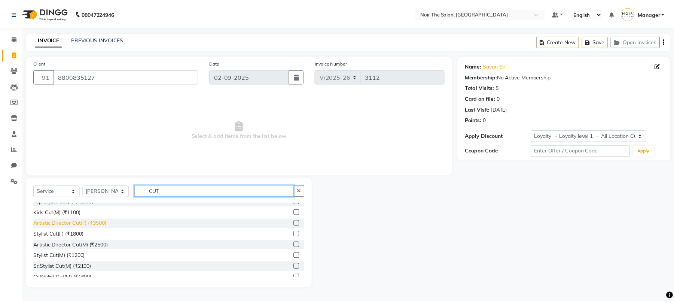
scroll to position [88, 0]
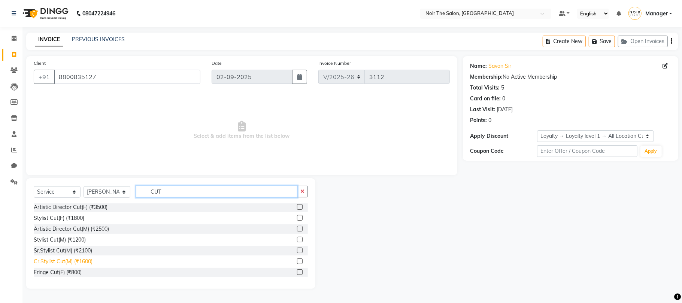
type input "CUT"
click at [79, 259] on div "Cr.Stylist Cut(M) (₹1600)" at bounding box center [63, 262] width 59 height 8
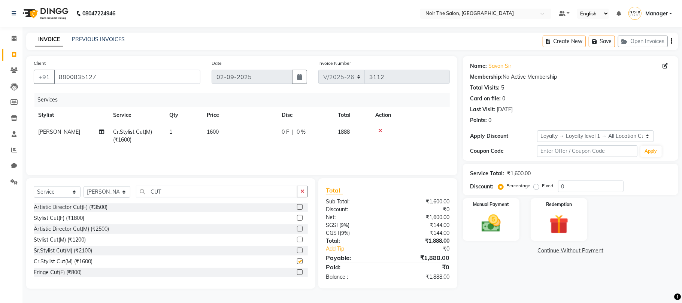
checkbox input "false"
click at [499, 222] on img at bounding box center [491, 223] width 33 height 23
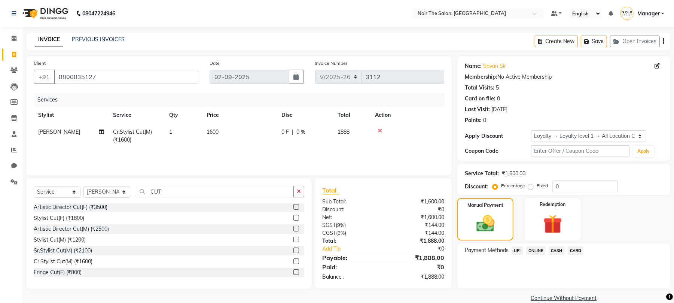
click at [579, 250] on span "CARD" at bounding box center [576, 250] width 16 height 9
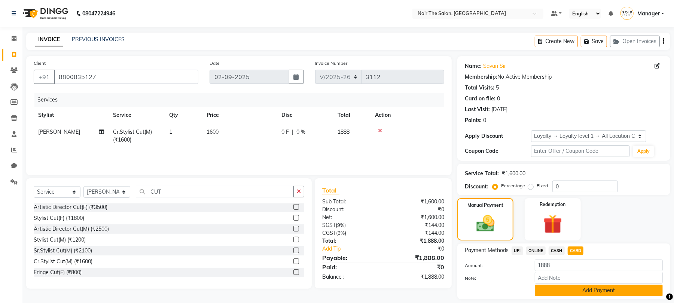
click at [557, 291] on button "Add Payment" at bounding box center [599, 290] width 128 height 12
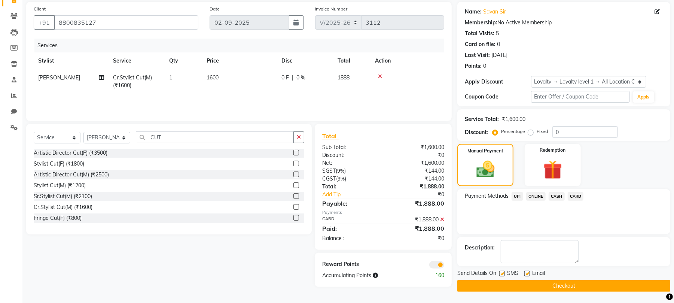
scroll to position [55, 0]
click at [436, 265] on span at bounding box center [436, 264] width 15 height 7
click at [444, 266] on input "checkbox" at bounding box center [444, 266] width 0 height 0
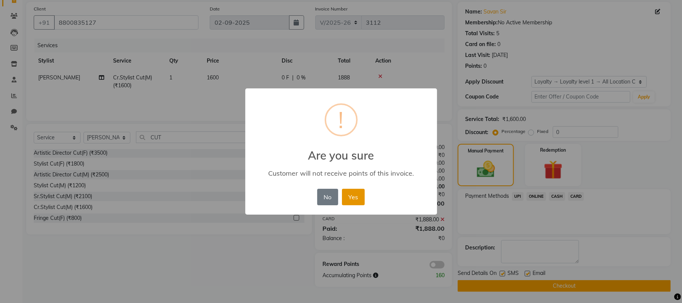
click at [354, 197] on button "Yes" at bounding box center [353, 197] width 23 height 16
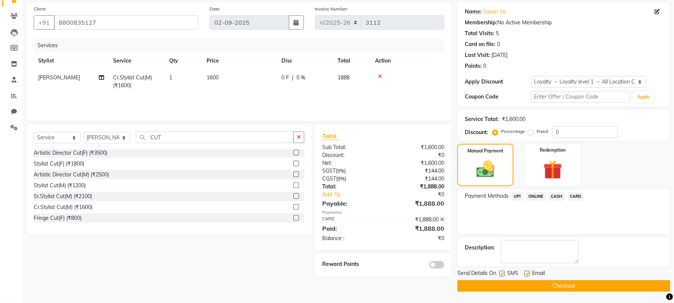
click at [500, 272] on label at bounding box center [502, 274] width 6 height 6
click at [500, 272] on input "checkbox" at bounding box center [501, 273] width 5 height 5
checkbox input "false"
click at [529, 272] on label at bounding box center [527, 274] width 6 height 6
click at [529, 272] on input "checkbox" at bounding box center [526, 273] width 5 height 5
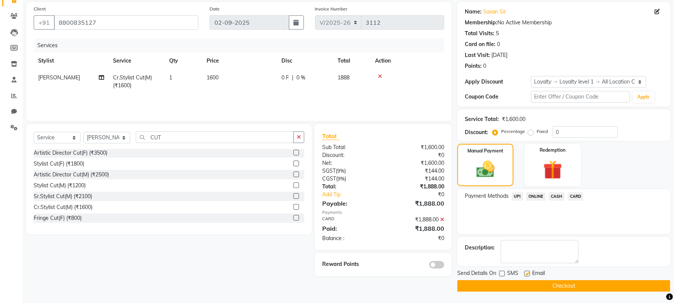
checkbox input "false"
click at [512, 285] on button "Checkout" at bounding box center [563, 286] width 213 height 12
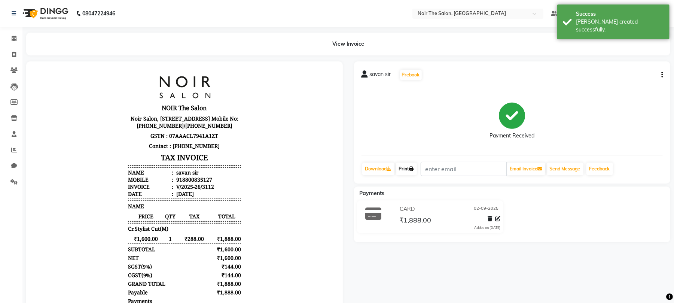
click at [407, 167] on link "Print" at bounding box center [406, 168] width 21 height 13
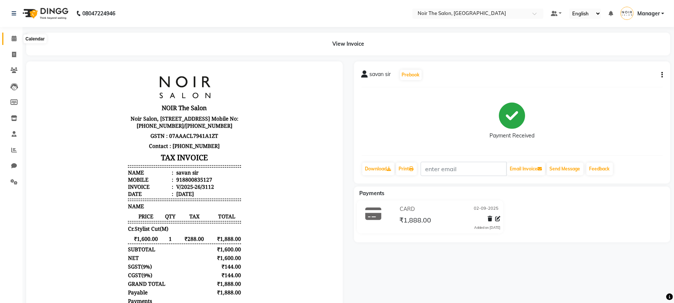
click at [15, 41] on icon at bounding box center [14, 39] width 5 height 6
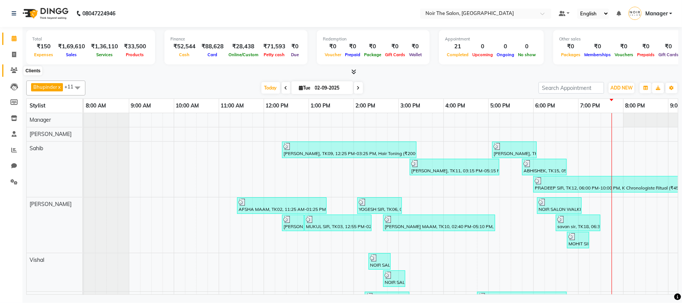
click at [11, 67] on icon at bounding box center [13, 70] width 7 height 6
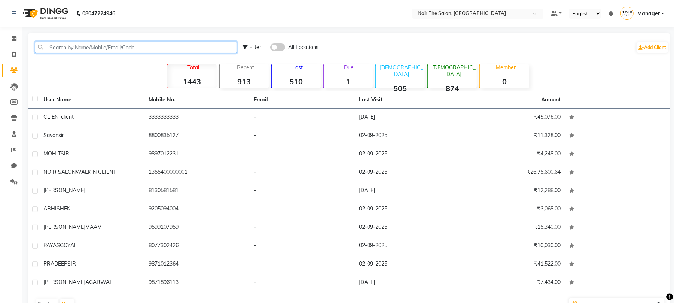
click at [95, 43] on input "text" at bounding box center [136, 48] width 202 height 12
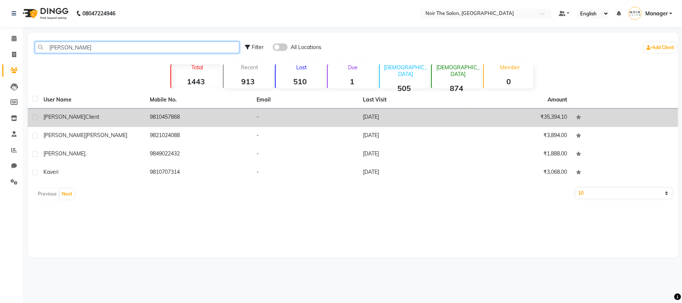
type input "[PERSON_NAME]"
click at [188, 116] on td "9810457868" at bounding box center [199, 118] width 107 height 18
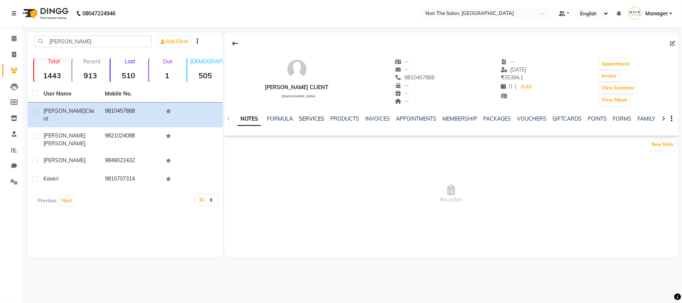
click at [317, 118] on link "SERVICES" at bounding box center [311, 118] width 25 height 7
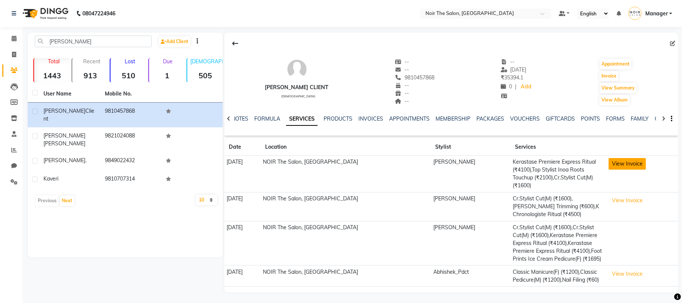
click at [630, 162] on button "View Invoice" at bounding box center [626, 164] width 37 height 12
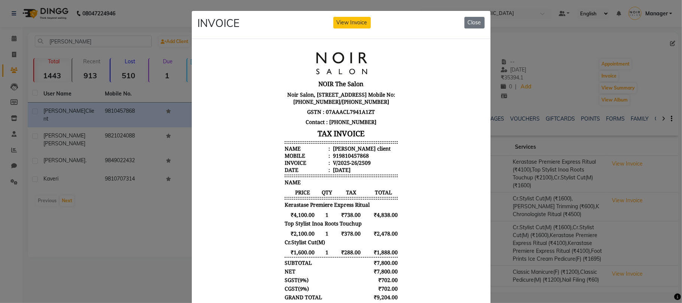
scroll to position [6, 0]
drag, startPoint x: 361, startPoint y: 162, endPoint x: 330, endPoint y: 164, distance: 31.1
click at [330, 159] on li "Mobile : 919810457868" at bounding box center [340, 155] width 113 height 7
copy div "9810457868"
click at [464, 20] on button "Close" at bounding box center [474, 23] width 20 height 12
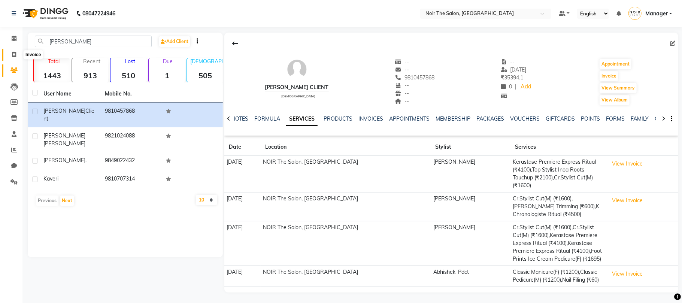
click at [13, 52] on icon at bounding box center [14, 55] width 4 height 6
select select "service"
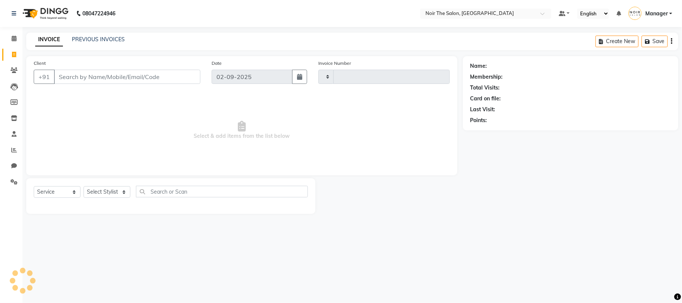
type input "3113"
select select "8026"
click at [127, 72] on input "Client" at bounding box center [127, 77] width 146 height 14
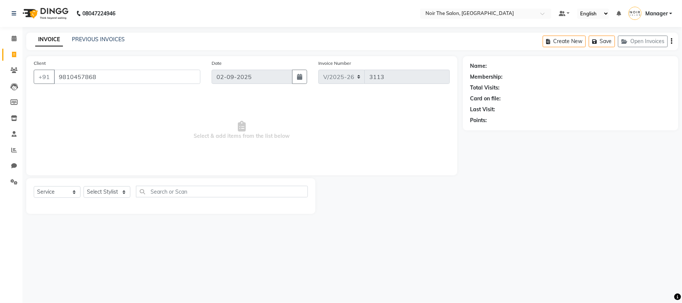
type input "9810457868"
select select "1: Object"
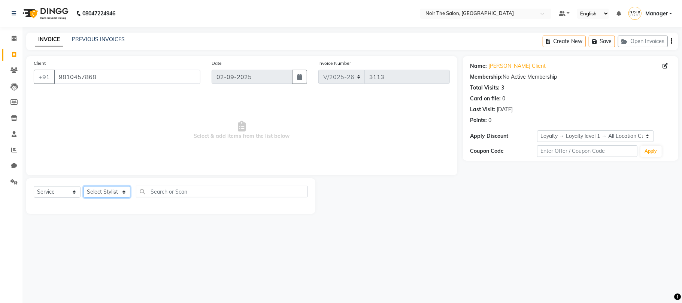
click at [114, 192] on select "Select Stylist Aalam Abhishek_Mgr Abhishek_Pdct [PERSON_NAME] Counter_Sales Gau…" at bounding box center [106, 192] width 47 height 12
select select "72625"
click at [83, 186] on select "Select Stylist Aalam Abhishek_Mgr Abhishek_Pdct [PERSON_NAME] Counter_Sales Gau…" at bounding box center [106, 192] width 47 height 12
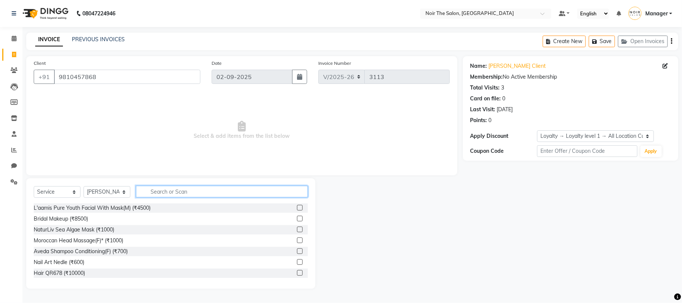
click at [171, 189] on input "text" at bounding box center [222, 192] width 172 height 12
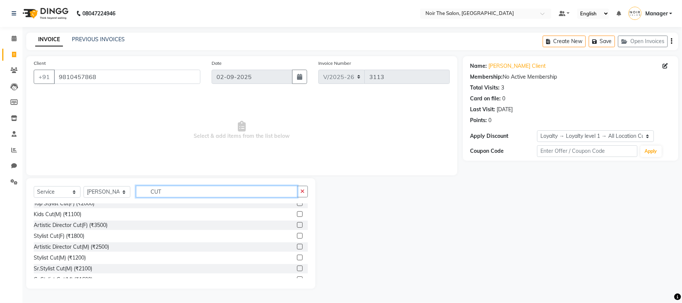
scroll to position [88, 0]
type input "CUT"
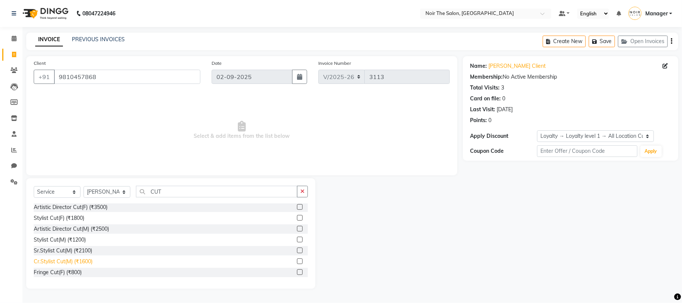
click at [84, 259] on div "Cr.Stylist Cut(M) (₹1600)" at bounding box center [63, 262] width 59 height 8
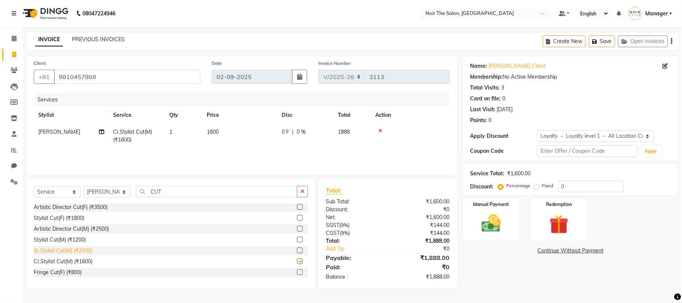
checkbox input "false"
drag, startPoint x: 171, startPoint y: 192, endPoint x: 117, endPoint y: 195, distance: 54.4
click at [117, 195] on div "Select Service Product Membership Package Voucher Prepaid Gift Card Select Styl…" at bounding box center [171, 195] width 274 height 18
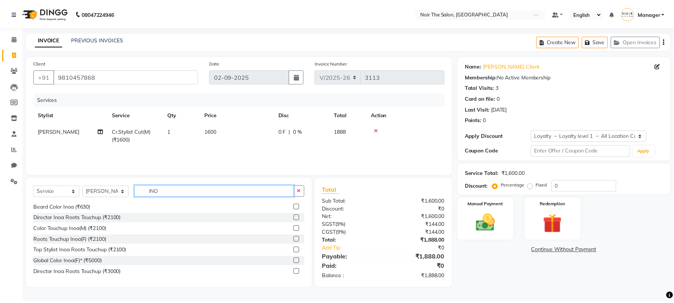
scroll to position [0, 0]
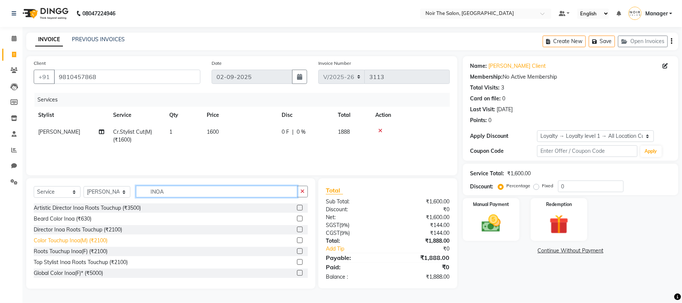
type input "INOA"
click at [97, 238] on div "Color Touchup Inoa(M) (₹2100)" at bounding box center [71, 241] width 74 height 8
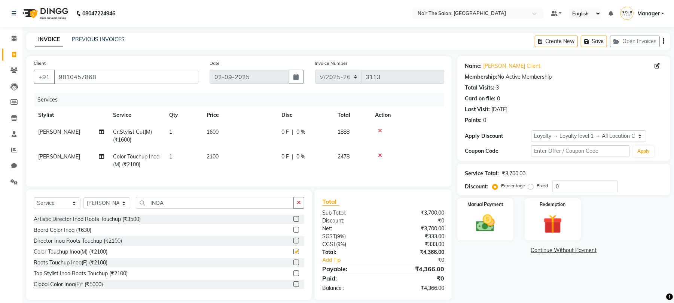
checkbox input "false"
drag, startPoint x: 171, startPoint y: 210, endPoint x: 147, endPoint y: 213, distance: 24.9
click at [147, 208] on input "INOA" at bounding box center [215, 203] width 158 height 12
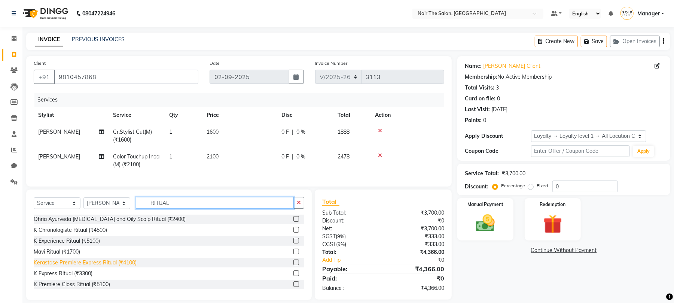
type input "RITUAL"
click at [131, 266] on div "Kerastase Premiere Express Ritual (₹4100)" at bounding box center [85, 263] width 103 height 8
checkbox input "false"
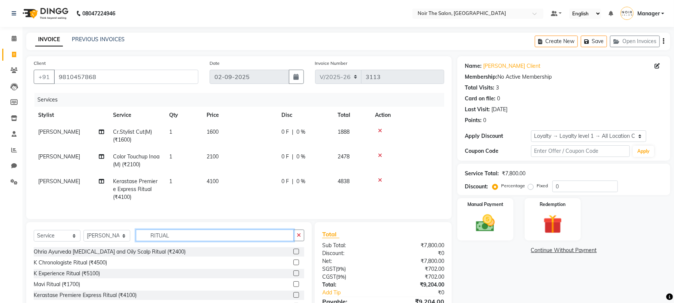
drag, startPoint x: 179, startPoint y: 240, endPoint x: 137, endPoint y: 246, distance: 41.9
click at [137, 241] on input "RITUAL" at bounding box center [215, 235] width 158 height 12
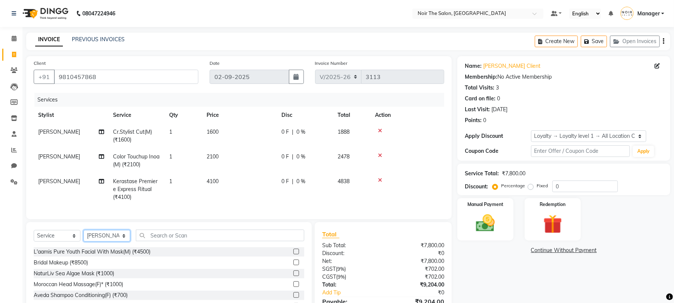
click at [107, 241] on select "Select Stylist Aalam Abhishek_Mgr Abhishek_Pdct [PERSON_NAME] Counter_Sales Gau…" at bounding box center [106, 236] width 47 height 12
select select "72630"
click at [83, 237] on select "Select Stylist Aalam Abhishek_Mgr Abhishek_Pdct [PERSON_NAME] Counter_Sales Gau…" at bounding box center [106, 236] width 47 height 12
click at [164, 236] on div "Select Service Product Membership Package Voucher Prepaid Gift Card Select Styl…" at bounding box center [169, 277] width 286 height 110
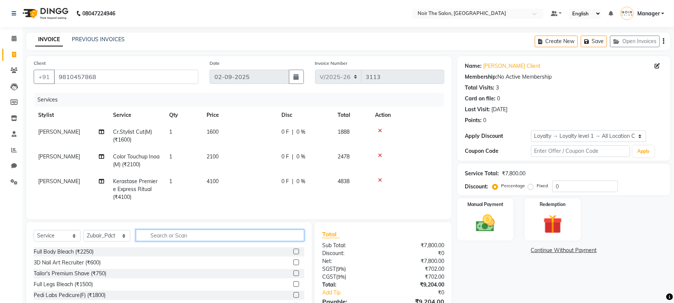
click at [166, 240] on input "text" at bounding box center [220, 235] width 168 height 12
type input "CLASSI"
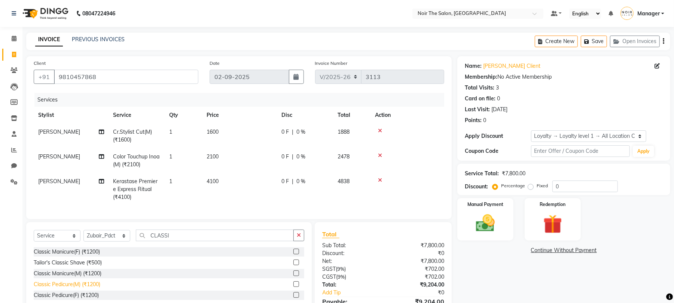
click at [92, 288] on div "Classic Pedicure(M) (₹1200)" at bounding box center [67, 284] width 67 height 8
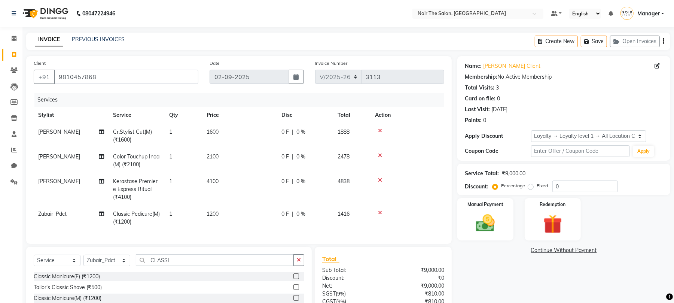
checkbox input "false"
drag, startPoint x: 177, startPoint y: 268, endPoint x: 130, endPoint y: 268, distance: 47.5
click at [130, 268] on div "Select Service Product Membership Package Voucher Prepaid Gift Card Select Styl…" at bounding box center [169, 263] width 271 height 18
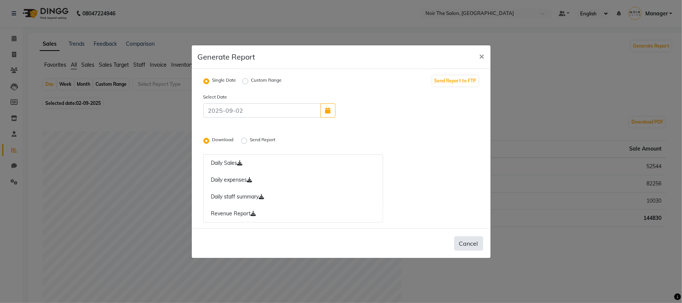
click at [472, 241] on button "Cancel" at bounding box center [468, 243] width 29 height 14
radio input "false"
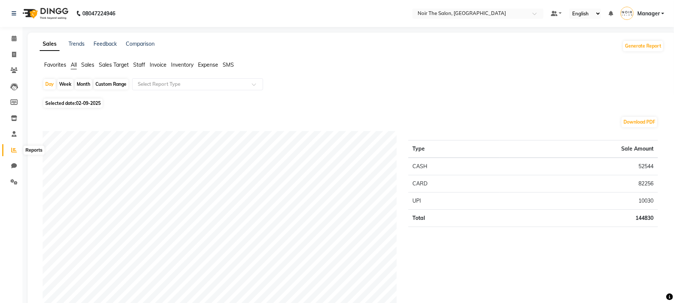
click at [14, 147] on icon at bounding box center [14, 150] width 6 height 6
click at [643, 43] on button "Generate Report" at bounding box center [643, 46] width 40 height 10
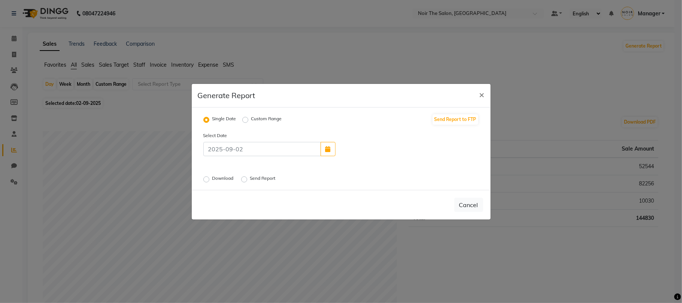
click at [212, 180] on label "Download" at bounding box center [223, 179] width 23 height 9
click at [207, 180] on input "Download" at bounding box center [207, 178] width 5 height 5
radio input "true"
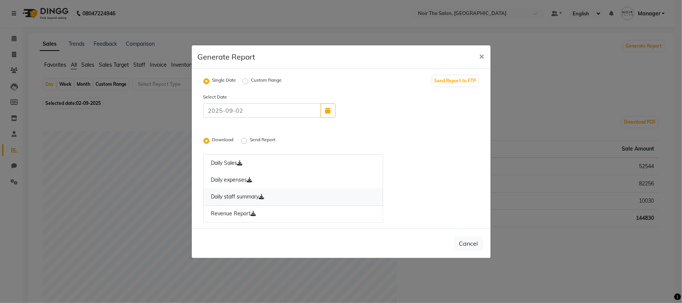
click at [250, 201] on link "Daily staff summary" at bounding box center [293, 196] width 180 height 17
